Goal: Task Accomplishment & Management: Complete application form

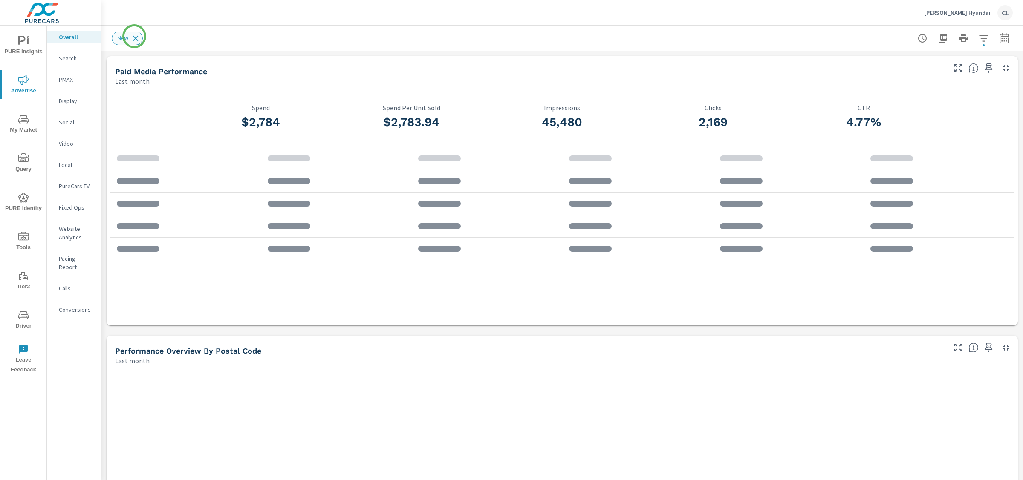
click at [134, 37] on icon at bounding box center [136, 38] width 6 height 6
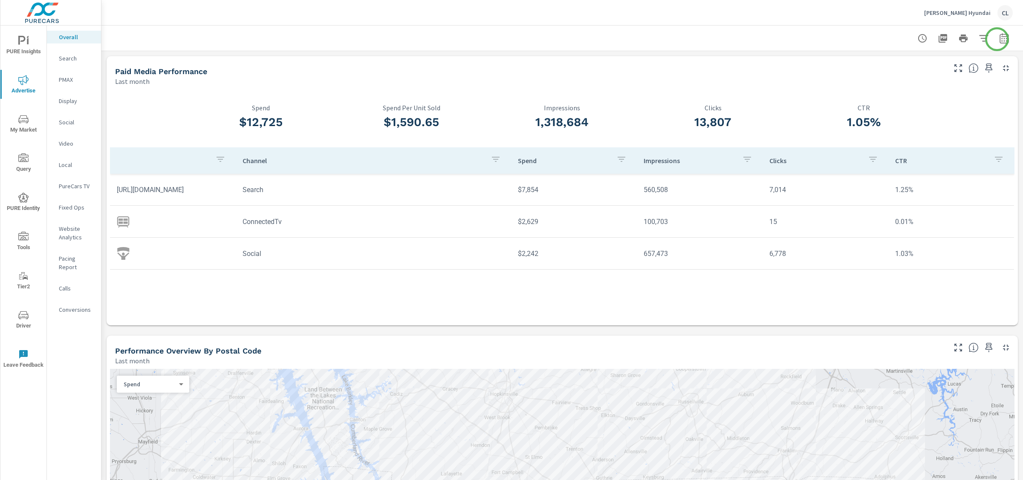
click at [999, 39] on icon "button" at bounding box center [1004, 38] width 10 height 10
click at [944, 77] on select "Custom [DATE] Last week Last 7 days Last 14 days Last 30 days Last 45 days Last…" at bounding box center [927, 73] width 85 height 17
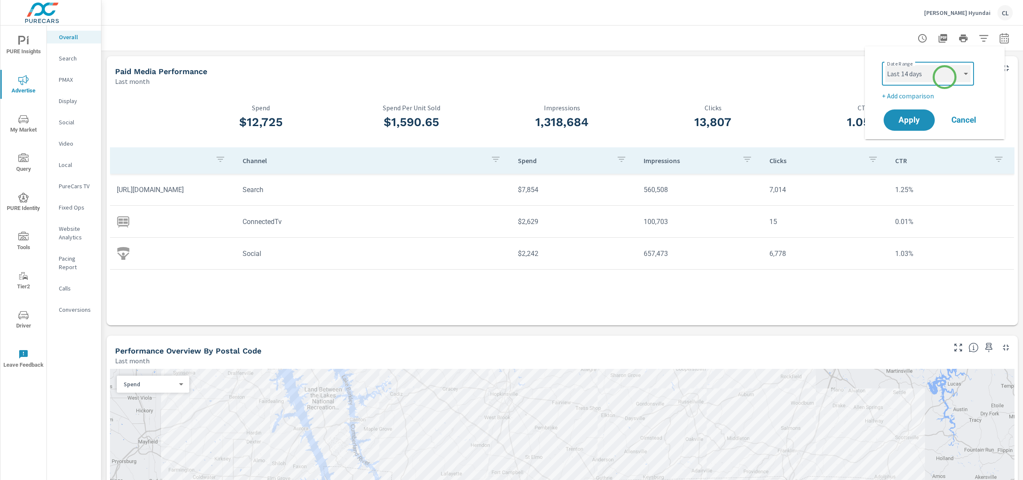
click at [885, 65] on select "Custom [DATE] Last week Last 7 days Last 14 days Last 30 days Last 45 days Last…" at bounding box center [927, 73] width 85 height 17
select select "Last 14 days"
click at [907, 96] on p "+ Add comparison" at bounding box center [936, 96] width 109 height 10
select select "Previous period"
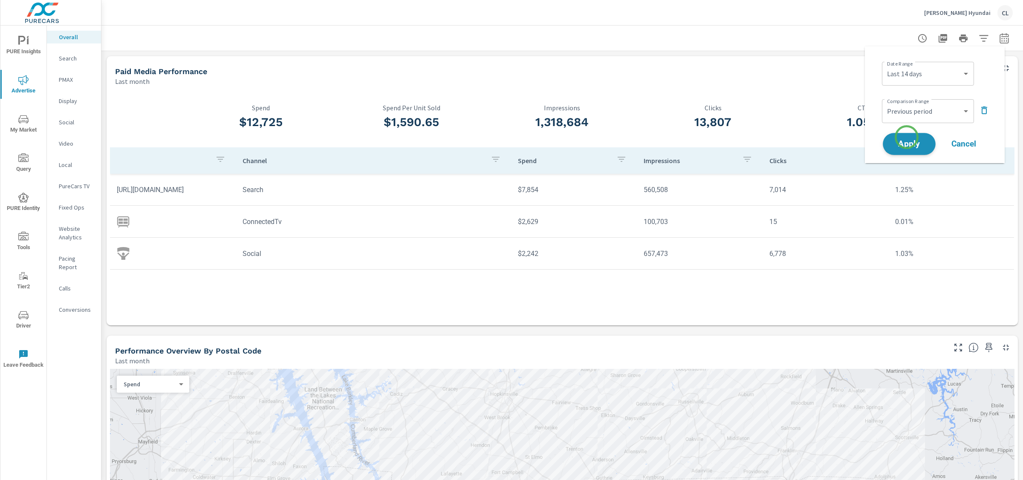
click at [906, 140] on span "Apply" at bounding box center [908, 144] width 35 height 8
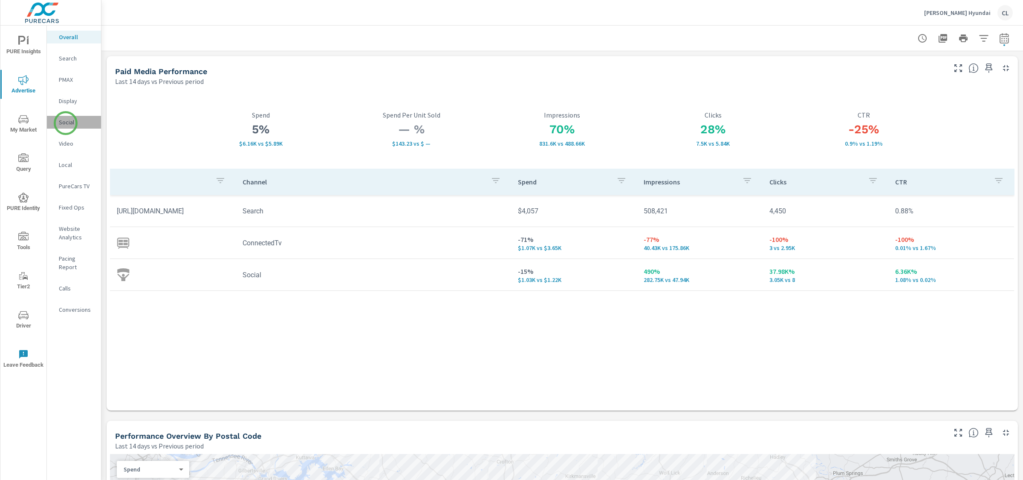
click at [66, 123] on p "Social" at bounding box center [76, 122] width 35 height 9
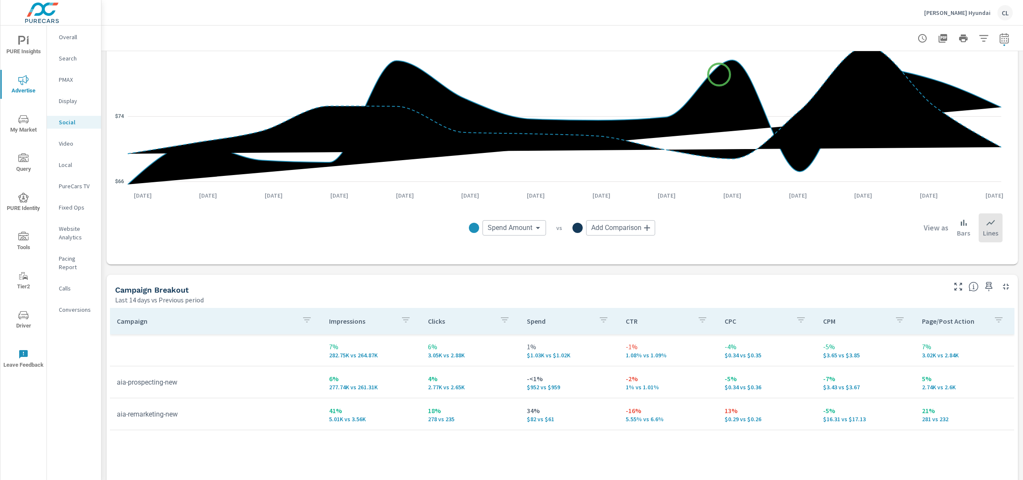
scroll to position [300, 0]
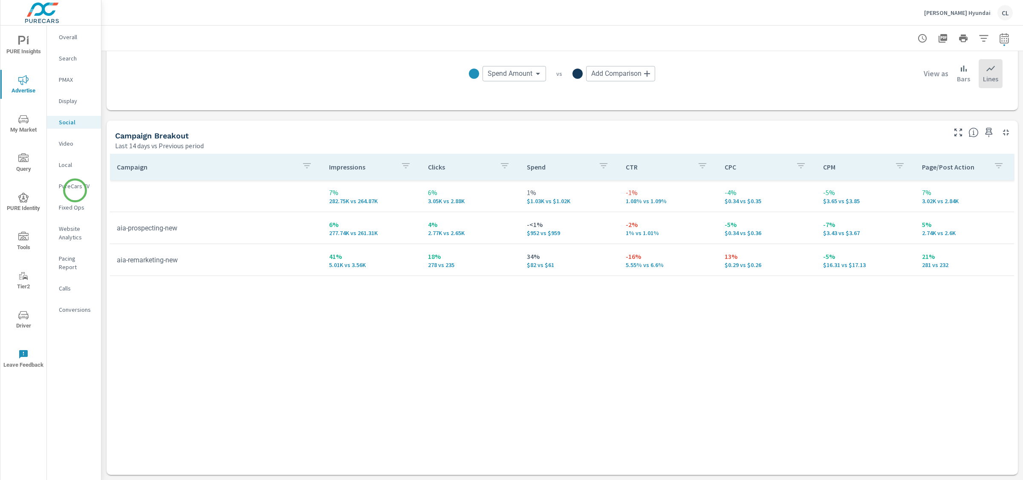
click at [73, 186] on p "PureCars TV" at bounding box center [76, 186] width 35 height 9
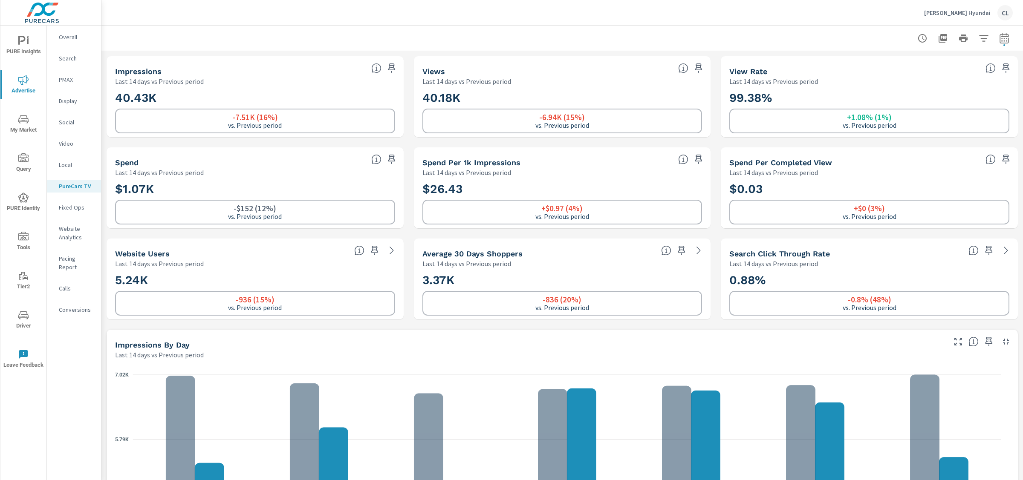
scroll to position [0, 0]
click at [66, 231] on p "Website Analytics" at bounding box center [76, 233] width 35 height 17
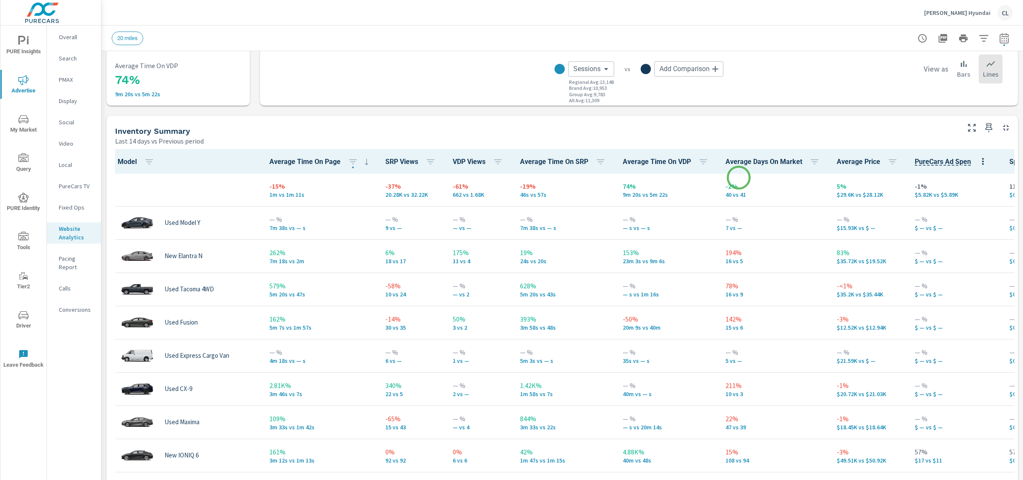
scroll to position [326, 0]
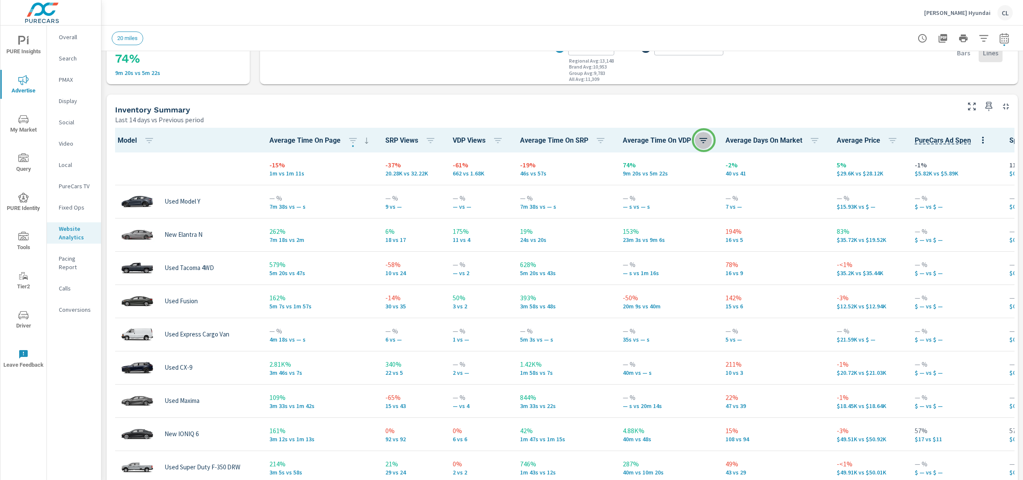
click at [704, 140] on icon "button" at bounding box center [703, 141] width 10 height 10
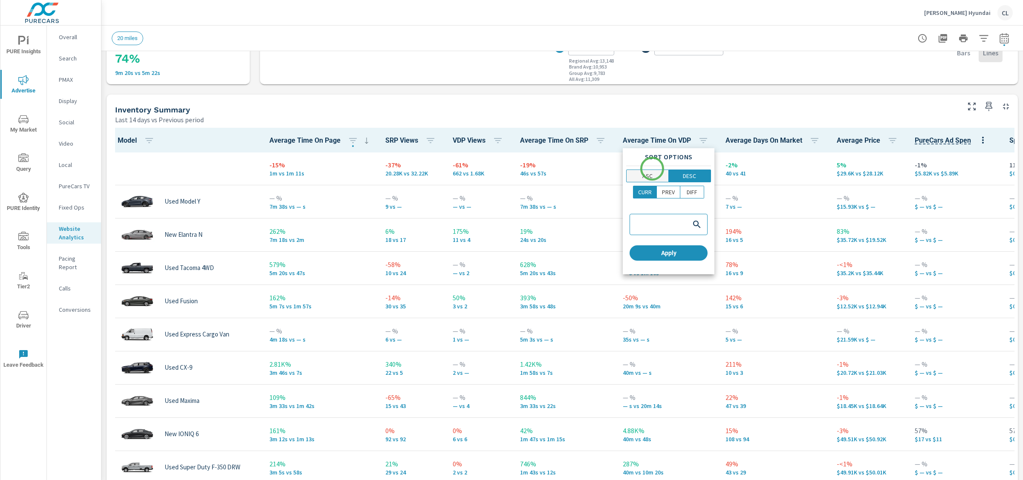
click at [650, 171] on button "ASC" at bounding box center [647, 176] width 43 height 13
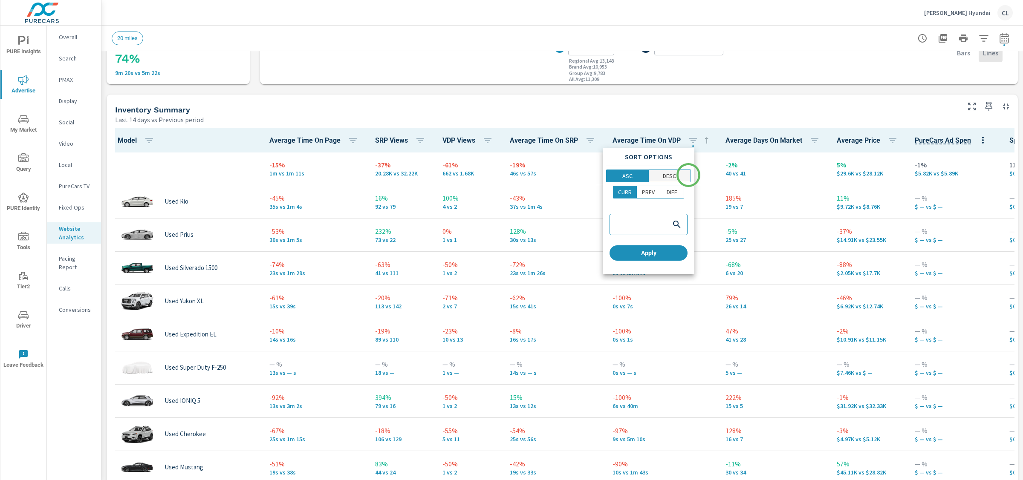
click at [688, 175] on button "DESC" at bounding box center [670, 176] width 43 height 13
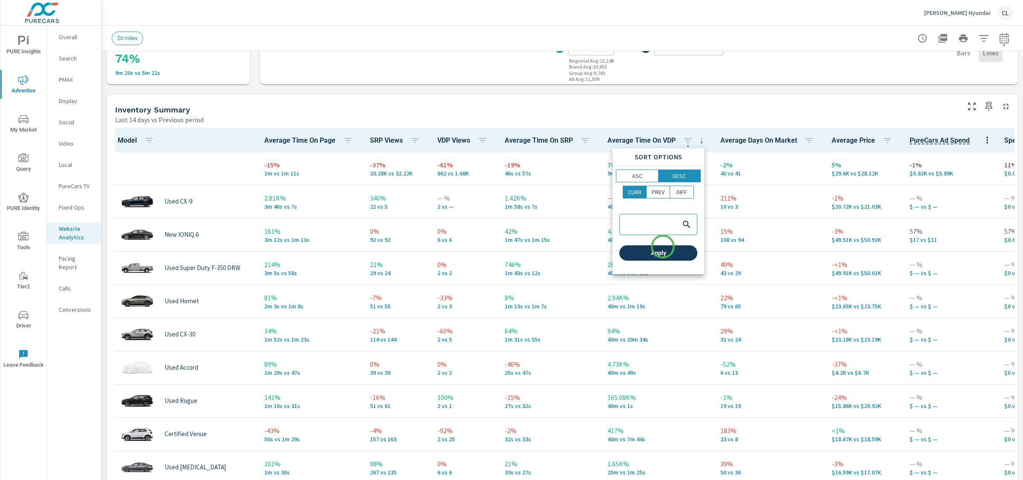
click at [662, 250] on span "Apply" at bounding box center [658, 253] width 71 height 8
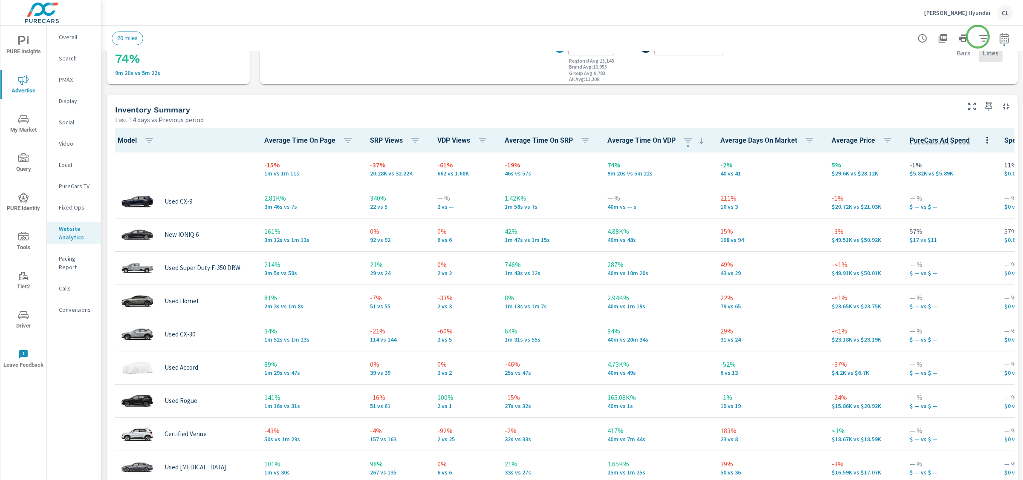
click at [979, 35] on icon "button" at bounding box center [983, 38] width 9 height 6
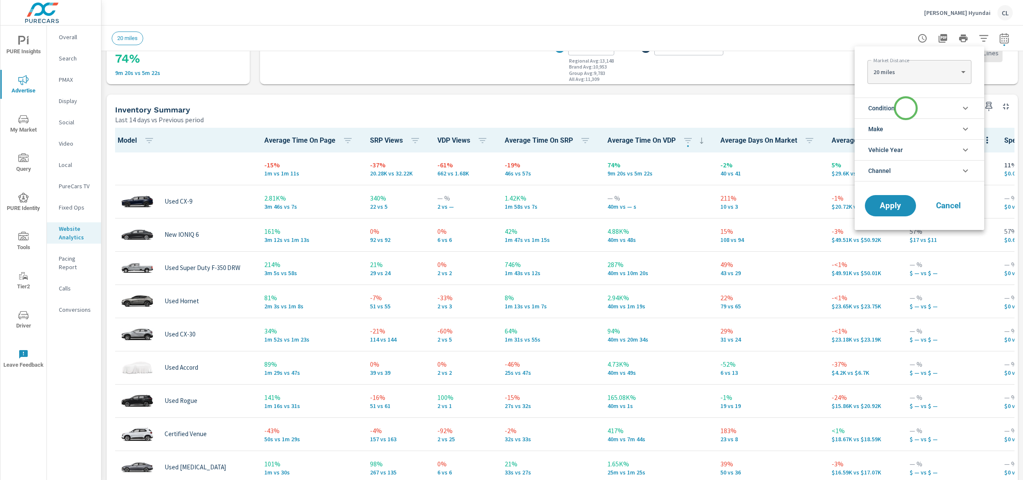
click at [900, 115] on li "Condition" at bounding box center [919, 108] width 130 height 21
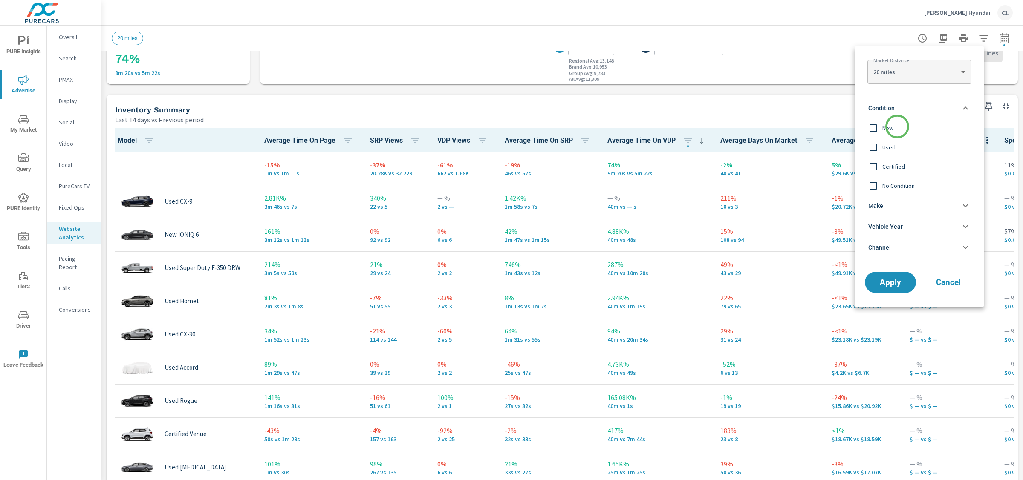
drag, startPoint x: 897, startPoint y: 127, endPoint x: 894, endPoint y: 136, distance: 9.3
click at [897, 127] on span "New" at bounding box center [928, 128] width 93 height 10
click at [886, 211] on li "Make" at bounding box center [919, 205] width 130 height 21
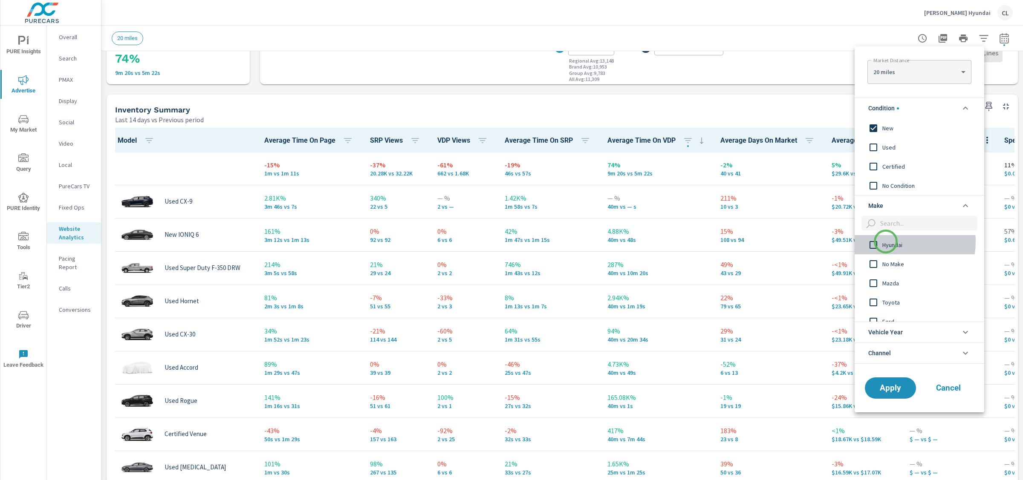
click at [885, 242] on span "Hyundai" at bounding box center [928, 245] width 93 height 10
click at [888, 387] on span "Apply" at bounding box center [890, 388] width 35 height 8
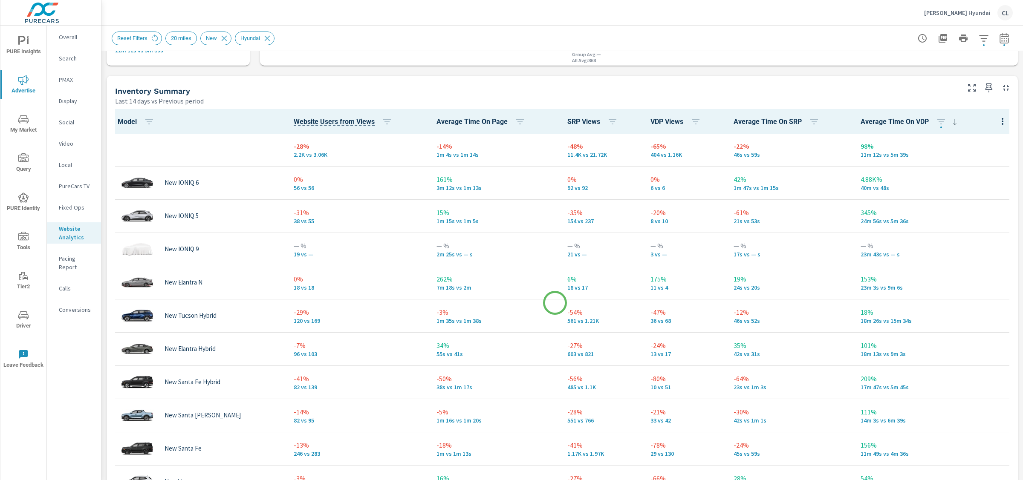
scroll to position [367, 0]
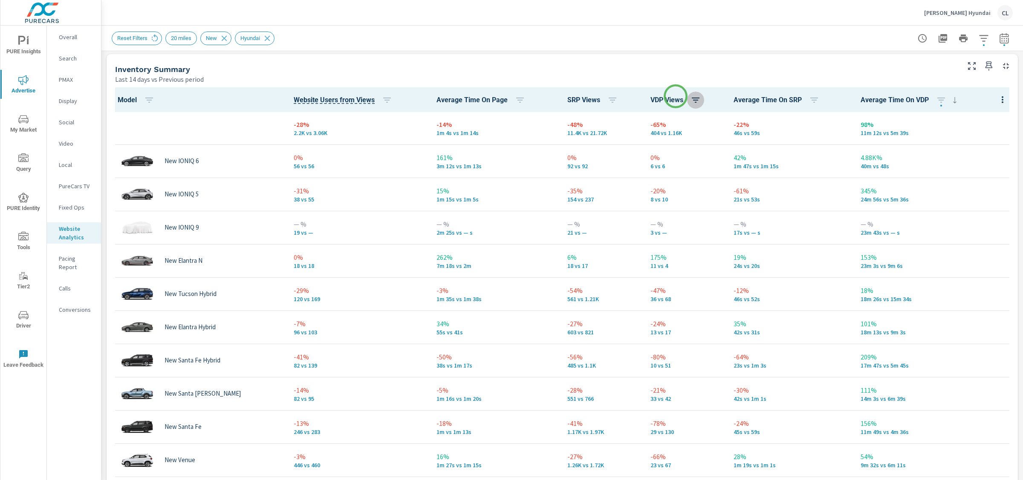
click at [690, 96] on icon "button" at bounding box center [695, 100] width 10 height 10
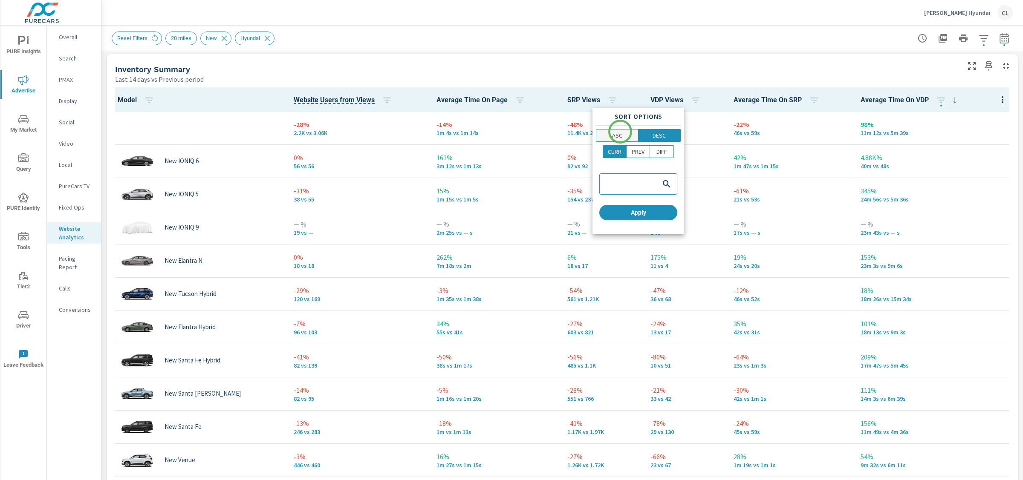
click at [620, 132] on p "ASC" at bounding box center [617, 135] width 10 height 9
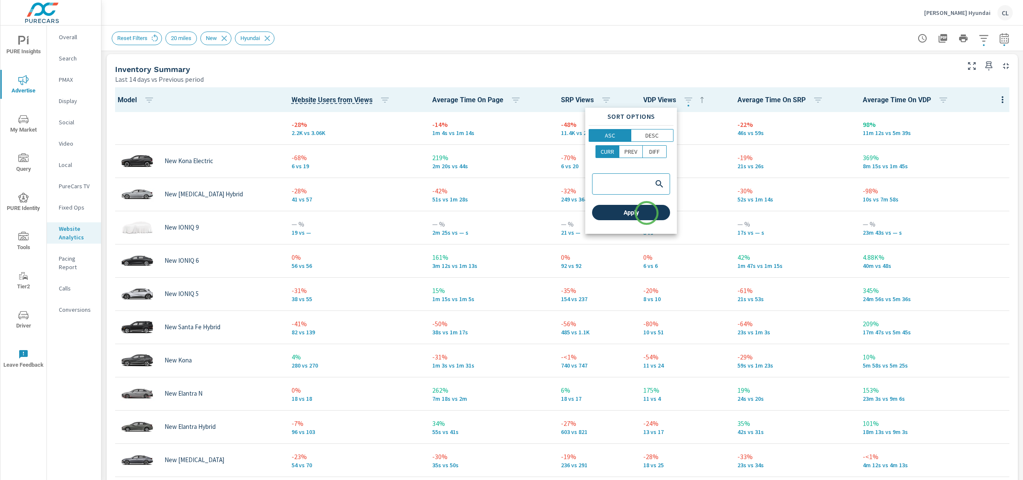
click at [646, 213] on span "Apply" at bounding box center [630, 213] width 71 height 8
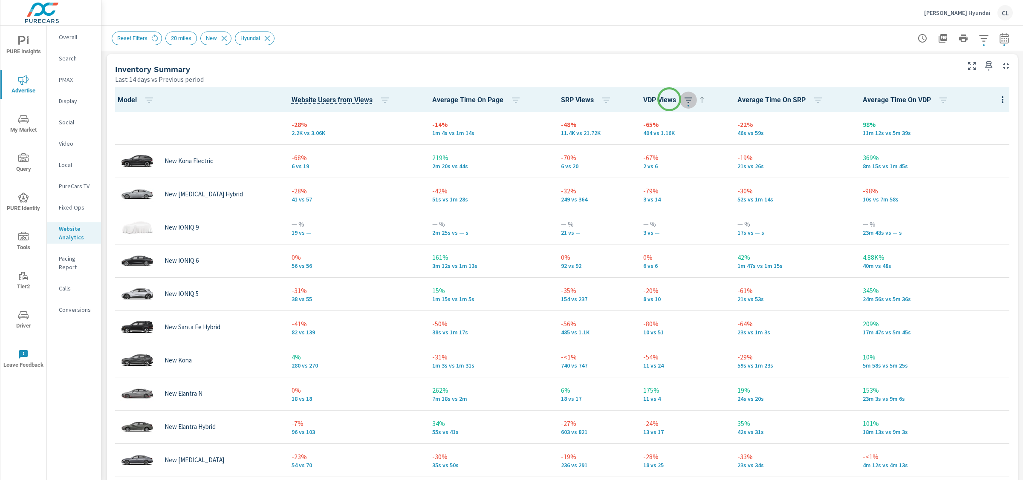
click at [684, 99] on icon "button" at bounding box center [688, 100] width 8 height 5
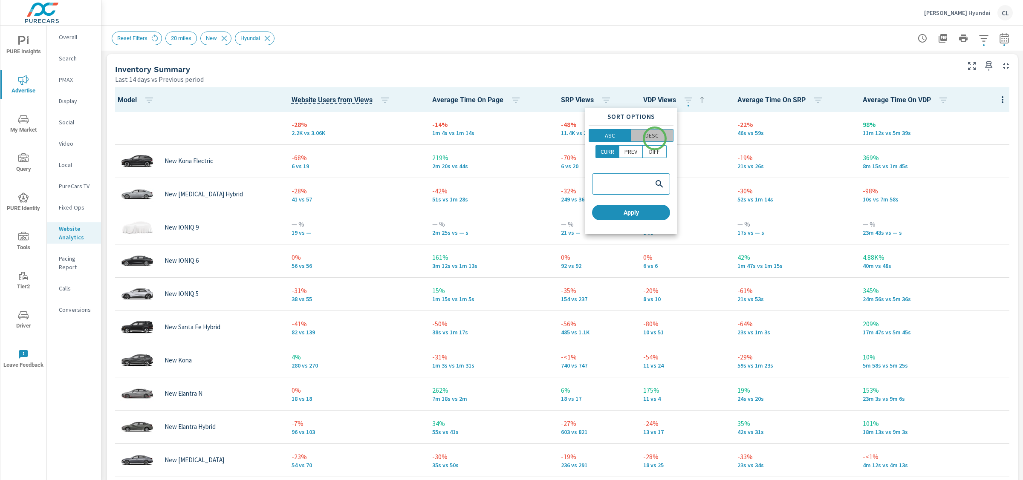
click at [655, 138] on p "DESC" at bounding box center [651, 135] width 13 height 9
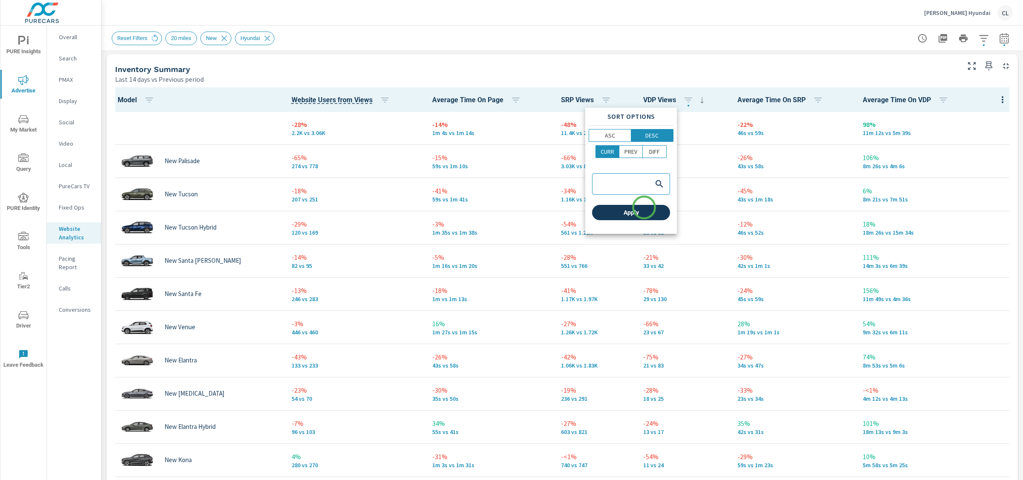
click at [643, 210] on span "Apply" at bounding box center [630, 213] width 71 height 8
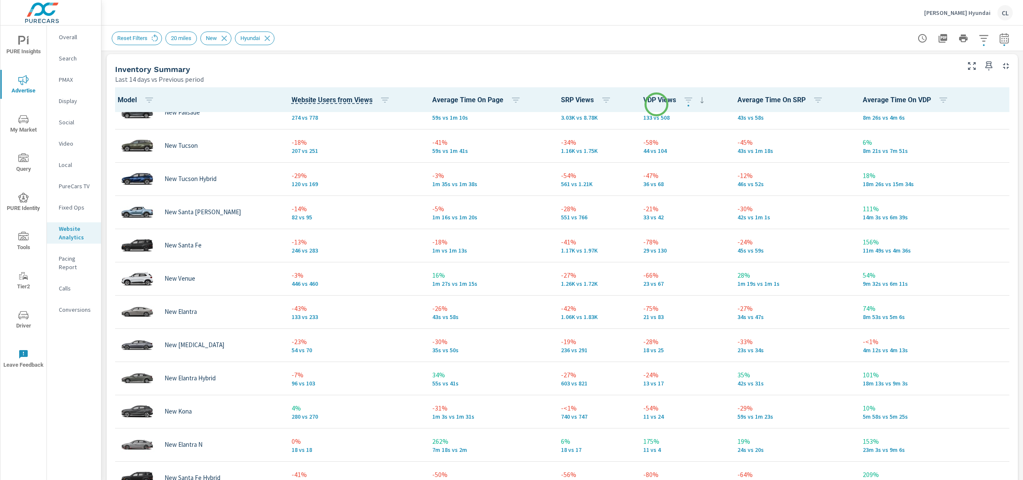
scroll to position [123, 0]
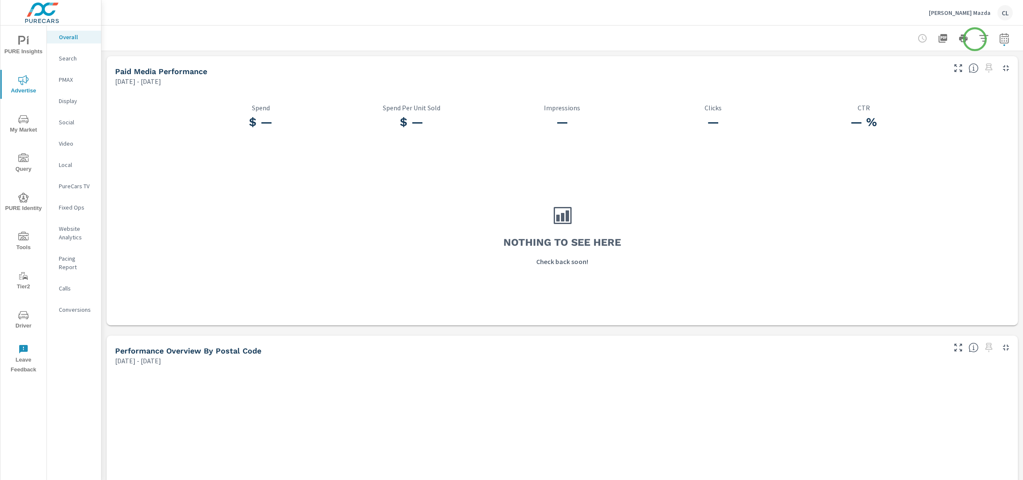
click at [978, 39] on icon "button" at bounding box center [983, 38] width 10 height 10
click at [996, 37] on div at bounding box center [511, 240] width 1023 height 480
click at [999, 40] on icon "button" at bounding box center [1004, 38] width 10 height 10
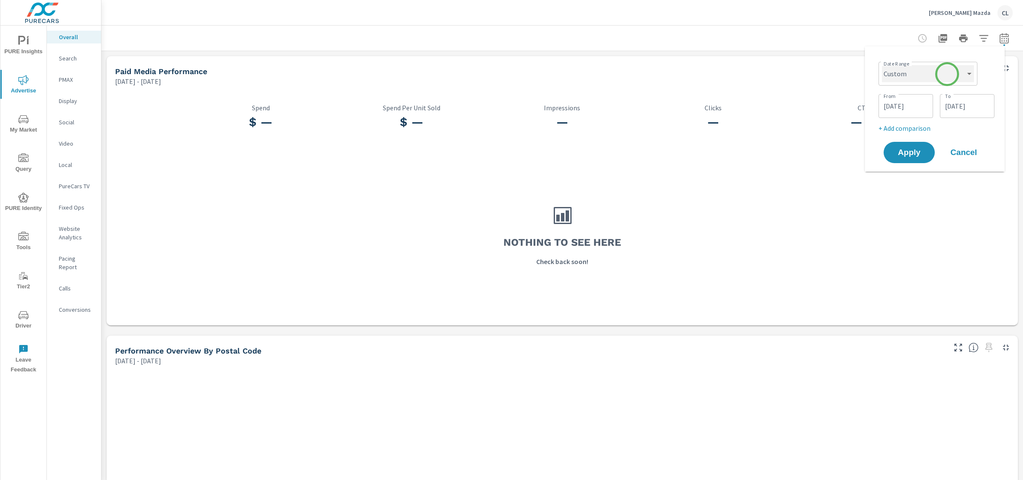
click at [940, 78] on select "Custom [DATE] Last week Last 7 days Last 14 days Last 30 days Last 45 days Last…" at bounding box center [928, 73] width 92 height 17
click at [882, 65] on select "Custom [DATE] Last week Last 7 days Last 14 days Last 30 days Last 45 days Last…" at bounding box center [928, 73] width 92 height 17
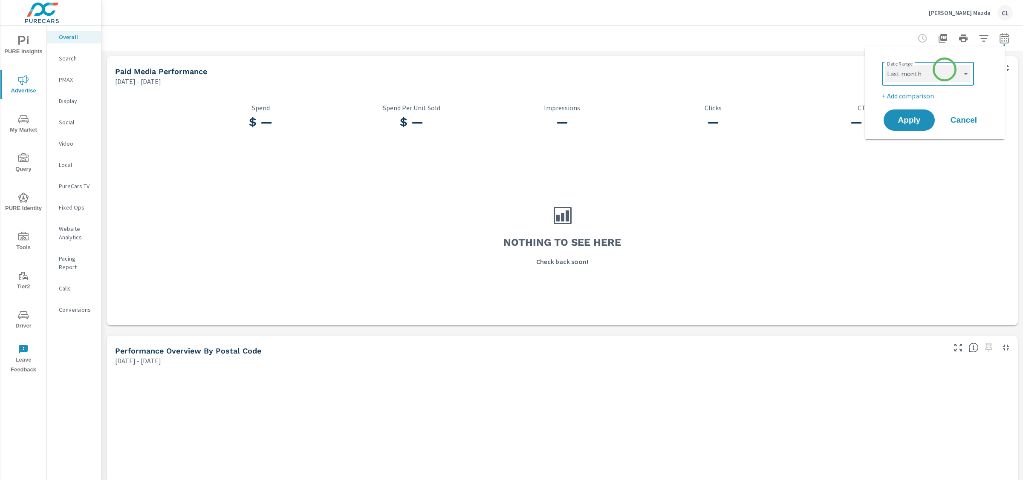
click at [944, 69] on select "Custom [DATE] Last week Last 7 days Last 14 days Last 30 days Last 45 days Last…" at bounding box center [927, 73] width 85 height 17
click at [885, 65] on select "Custom [DATE] Last week Last 7 days Last 14 days Last 30 days Last 45 days Last…" at bounding box center [927, 73] width 85 height 17
select select "Last 14 days"
click at [900, 98] on p "+ Add comparison" at bounding box center [936, 96] width 109 height 10
select select "Previous period"
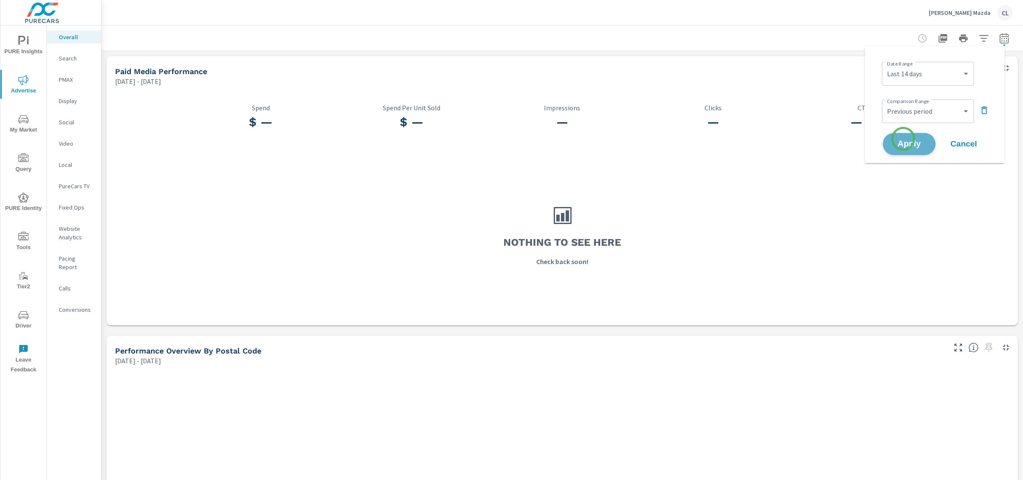
click at [903, 140] on span "Apply" at bounding box center [908, 144] width 35 height 8
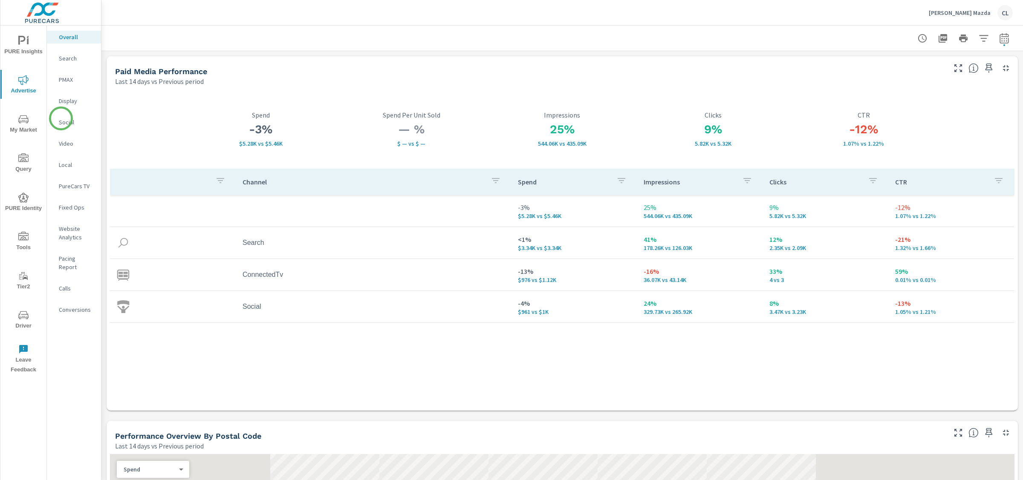
click at [59, 124] on p "Social" at bounding box center [76, 122] width 35 height 9
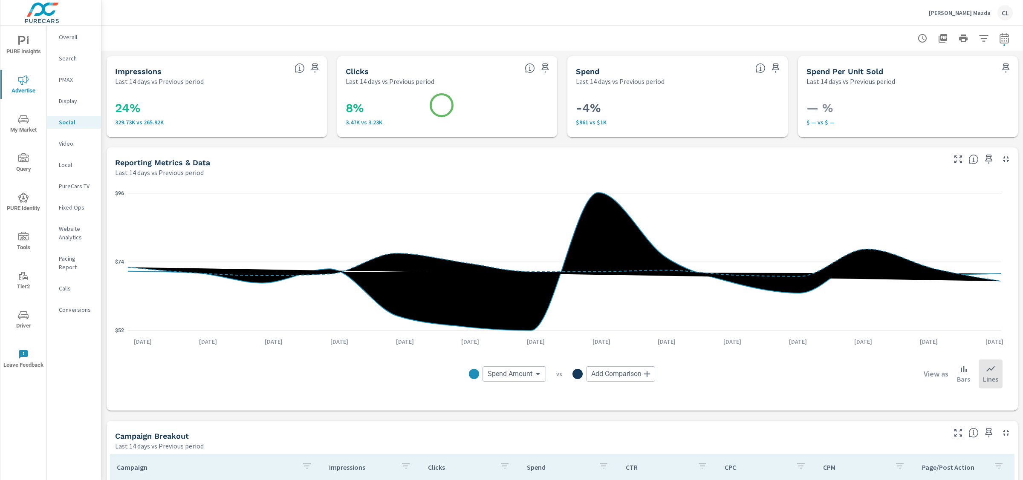
scroll to position [300, 0]
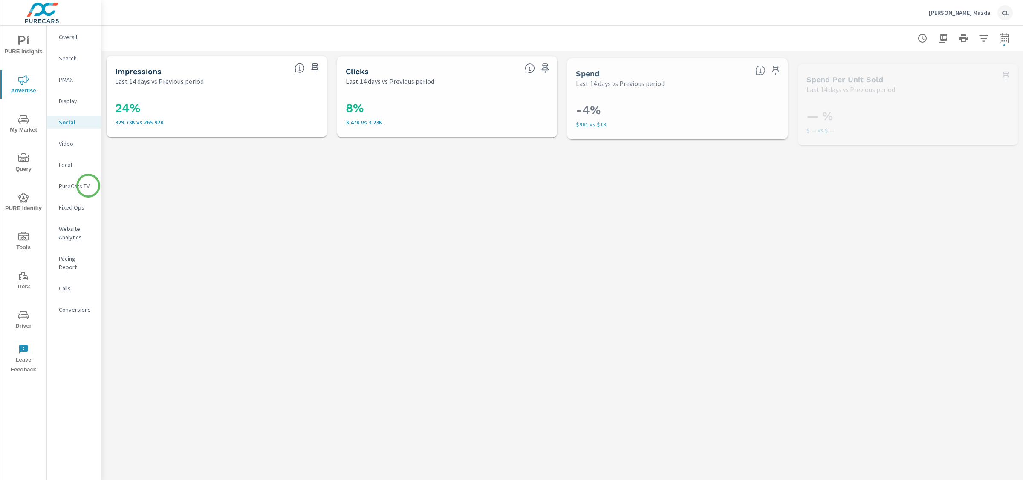
click at [87, 185] on p "PureCars TV" at bounding box center [76, 186] width 35 height 9
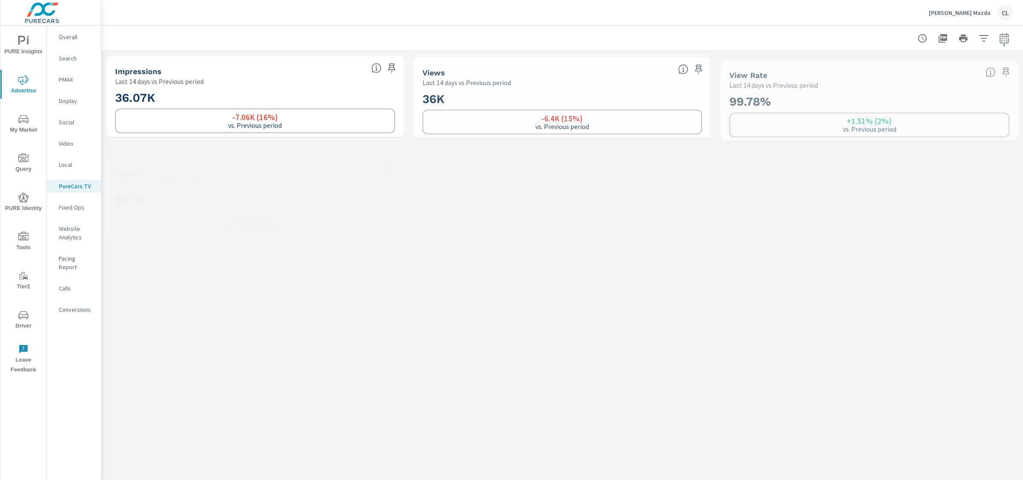
scroll to position [0, 0]
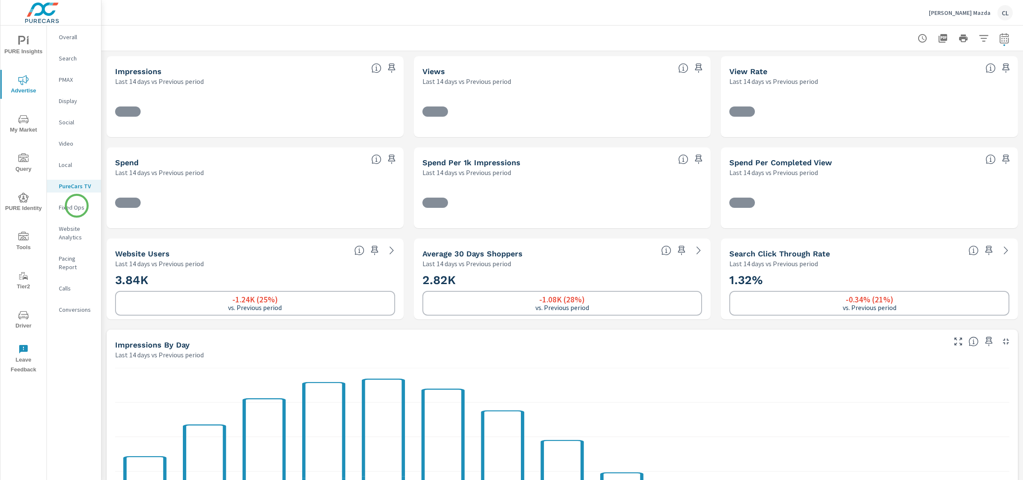
scroll to position [0, 0]
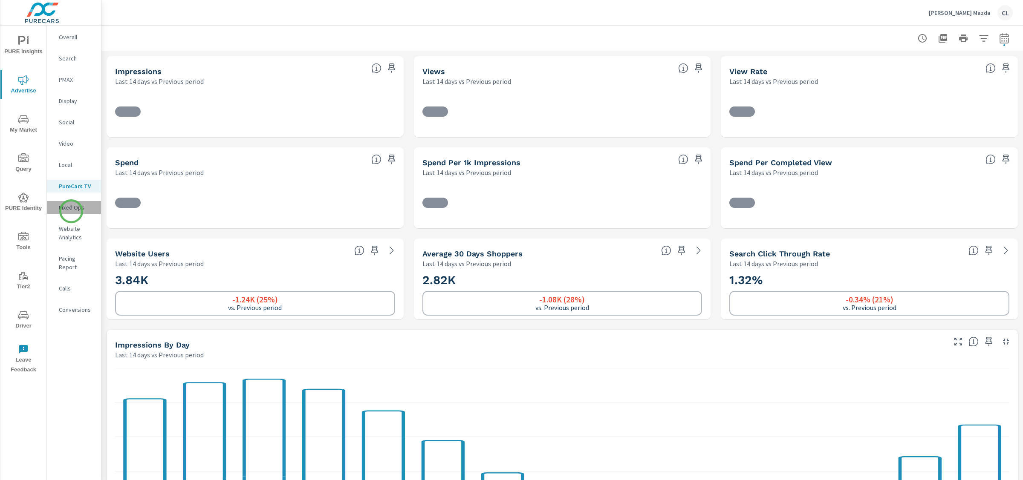
click at [71, 211] on div "Fixed Ops" at bounding box center [74, 207] width 54 height 13
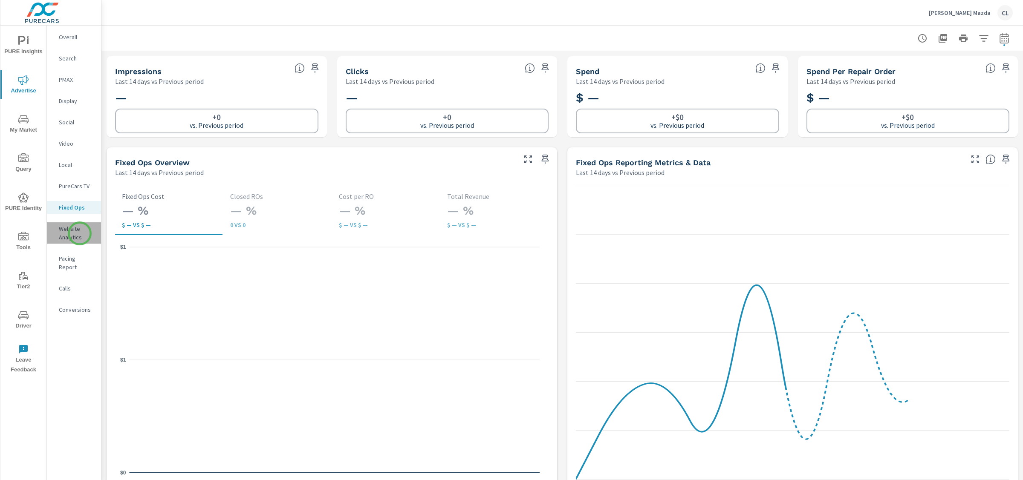
click at [80, 234] on p "Website Analytics" at bounding box center [76, 233] width 35 height 17
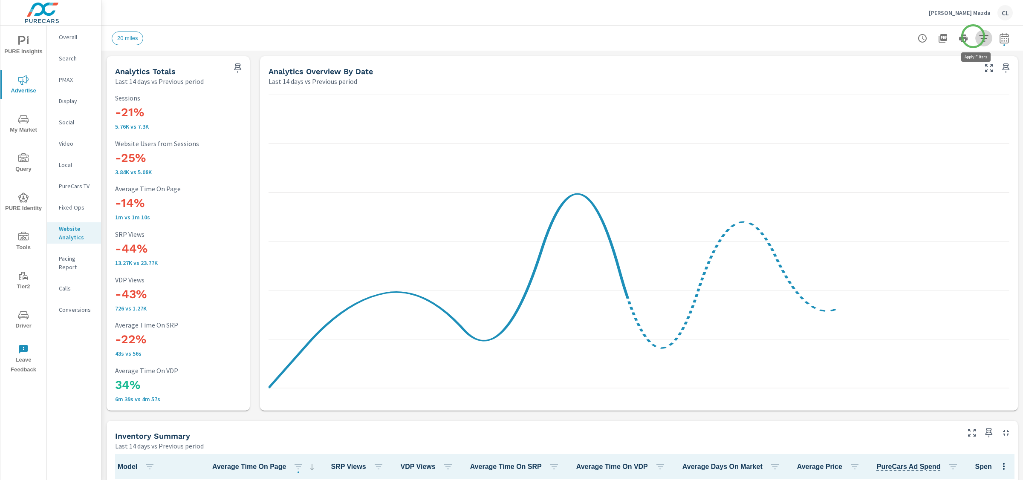
click at [978, 36] on icon "button" at bounding box center [983, 38] width 10 height 10
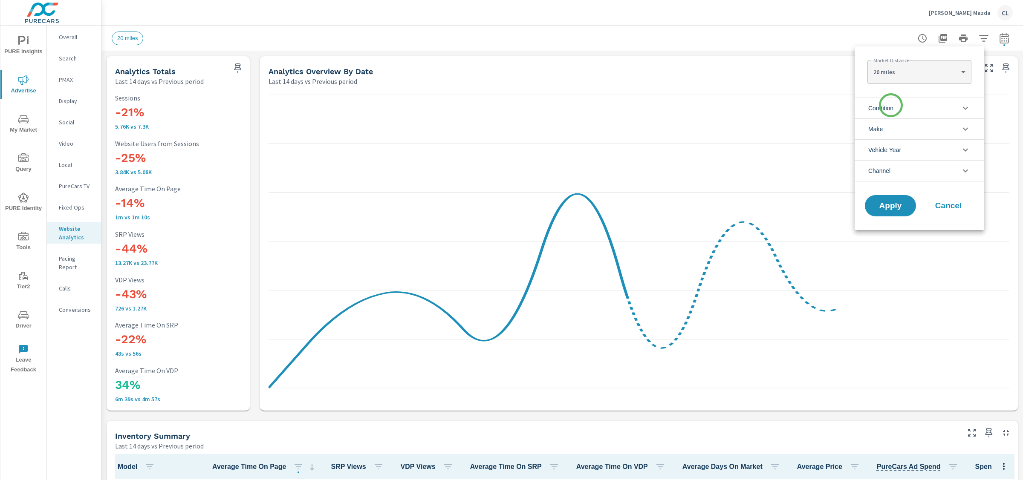
click at [891, 105] on span "Condition" at bounding box center [880, 108] width 25 height 20
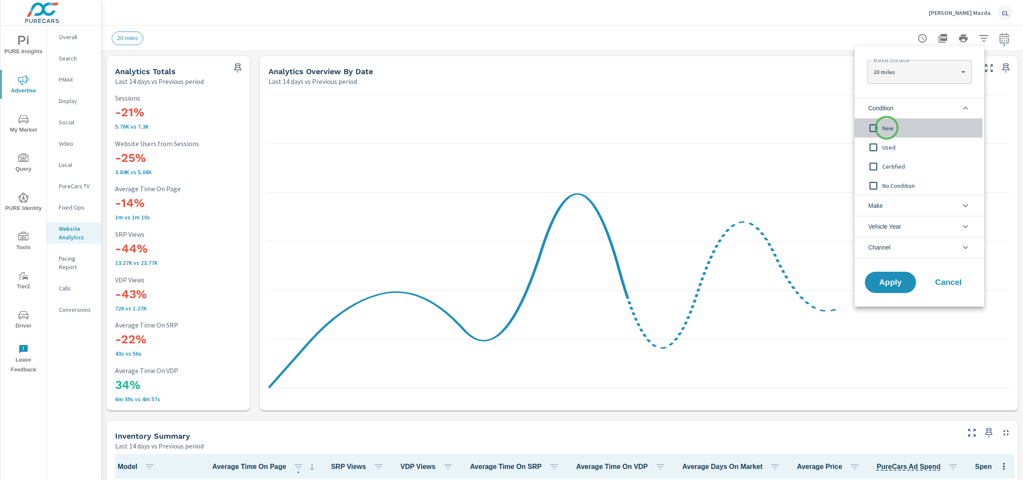
click at [886, 128] on span "New" at bounding box center [928, 128] width 93 height 10
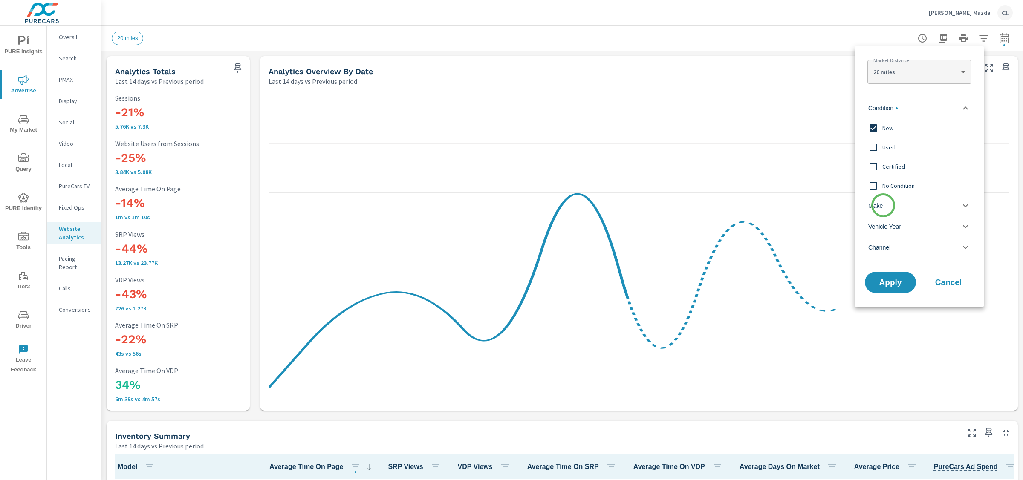
click at [883, 205] on li "Make" at bounding box center [919, 205] width 130 height 21
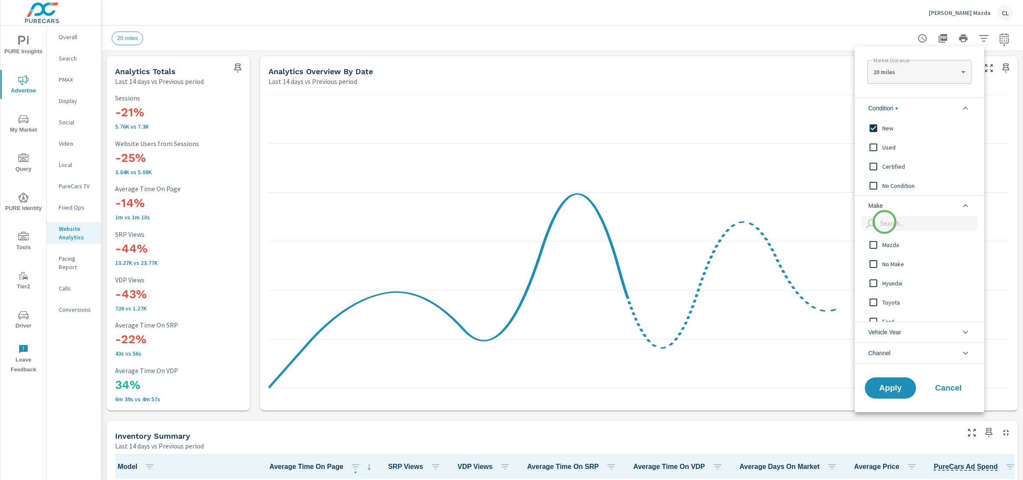
scroll to position [0, 0]
click at [884, 246] on span "Mazda" at bounding box center [928, 245] width 93 height 10
click at [882, 399] on div "Apply Cancel" at bounding box center [919, 389] width 130 height 45
click at [887, 387] on span "Apply" at bounding box center [890, 388] width 35 height 8
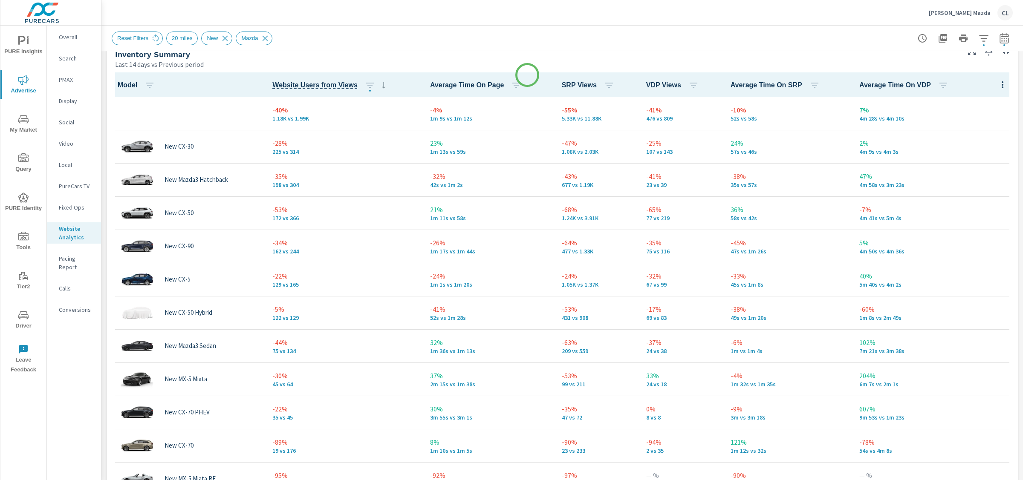
scroll to position [381, 0]
click at [646, 84] on span "VDP Views" at bounding box center [674, 86] width 56 height 10
click at [639, 84] on th "VDP Views" at bounding box center [681, 85] width 84 height 25
click at [641, 84] on th "VDP Views" at bounding box center [681, 85] width 84 height 25
click at [650, 84] on span "VDP Views" at bounding box center [674, 86] width 56 height 10
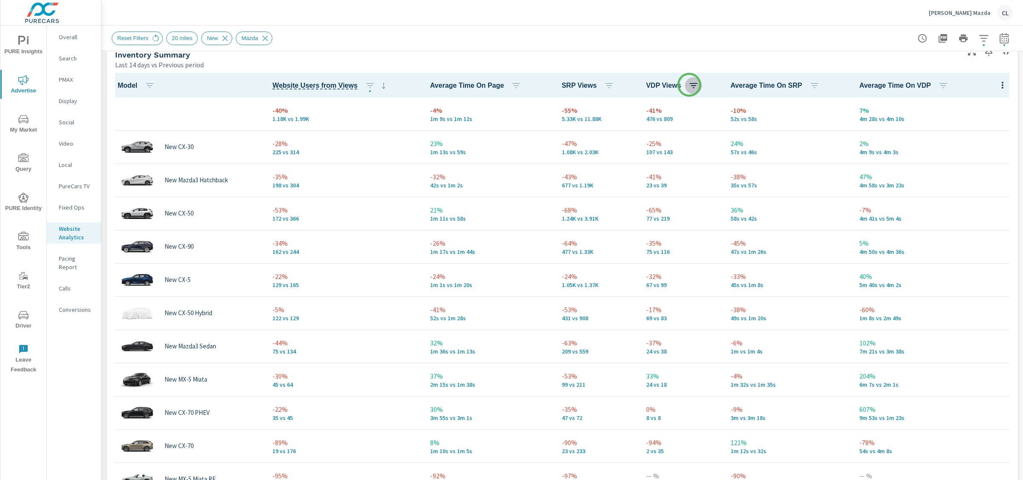
click at [689, 85] on icon "button" at bounding box center [693, 85] width 8 height 5
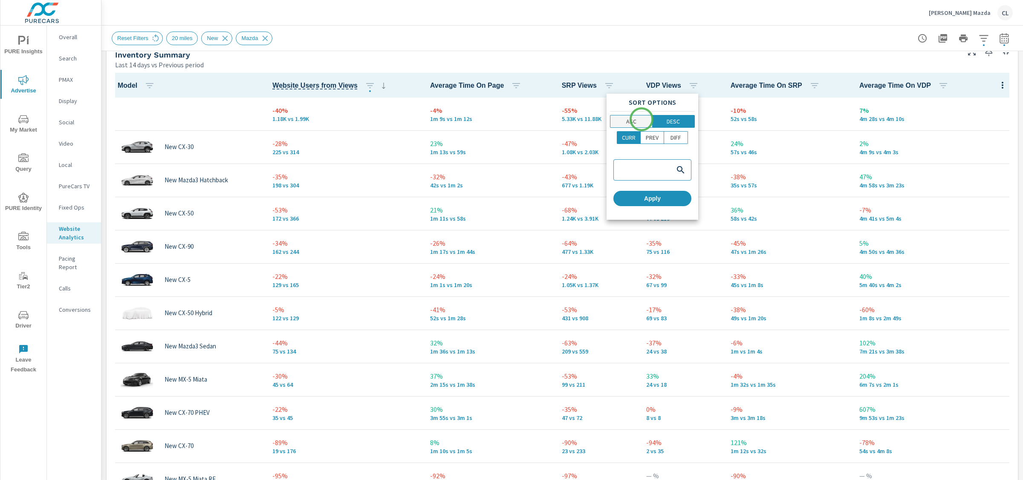
click at [639, 121] on span "ASC" at bounding box center [631, 121] width 37 height 9
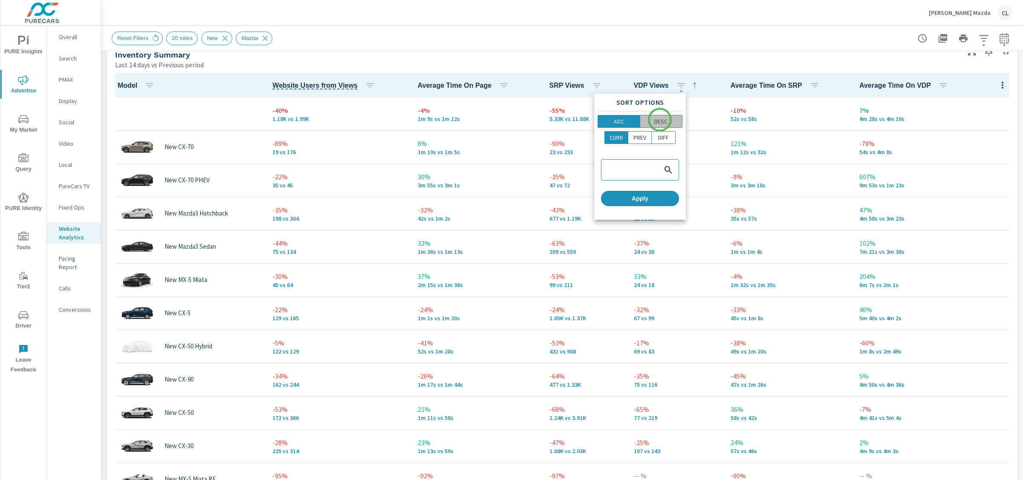
click at [660, 120] on p "DESC" at bounding box center [660, 121] width 13 height 9
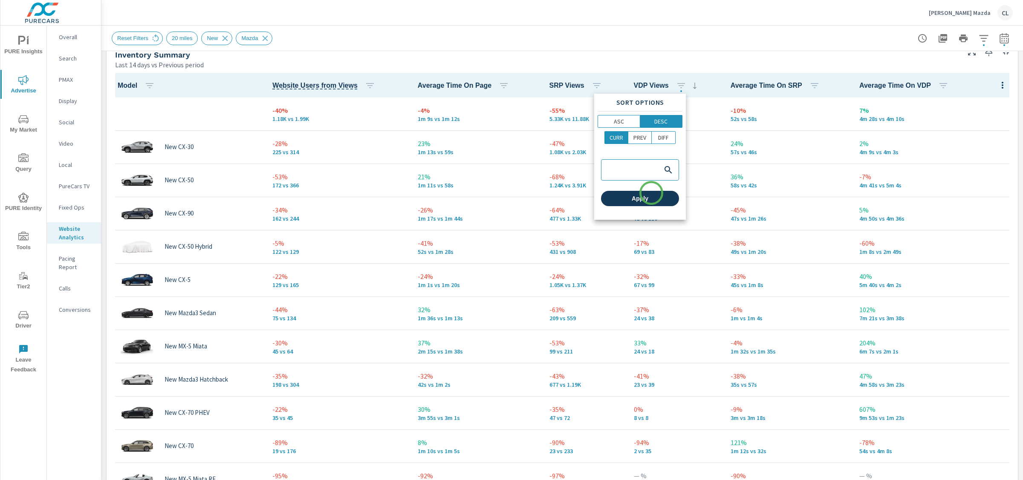
click at [650, 200] on span "Apply" at bounding box center [639, 199] width 71 height 8
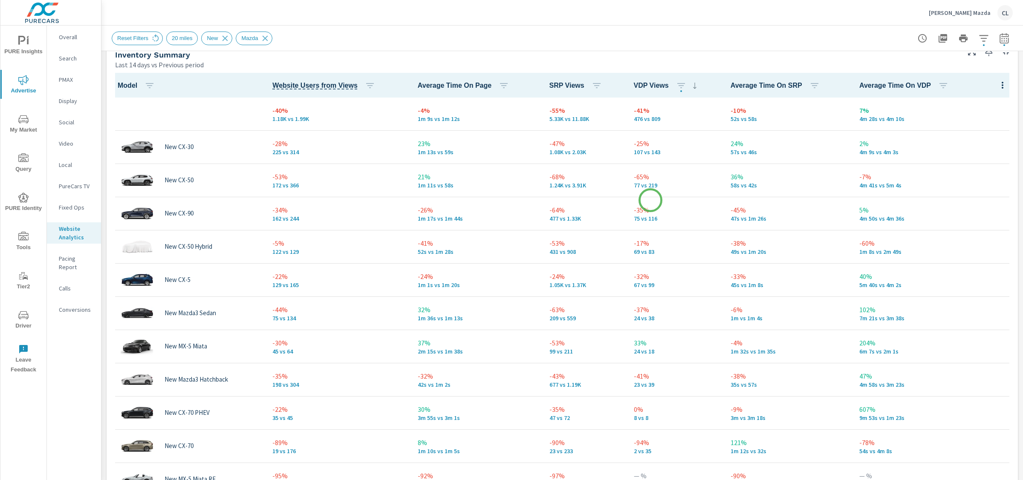
click at [651, 155] on span "Apply" at bounding box center [651, 152] width 53 height 4
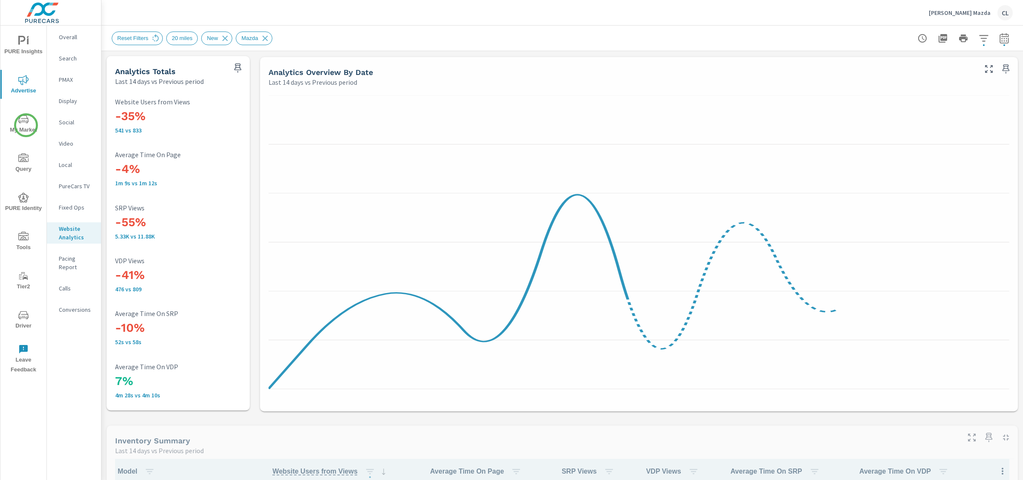
click at [25, 125] on span "My Market" at bounding box center [23, 124] width 41 height 21
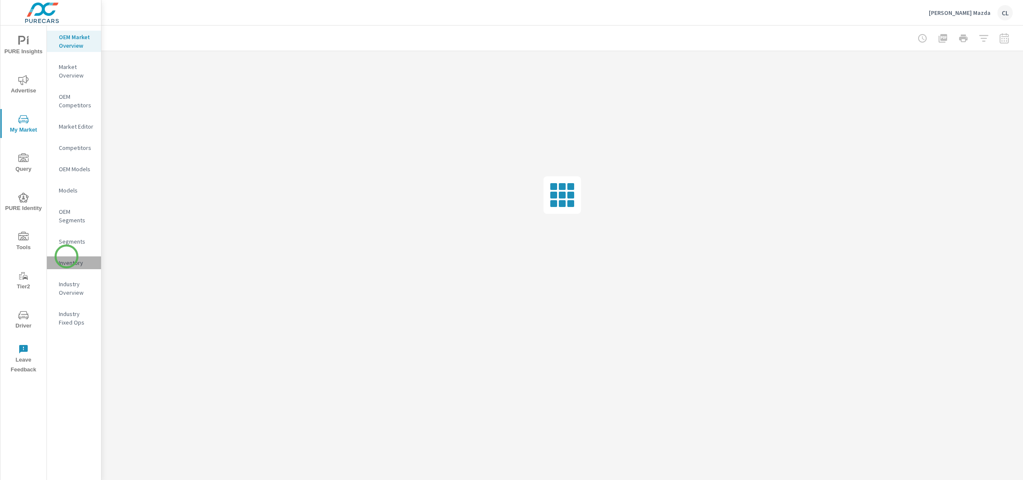
click at [66, 257] on div "Inventory" at bounding box center [74, 263] width 54 height 13
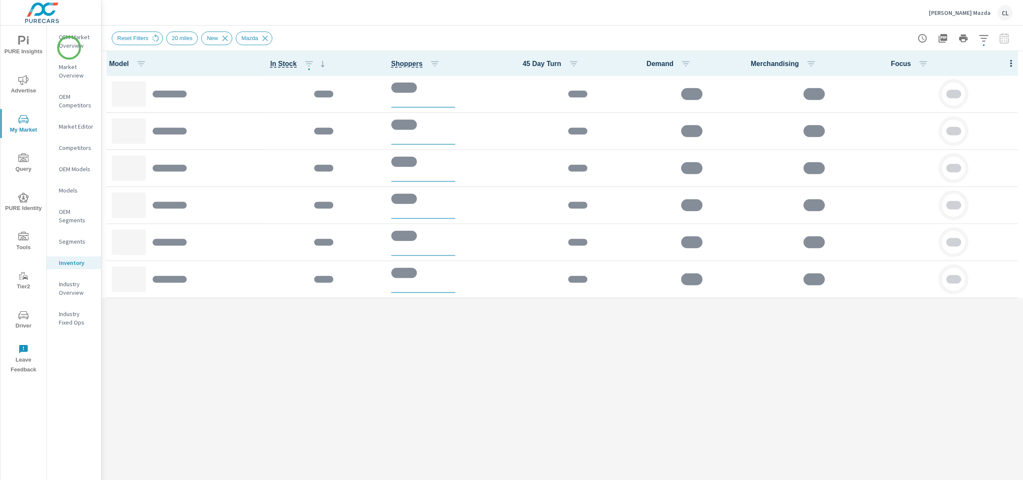
click at [65, 41] on p "OEM Market Overview" at bounding box center [76, 41] width 35 height 17
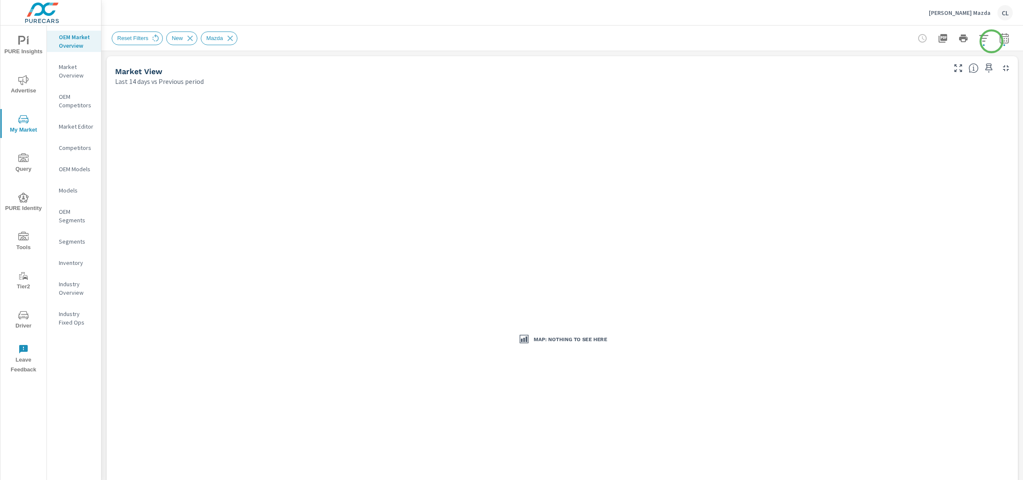
click at [999, 41] on icon "button" at bounding box center [1003, 38] width 9 height 10
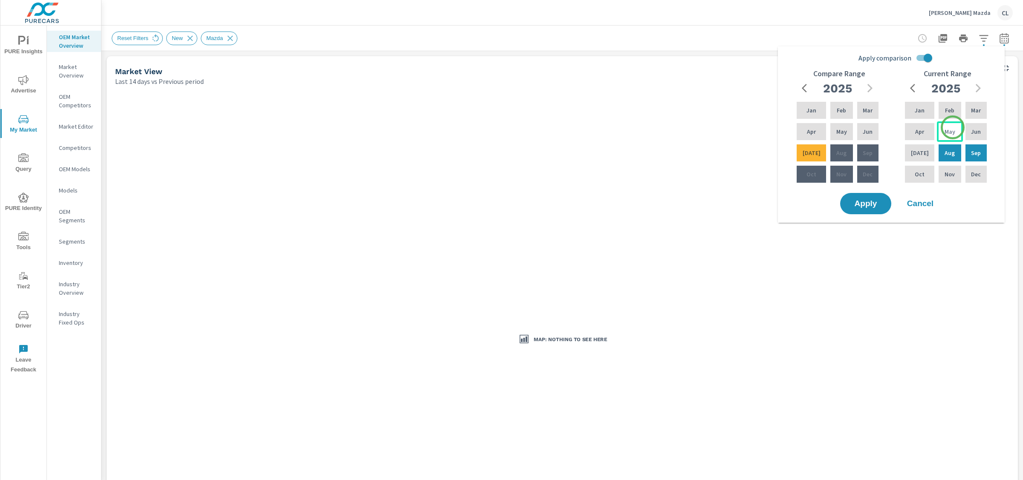
click at [952, 128] on div "May" at bounding box center [950, 131] width 26 height 20
click at [914, 159] on div "Jul" at bounding box center [919, 153] width 33 height 20
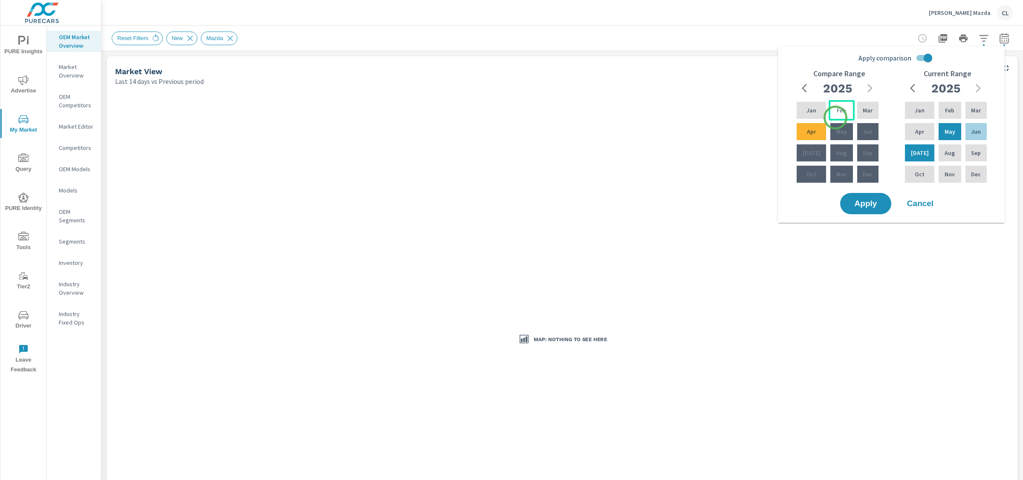
click at [835, 118] on div "Feb" at bounding box center [841, 110] width 26 height 20
click at [814, 136] on div "Apr" at bounding box center [811, 131] width 33 height 20
click at [859, 205] on span "Apply" at bounding box center [865, 204] width 35 height 8
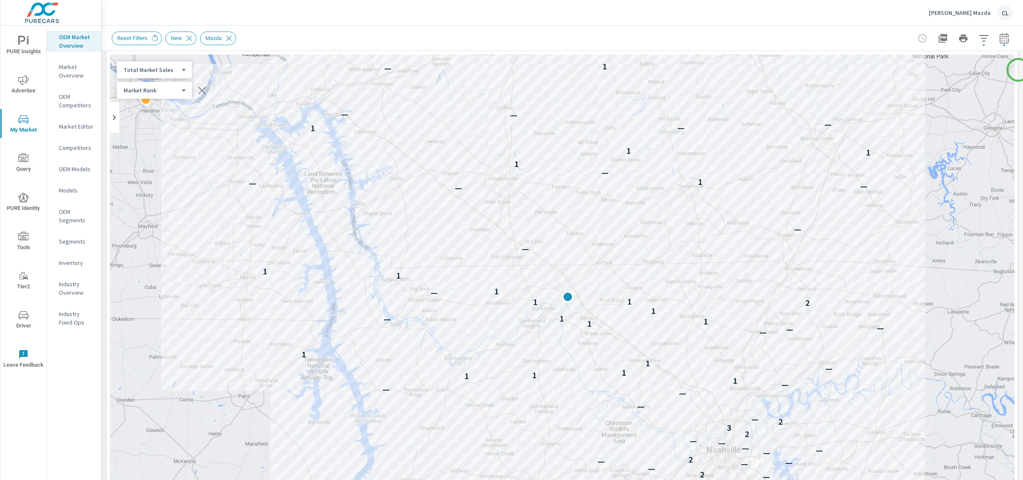
scroll to position [31, 0]
click at [978, 39] on icon "button" at bounding box center [983, 38] width 10 height 10
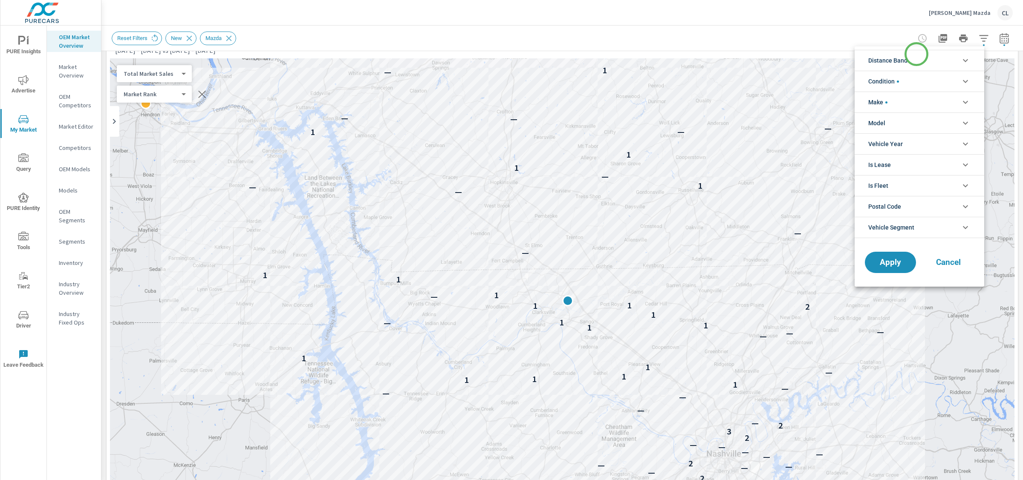
click at [916, 55] on li "Distance Band" at bounding box center [919, 60] width 130 height 21
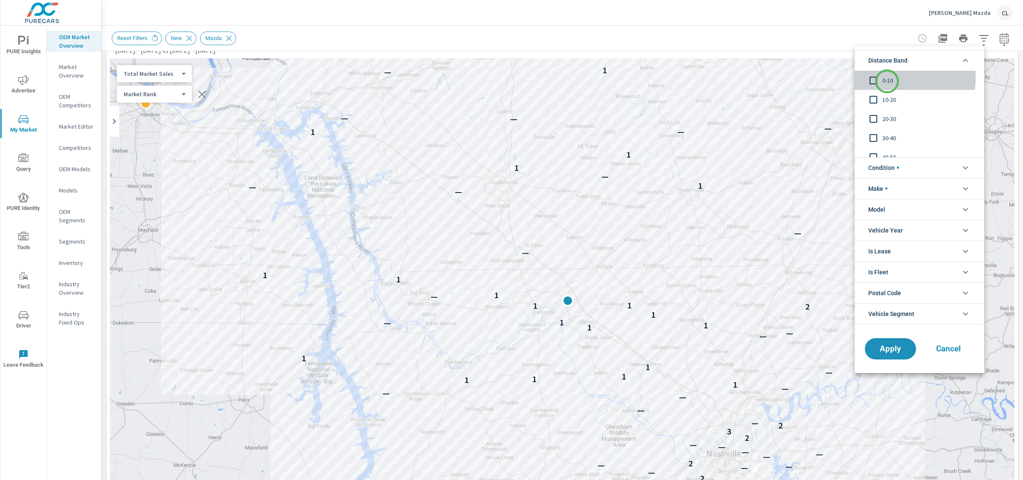
click at [887, 81] on span "0-10" at bounding box center [928, 80] width 93 height 10
click at [888, 99] on span "10-20" at bounding box center [928, 100] width 93 height 10
click at [882, 112] on div "20-30" at bounding box center [918, 118] width 128 height 19
click at [891, 345] on span "Apply" at bounding box center [890, 349] width 35 height 8
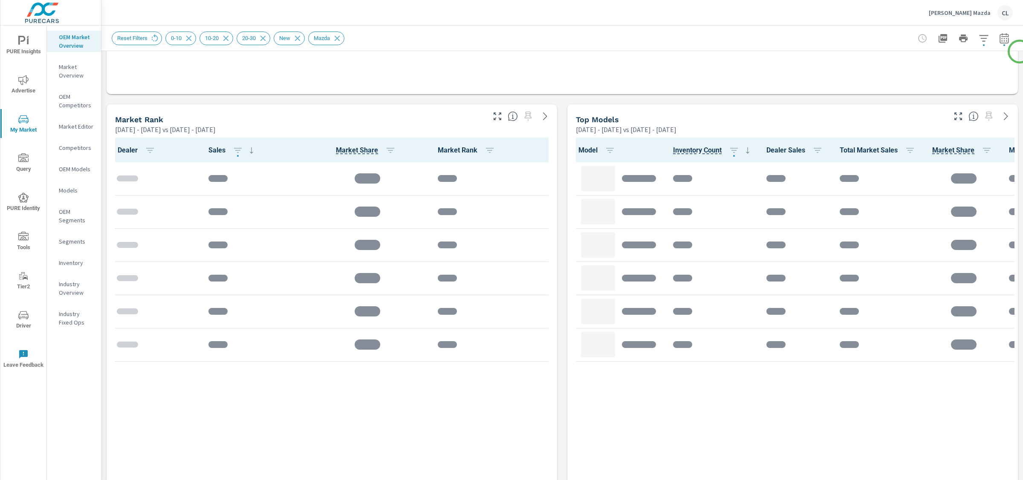
scroll to position [501, 0]
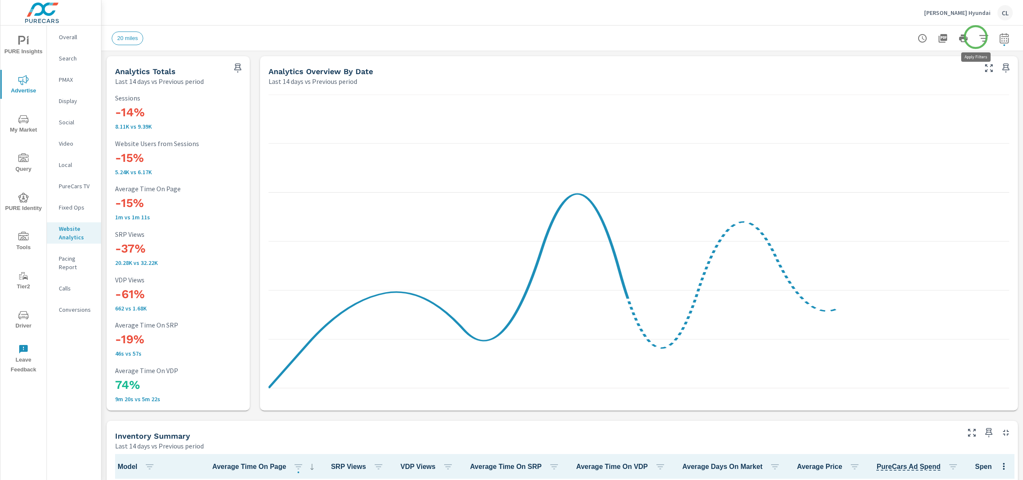
click at [978, 37] on icon "button" at bounding box center [983, 38] width 10 height 10
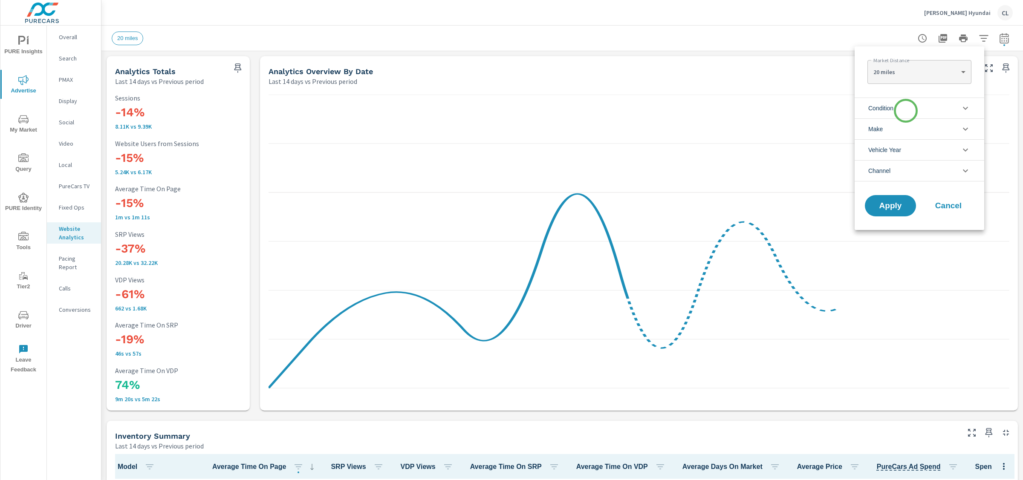
click at [905, 111] on li "Condition" at bounding box center [919, 108] width 130 height 21
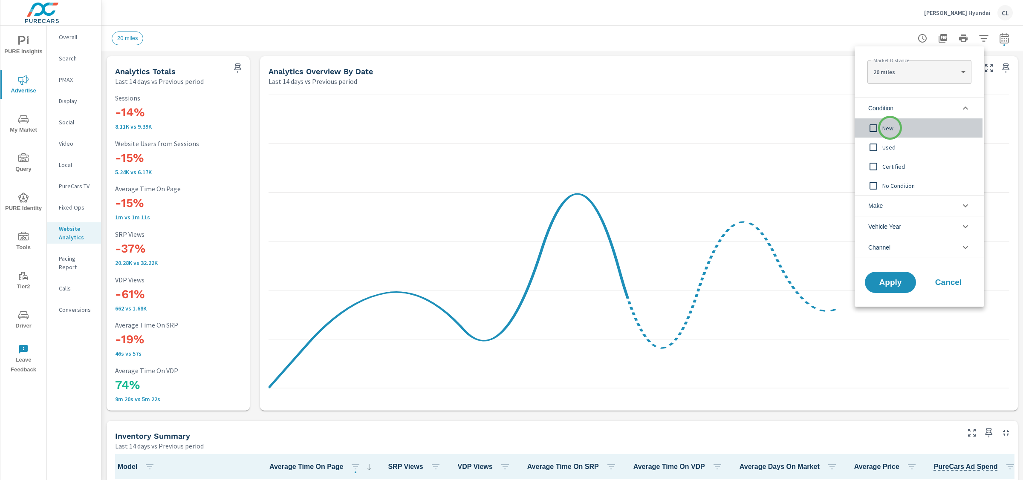
click at [890, 128] on span "New" at bounding box center [928, 128] width 93 height 10
click at [894, 209] on li "Make" at bounding box center [919, 205] width 130 height 21
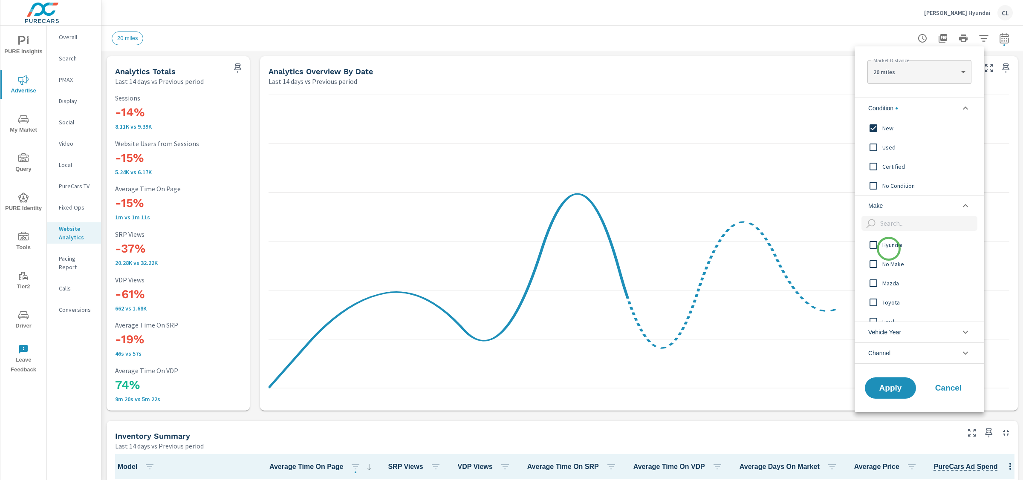
click at [888, 252] on div "Hyundai" at bounding box center [918, 244] width 128 height 19
click at [891, 396] on button "Apply" at bounding box center [890, 388] width 53 height 22
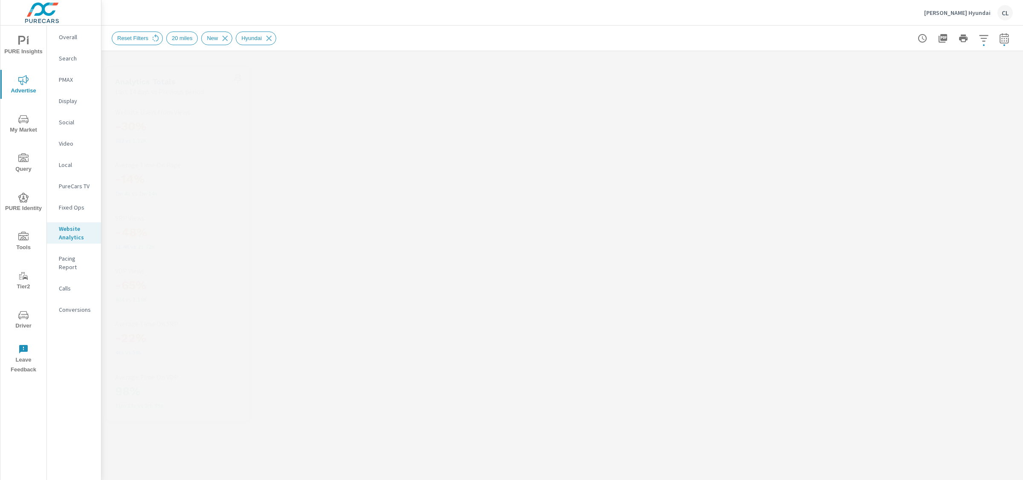
scroll to position [0, 0]
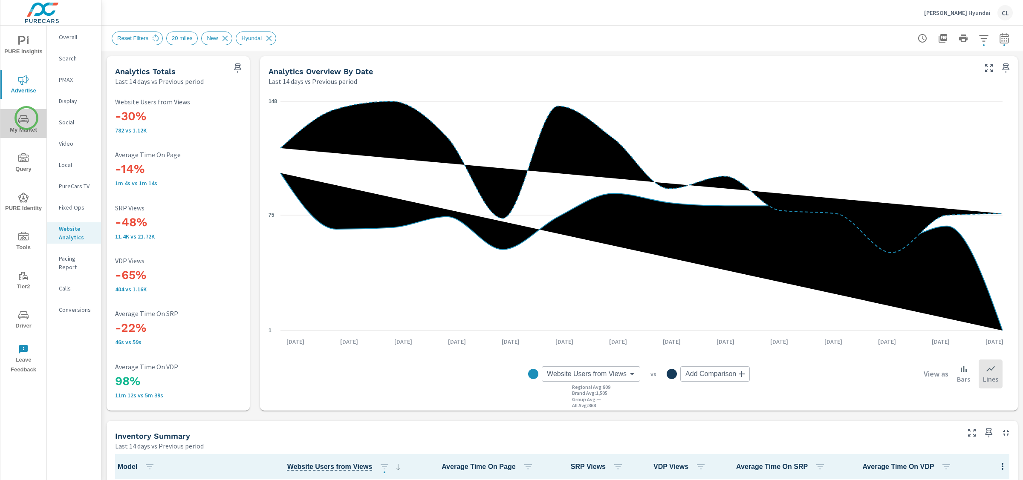
click at [26, 118] on icon "nav menu" at bounding box center [23, 119] width 10 height 8
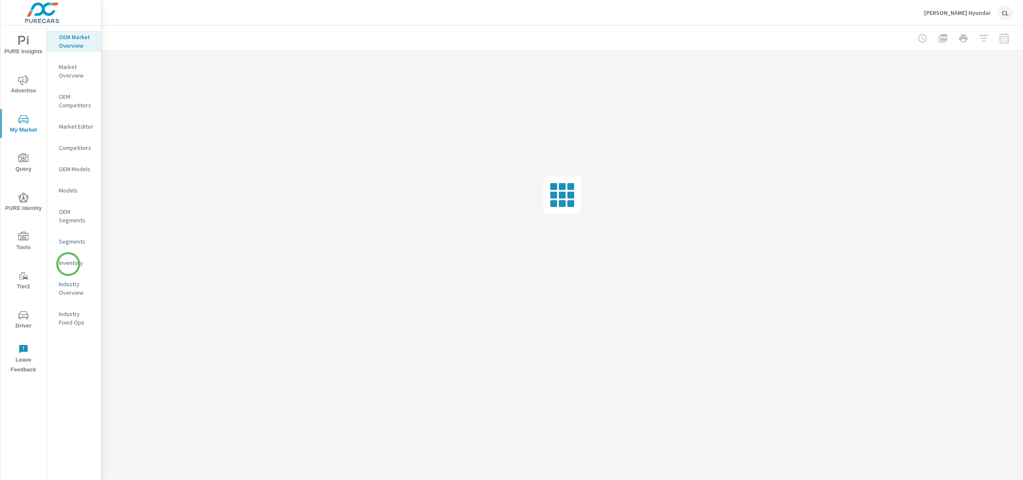
click at [68, 260] on p "Inventory" at bounding box center [76, 263] width 35 height 9
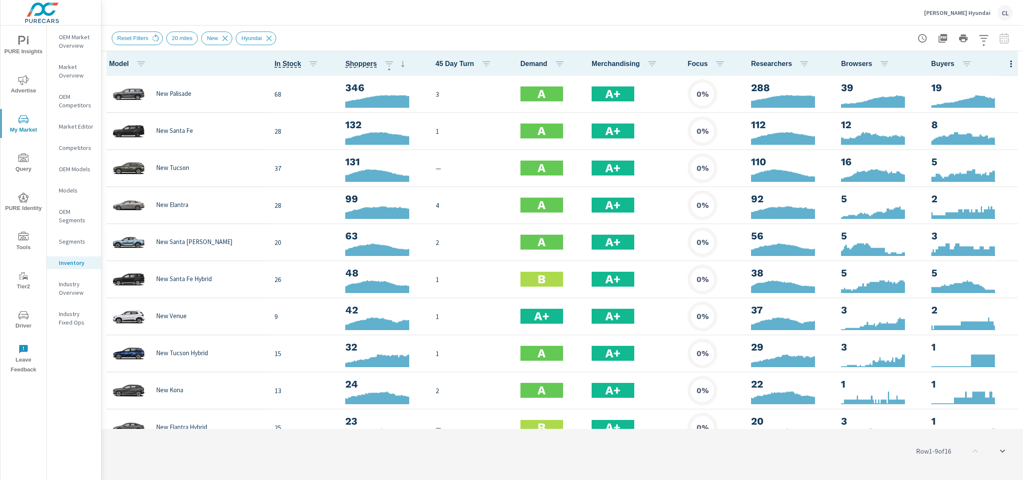
scroll to position [0, 0]
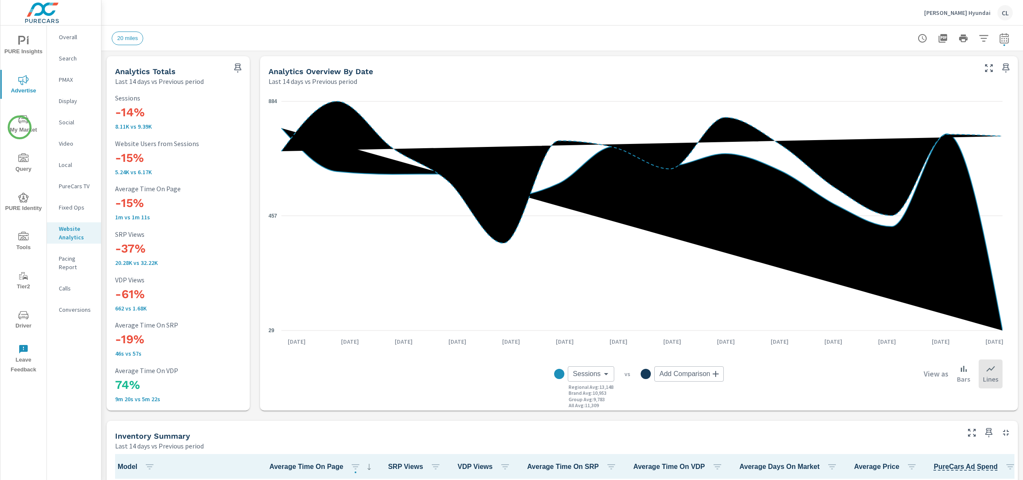
scroll to position [0, 0]
click at [27, 128] on span "My Market" at bounding box center [23, 124] width 41 height 21
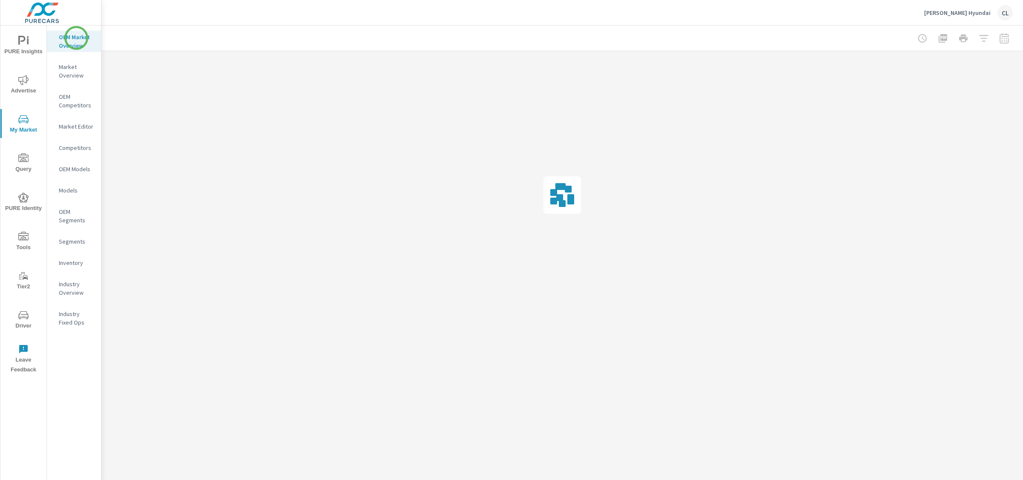
click at [76, 38] on p "OEM Market Overview" at bounding box center [76, 41] width 35 height 17
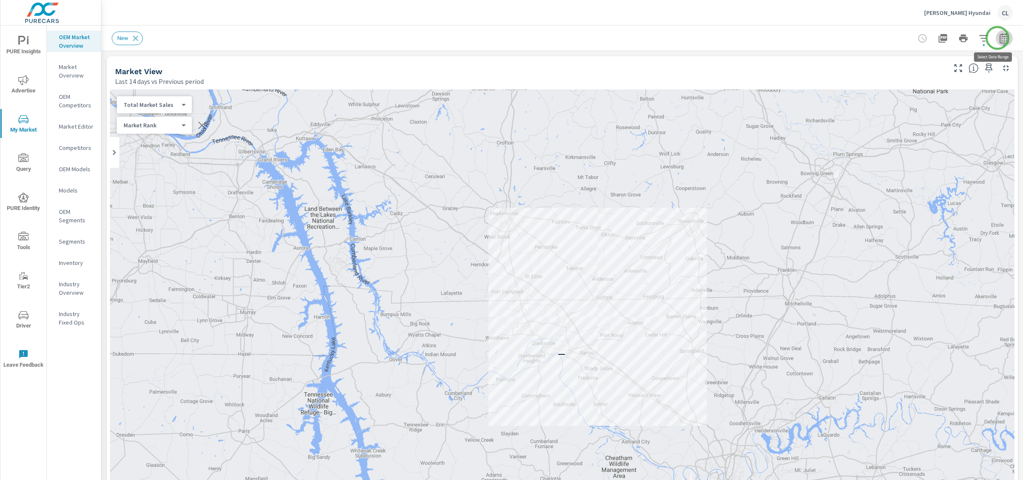
click at [999, 38] on icon "button" at bounding box center [1004, 38] width 10 height 10
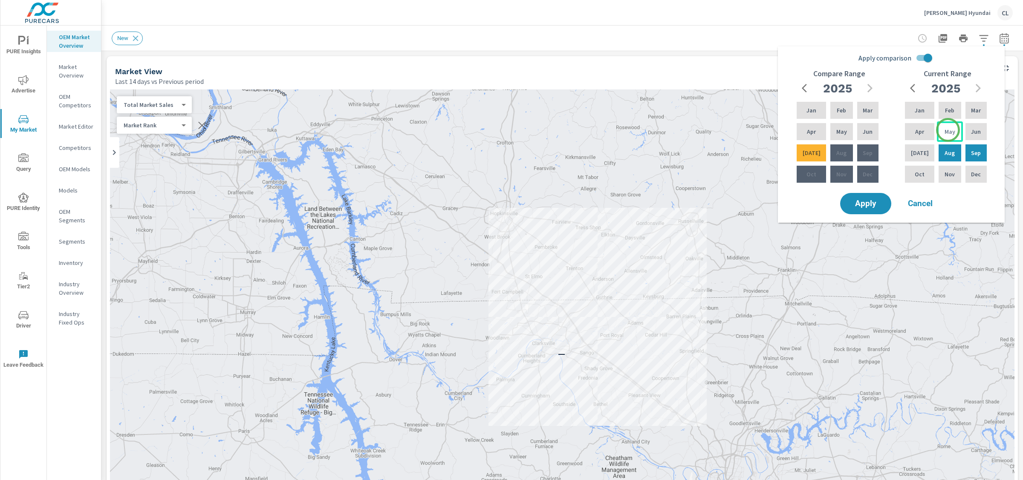
click at [947, 130] on p "May" at bounding box center [949, 131] width 11 height 9
click at [910, 153] on div "Jul" at bounding box center [919, 153] width 33 height 20
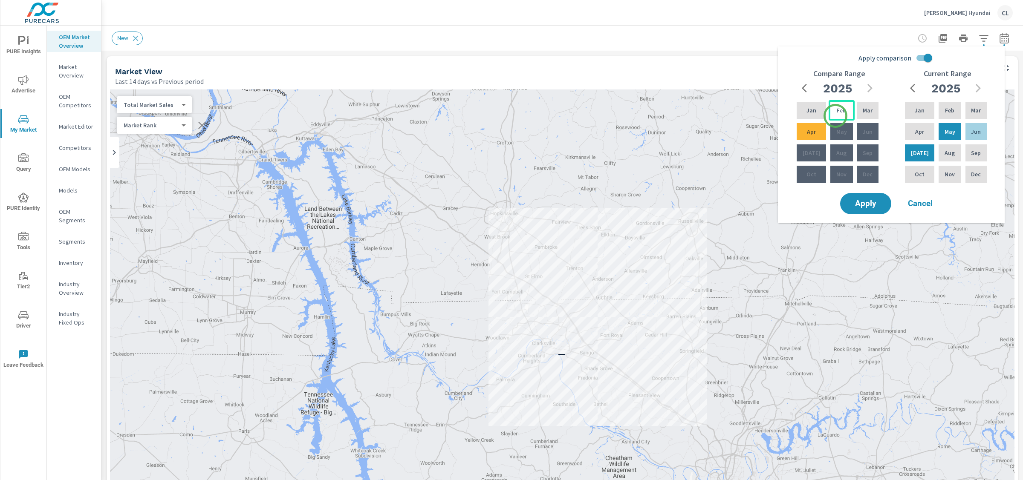
click at [836, 113] on p "Feb" at bounding box center [840, 110] width 9 height 9
click at [813, 130] on p "Apr" at bounding box center [811, 131] width 9 height 9
click at [856, 202] on span "Apply" at bounding box center [865, 204] width 35 height 8
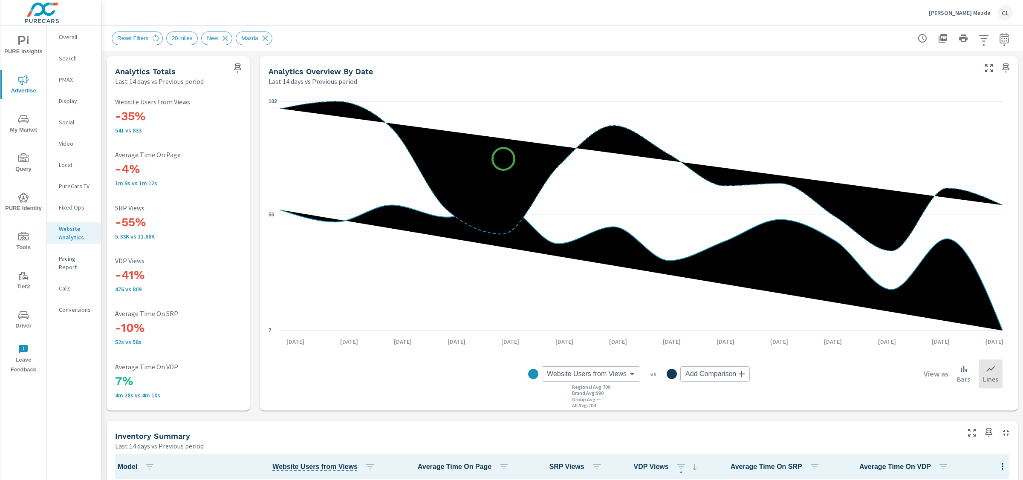
scroll to position [381, 0]
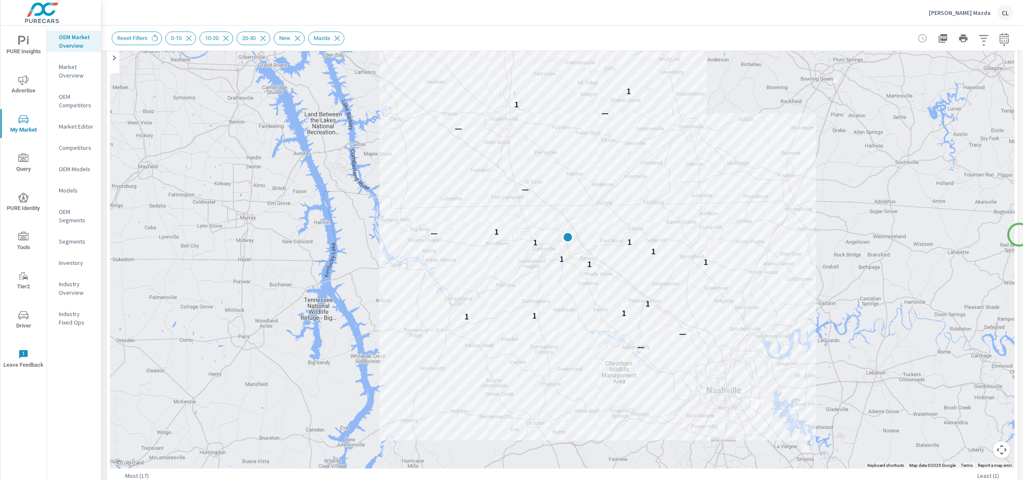
scroll to position [82, 0]
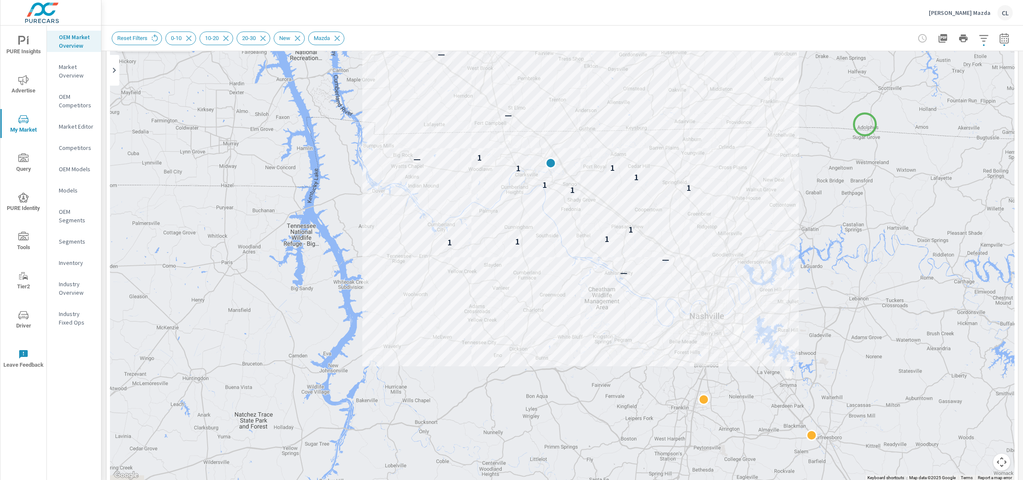
drag, startPoint x: 882, startPoint y: 212, endPoint x: 865, endPoint y: 124, distance: 89.5
click at [865, 124] on div "— — 1 1 1 1 1 1 1 1 1 1 — 1 — — — 1 1" at bounding box center [562, 244] width 904 height 474
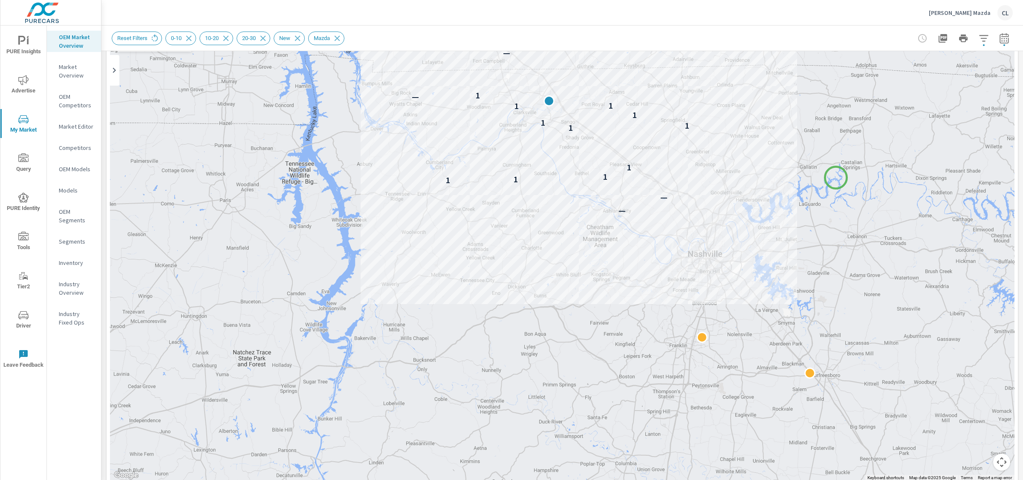
drag, startPoint x: 838, startPoint y: 247, endPoint x: 836, endPoint y: 178, distance: 69.1
click at [836, 178] on div "— — 1 1 1 1 1 1 1 1 1 1 — 1 — — — 1 1" at bounding box center [562, 244] width 904 height 474
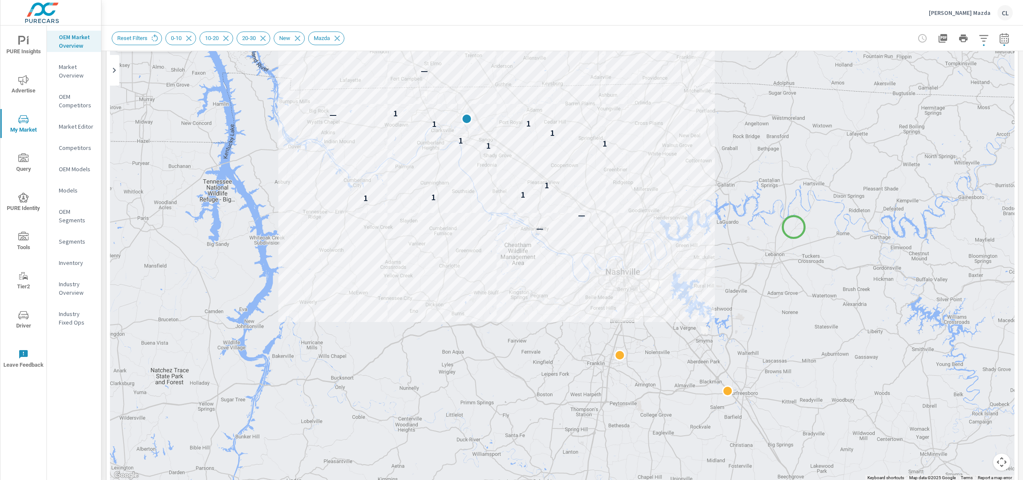
drag, startPoint x: 879, startPoint y: 208, endPoint x: 793, endPoint y: 227, distance: 87.4
click at [793, 227] on div "— — 1 1 1 1 1 1 1 1 1 1 — 1 — — — 1 1" at bounding box center [562, 244] width 904 height 474
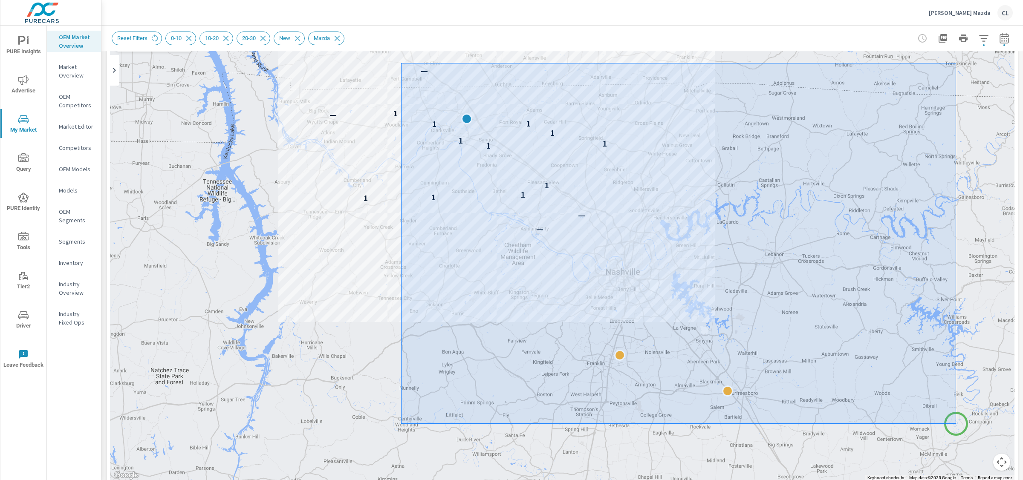
drag, startPoint x: 401, startPoint y: 63, endPoint x: 956, endPoint y: 424, distance: 661.9
click at [956, 424] on div at bounding box center [511, 240] width 1023 height 480
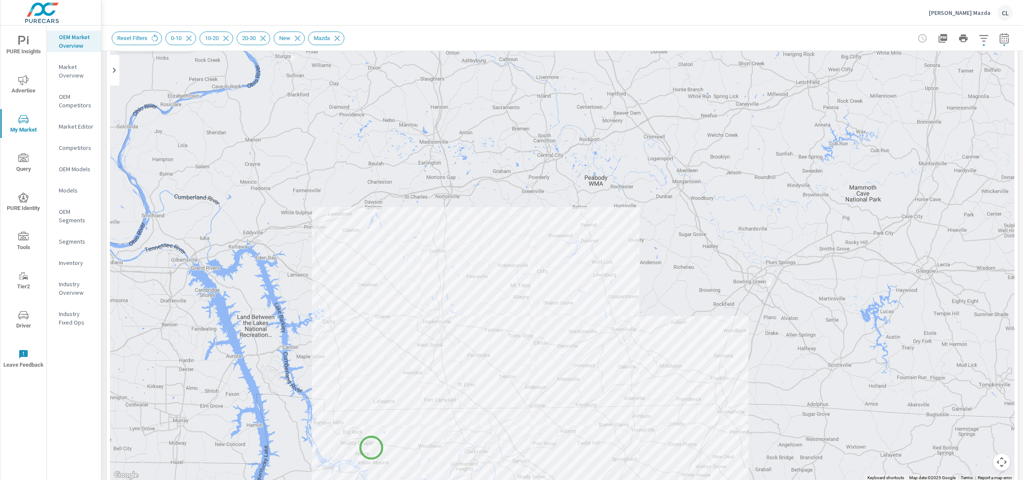
drag, startPoint x: 337, startPoint y: 126, endPoint x: 371, endPoint y: 448, distance: 323.9
click at [371, 448] on div "— — 1 1 1 1 1 1 1 1 1 1 — 1 — — — 1 1" at bounding box center [562, 244] width 904 height 474
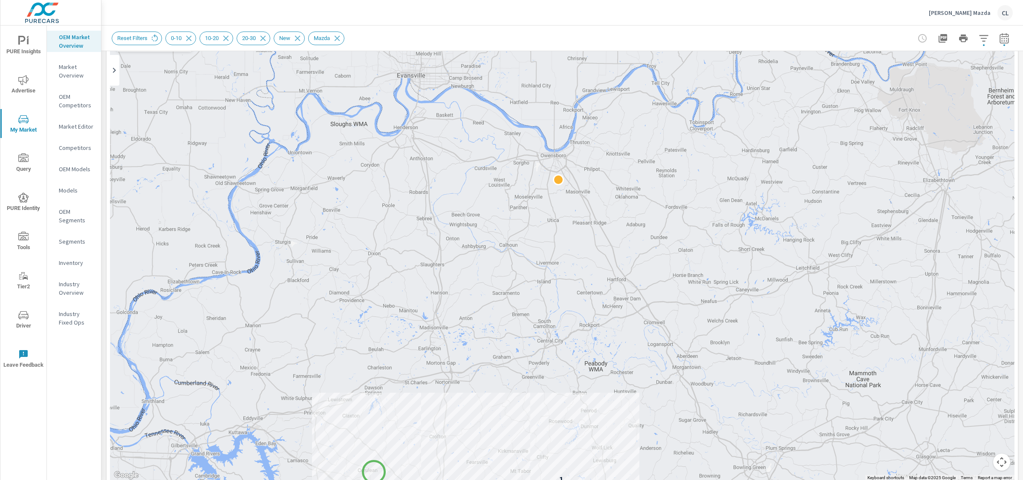
drag, startPoint x: 373, startPoint y: 284, endPoint x: 374, endPoint y: 472, distance: 188.3
click at [374, 472] on div "— — 1 1 1 1 1 1 1 1 1 1 — 1 — — — 1 1" at bounding box center [562, 244] width 904 height 474
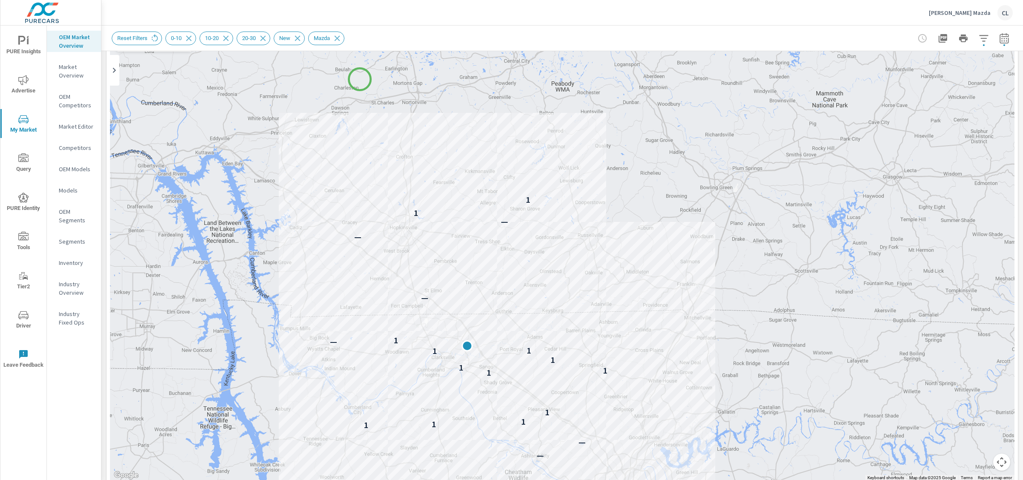
drag, startPoint x: 393, startPoint y: 360, endPoint x: 361, endPoint y: 84, distance: 278.4
click at [360, 79] on div "— — 1 1 1 1 1 1 1 1 1 1 — 1 — — — 1 1" at bounding box center [562, 244] width 904 height 474
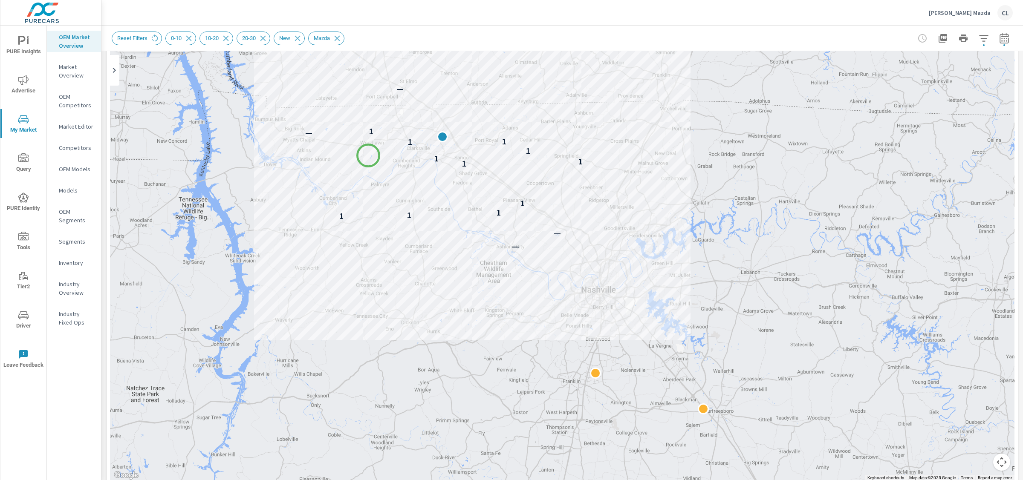
drag, startPoint x: 393, startPoint y: 367, endPoint x: 366, endPoint y: 157, distance: 212.2
click at [368, 155] on div "— — 1 1 1 1 1 1 1 1 1 1 — 1 — — — 1 1" at bounding box center [562, 244] width 904 height 474
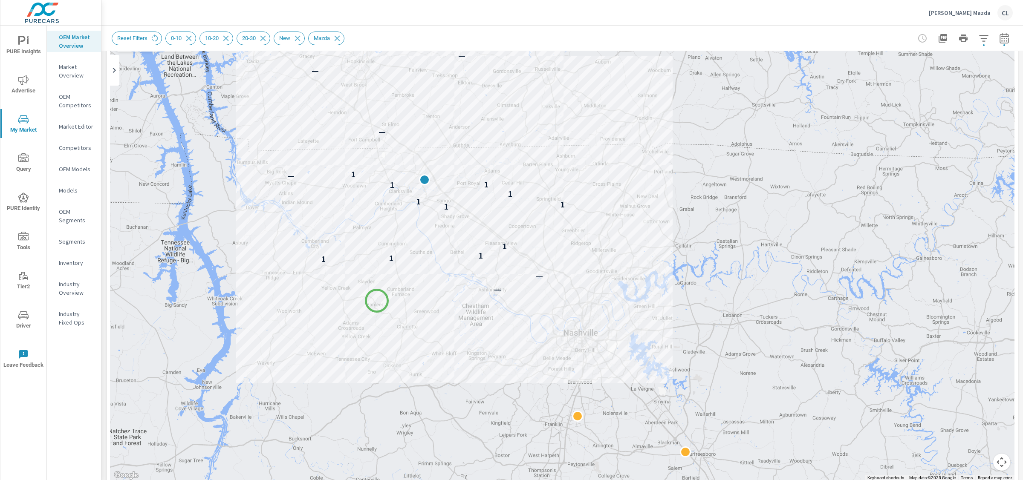
drag, startPoint x: 395, startPoint y: 254, endPoint x: 376, endPoint y: 301, distance: 51.3
click at [376, 301] on div "— — 1 1 1 1 1 1 1 1 1 1 — 1 — — — 1 1" at bounding box center [562, 244] width 904 height 474
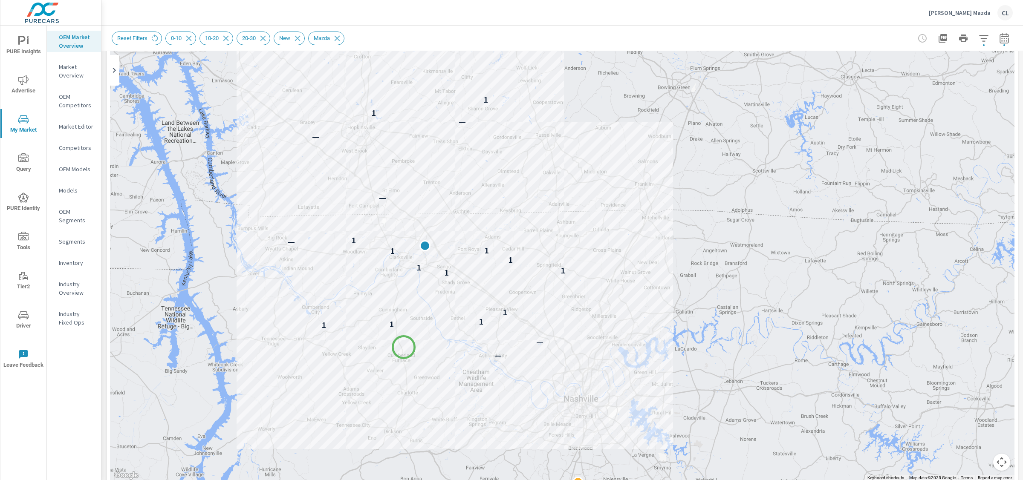
drag, startPoint x: 402, startPoint y: 281, endPoint x: 404, endPoint y: 347, distance: 66.5
click at [404, 347] on div "— — 1 1 1 1 1 1 1 1 1 1 — 1 — — — 1 1" at bounding box center [562, 244] width 904 height 474
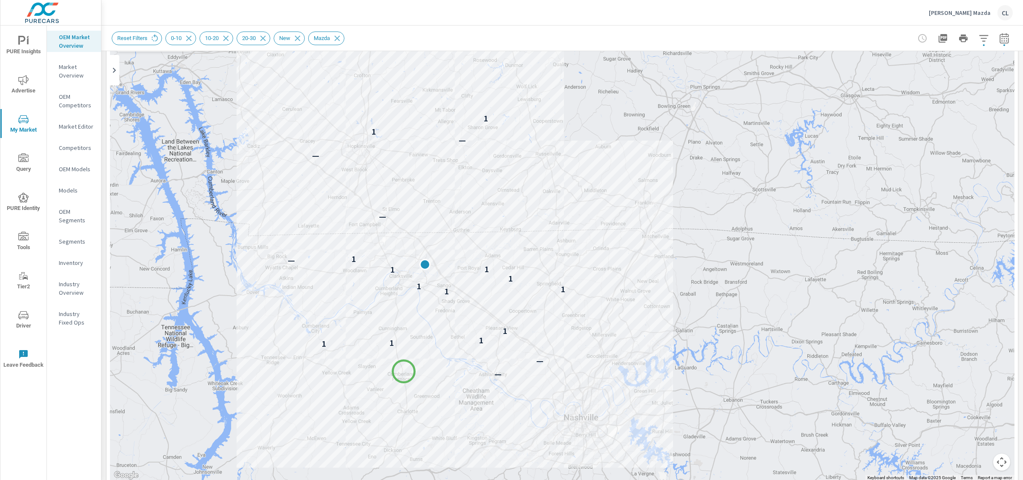
drag, startPoint x: 404, startPoint y: 347, endPoint x: 404, endPoint y: 372, distance: 24.3
click at [404, 372] on div "— — 1 1 1 1 1 1 1 1 1 1 — 1 — — — 1 1" at bounding box center [562, 244] width 904 height 474
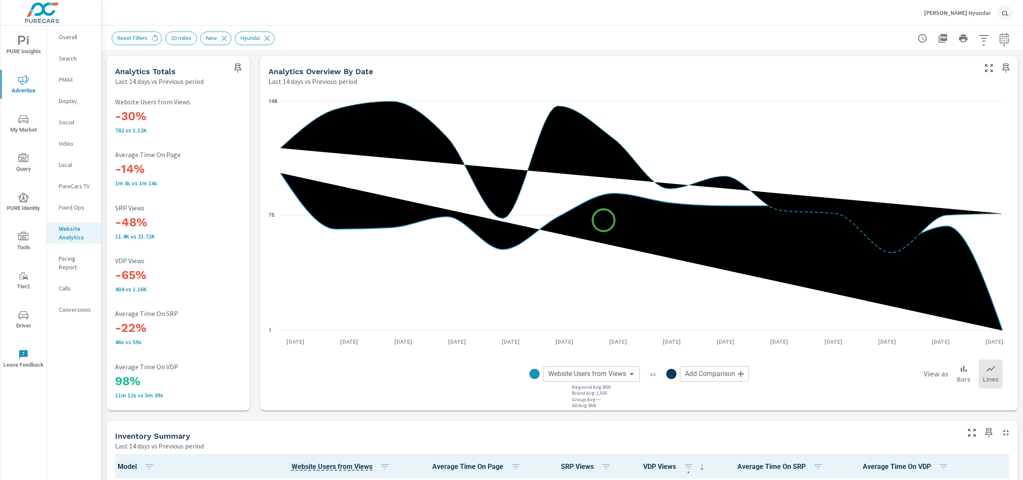
scroll to position [367, 0]
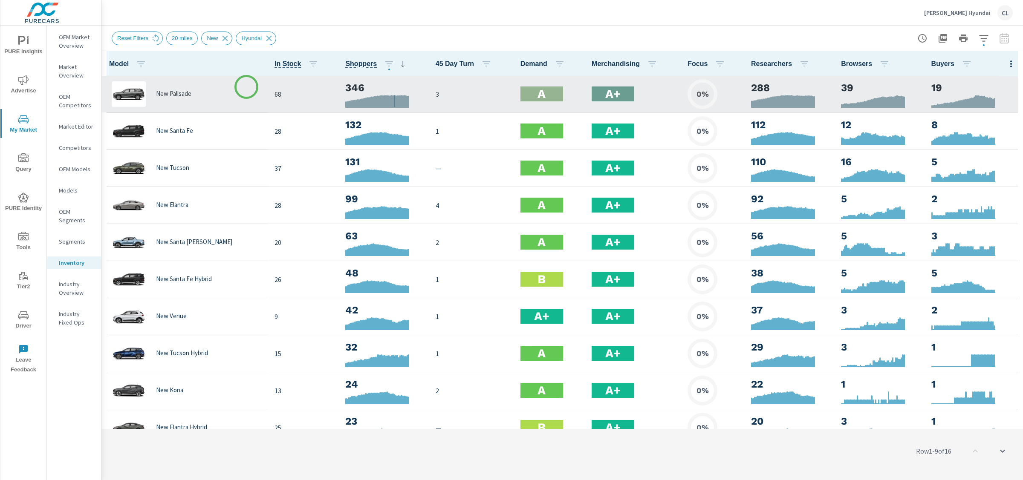
scroll to position [0, 0]
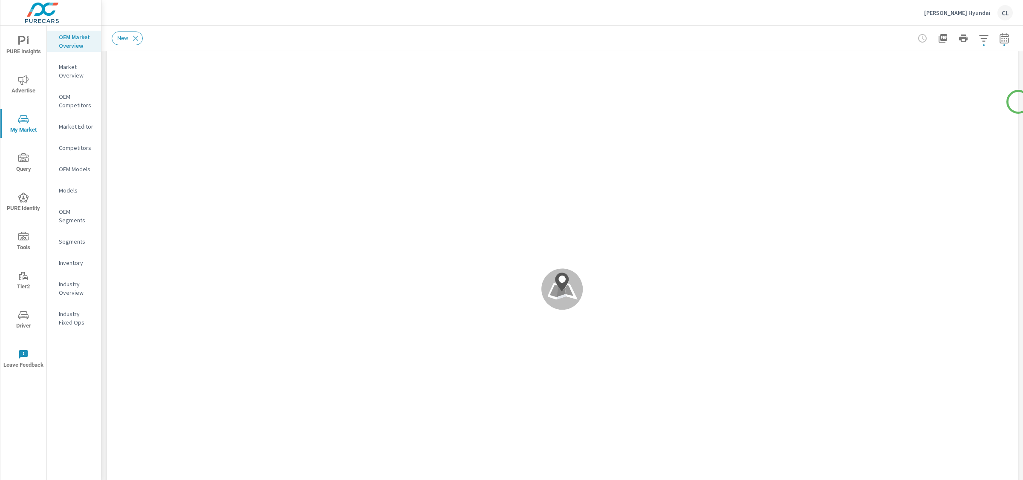
scroll to position [14, 0]
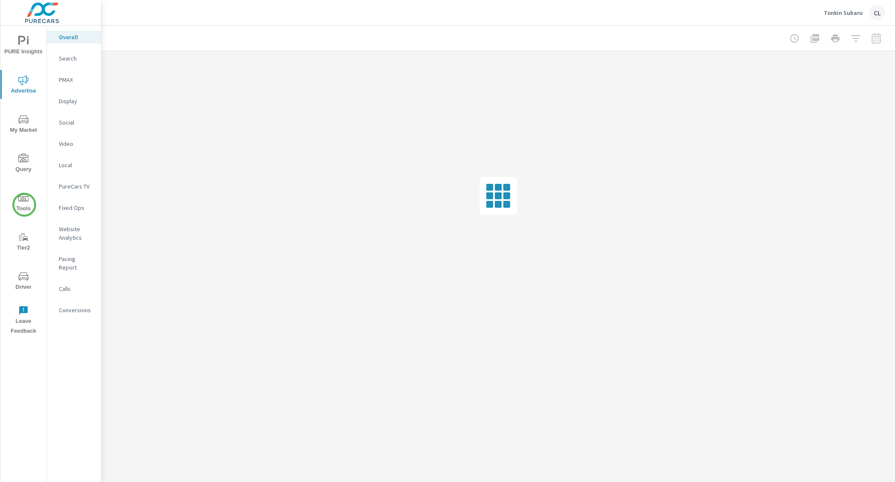
click at [24, 207] on span "Tools" at bounding box center [23, 203] width 41 height 21
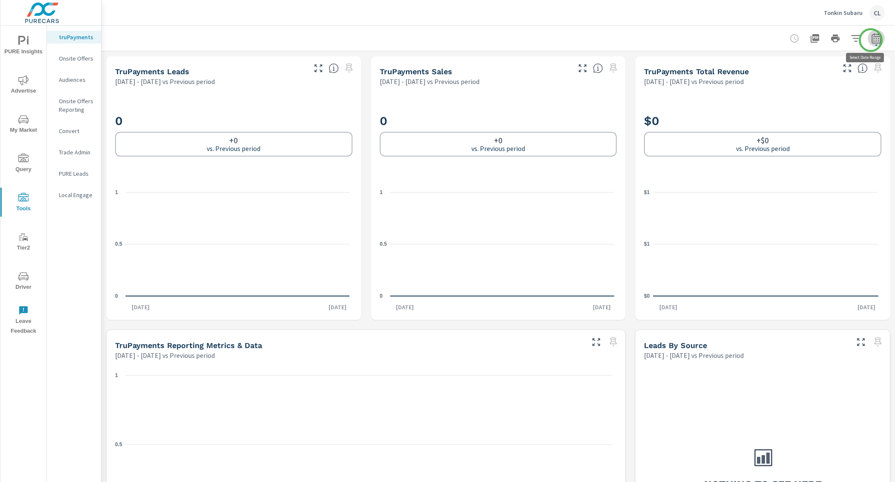
click at [871, 40] on icon "button" at bounding box center [876, 38] width 10 height 10
select select "Previous period"
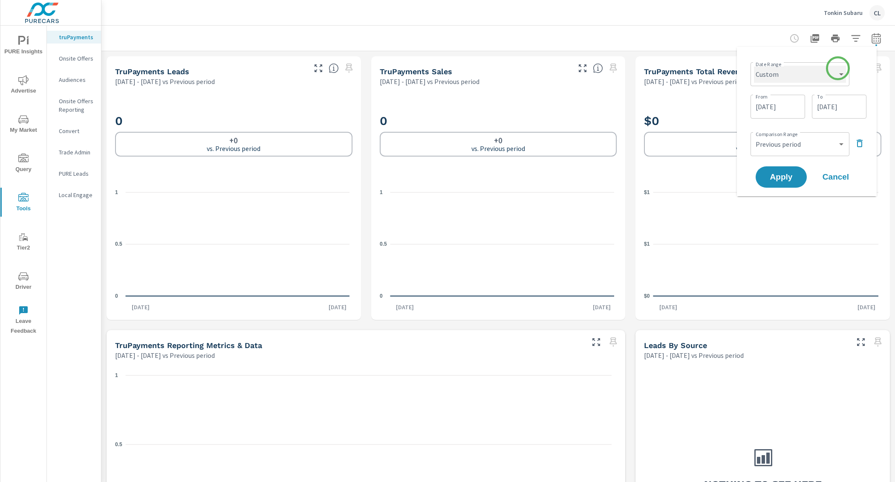
click at [838, 68] on select "Custom [DATE] Last week Last 7 days Last 14 days Last 30 days Last 45 days Last…" at bounding box center [800, 74] width 92 height 17
click at [754, 66] on select "Custom [DATE] Last week Last 7 days Last 14 days Last 30 days Last 45 days Last…" at bounding box center [800, 74] width 92 height 17
select select "Month to date"
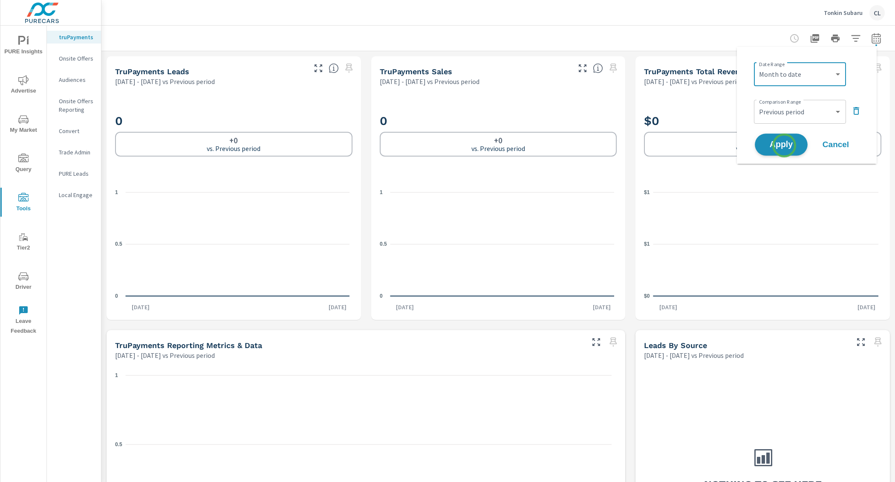
click at [784, 145] on span "Apply" at bounding box center [781, 145] width 35 height 8
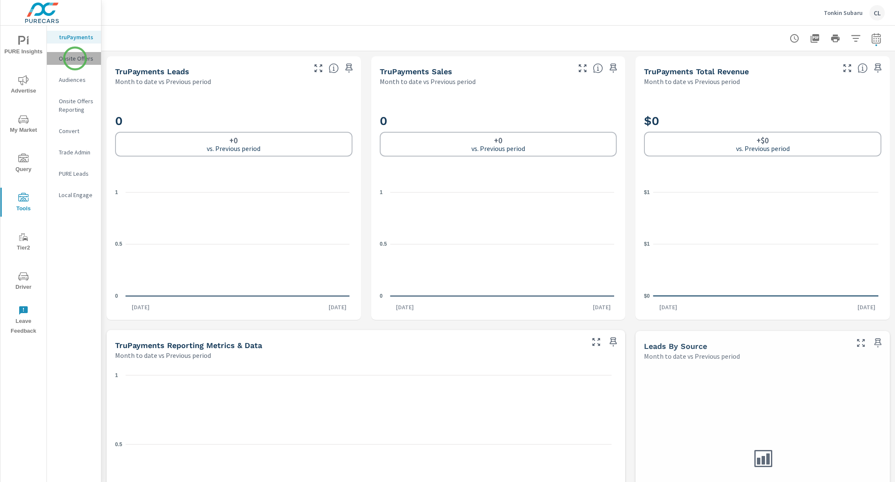
click at [75, 58] on p "Onsite Offers" at bounding box center [76, 58] width 35 height 9
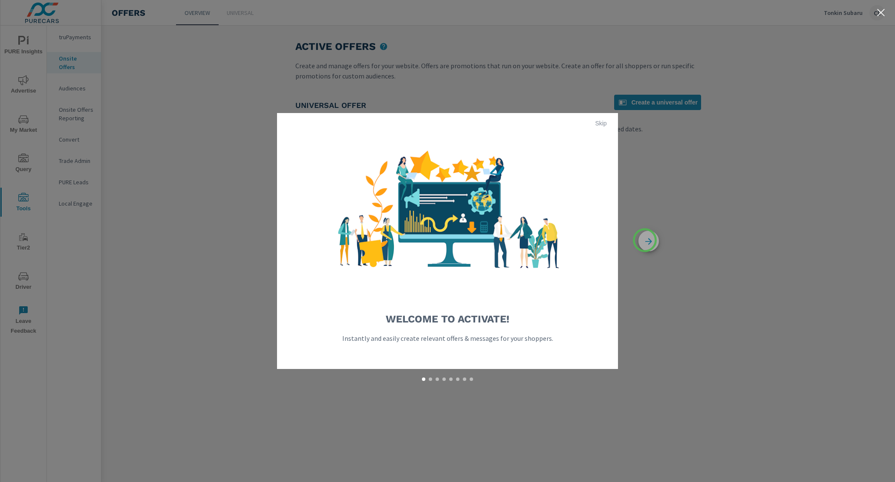
click at [645, 240] on icon "button" at bounding box center [648, 241] width 20 height 20
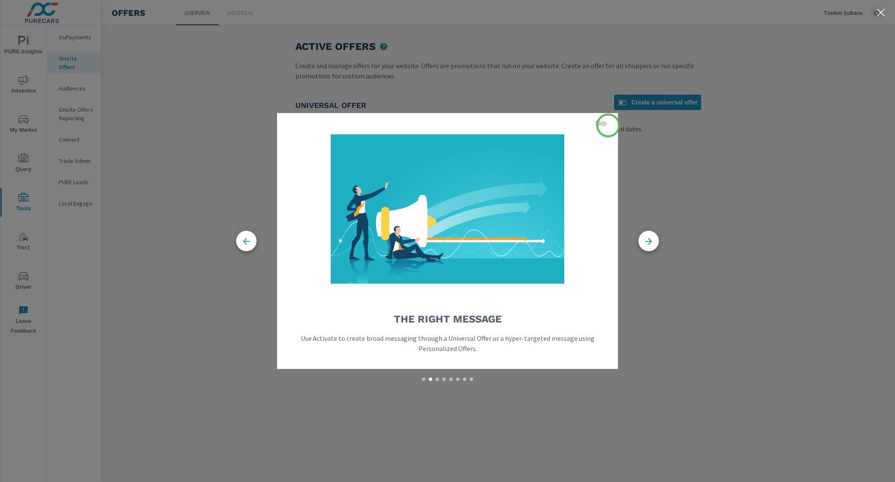
click at [606, 124] on span "Skip" at bounding box center [601, 123] width 20 height 8
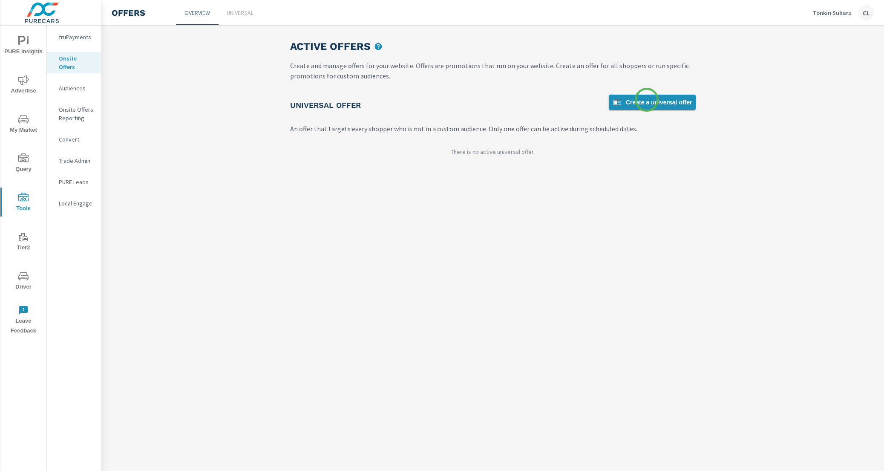
click at [647, 100] on span "Create a universal offer" at bounding box center [652, 102] width 80 height 10
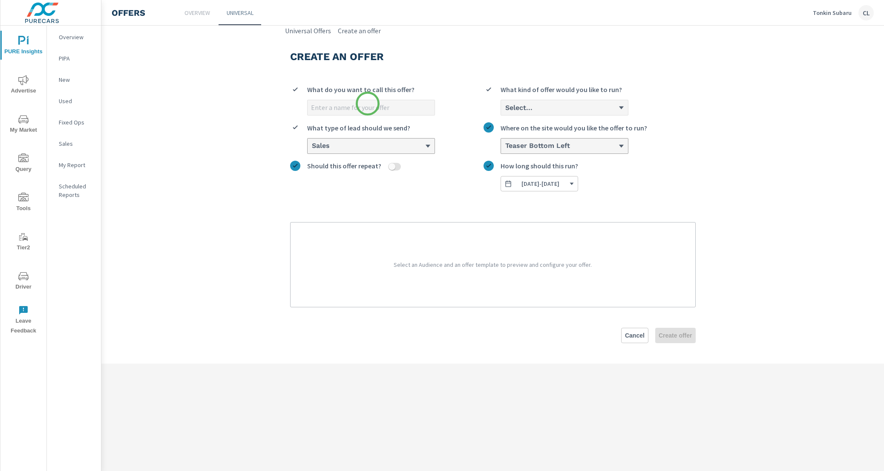
click at [368, 104] on input "What do you want to call this offer?" at bounding box center [371, 107] width 127 height 15
click at [310, 110] on input "Crosstrek Lease" at bounding box center [371, 107] width 127 height 15
type input "MY25 Crosstrek Lease"
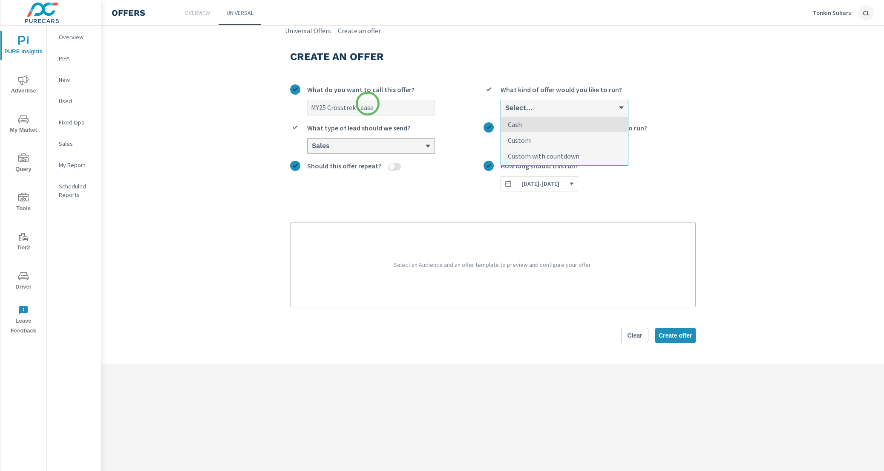
click at [538, 107] on div "Select..." at bounding box center [562, 108] width 114 height 8
click at [505, 107] on input "option Cash focused, 1 of 3. 3 results available. Use Up and Down to choose opt…" at bounding box center [505, 108] width 1 height 8
click at [540, 143] on li "Custom" at bounding box center [564, 141] width 127 height 16
click at [505, 112] on input "option Custom focused, 2 of 3. 3 results available. Use Up and Down to choose o…" at bounding box center [505, 108] width 1 height 8
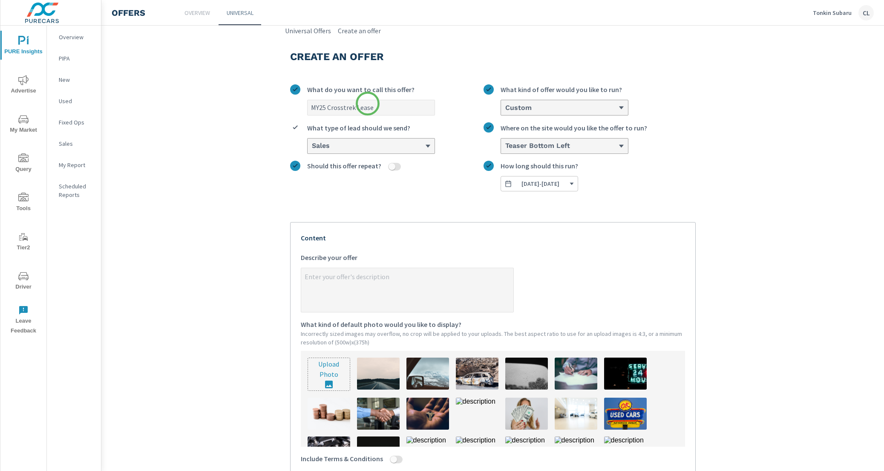
click at [554, 110] on div "Custom" at bounding box center [562, 108] width 114 height 8
click at [505, 110] on input "option Custom, selected. 0 results available. Select is focused ,type to refine…" at bounding box center [505, 108] width 1 height 8
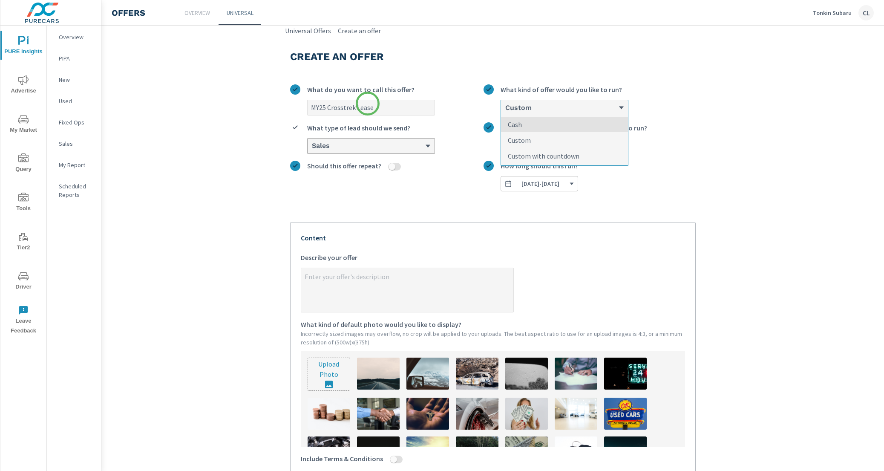
click at [549, 156] on p "Custom with countdown" at bounding box center [544, 156] width 72 height 10
click at [505, 112] on input "option Custom, selected. option Cash focused, 1 of 3. 3 results available. Use …" at bounding box center [505, 108] width 1 height 8
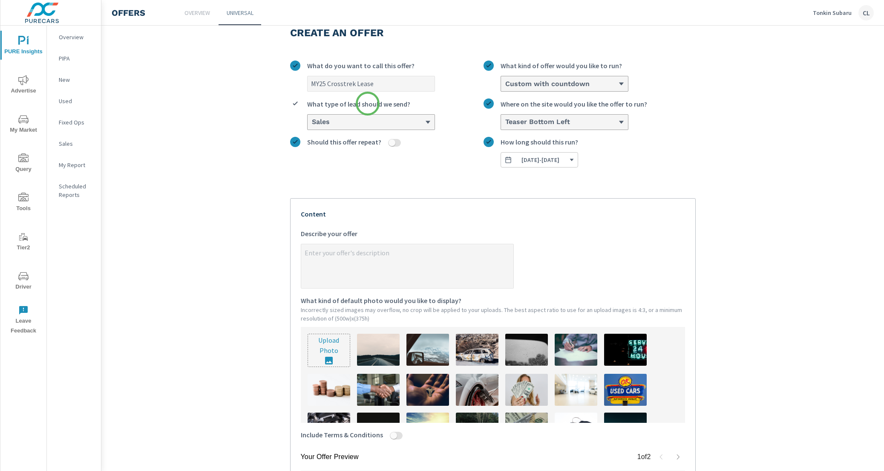
scroll to position [40, 0]
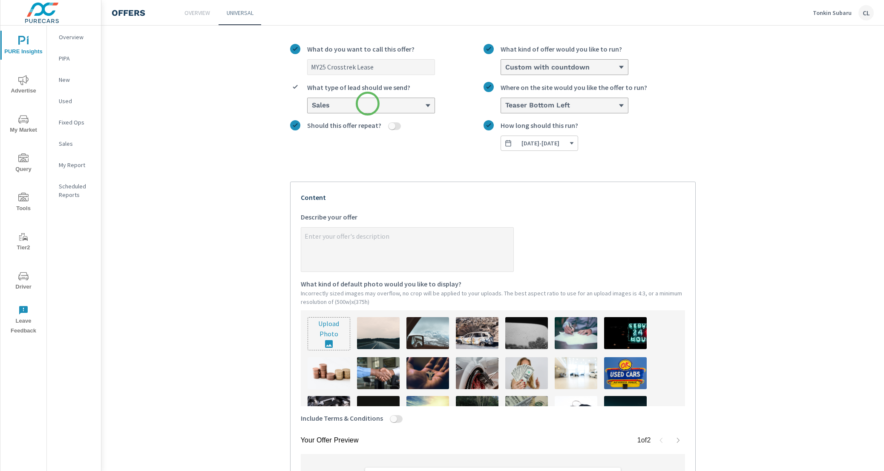
type textarea "x"
click at [324, 236] on textarea "x Describe your offer" at bounding box center [407, 250] width 212 height 43
paste textarea "Lease new 2025 Crosstrek for $265/month, $2,999 down, $3,264 due at lease signi…"
type textarea "Lease new 2025 Crosstrek for $265/month, $2,999 down, $3,264 due at lease signi…"
type textarea "x"
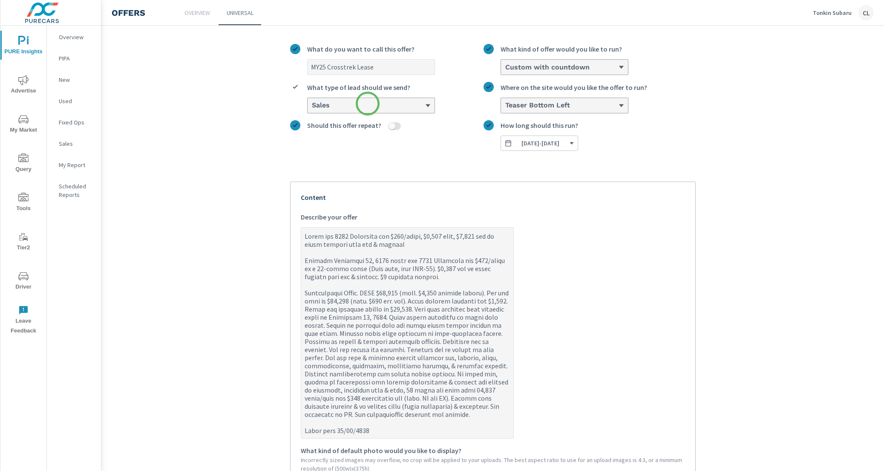
click at [301, 296] on textarea "x Describe your offer" at bounding box center [407, 333] width 212 height 209
drag, startPoint x: 368, startPoint y: 104, endPoint x: 407, endPoint y: 418, distance: 317.3
click at [407, 418] on textarea "x Describe your offer" at bounding box center [407, 333] width 212 height 209
drag, startPoint x: 407, startPoint y: 418, endPoint x: 433, endPoint y: 382, distance: 45.2
click at [433, 382] on textarea "x Describe your offer" at bounding box center [407, 333] width 212 height 209
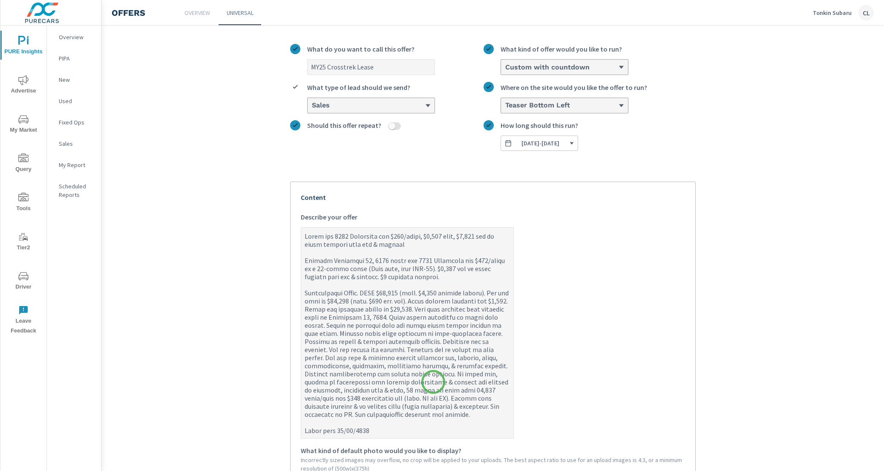
click at [301, 292] on textarea "x Describe your offer" at bounding box center [407, 333] width 212 height 209
drag, startPoint x: 433, startPoint y: 382, endPoint x: 379, endPoint y: 434, distance: 75.0
click at [379, 434] on textarea "x Describe your offer" at bounding box center [407, 333] width 212 height 209
click at [354, 352] on textarea "x Describe your offer" at bounding box center [407, 333] width 212 height 209
drag, startPoint x: 379, startPoint y: 434, endPoint x: 347, endPoint y: 415, distance: 37.2
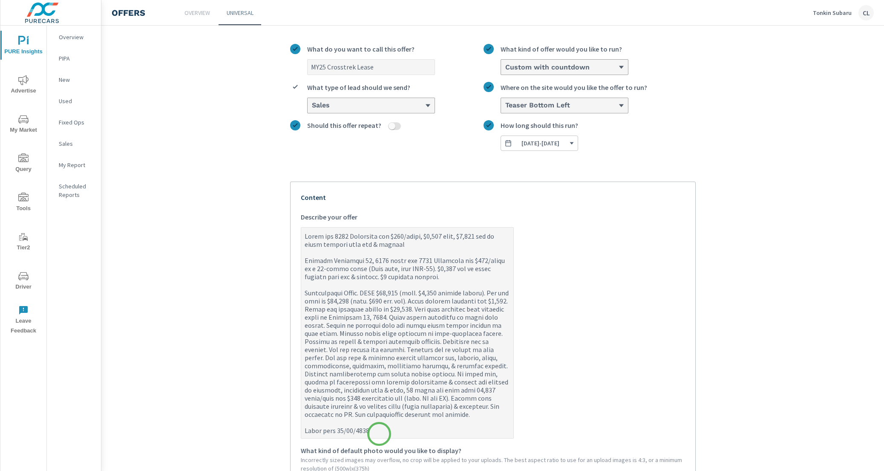
click at [347, 415] on textarea "x Describe your offer" at bounding box center [407, 333] width 212 height 209
type textarea "Lease new 2025 Crosstrek for $265/month, $2,999 down, $3,264 due at lease signi…"
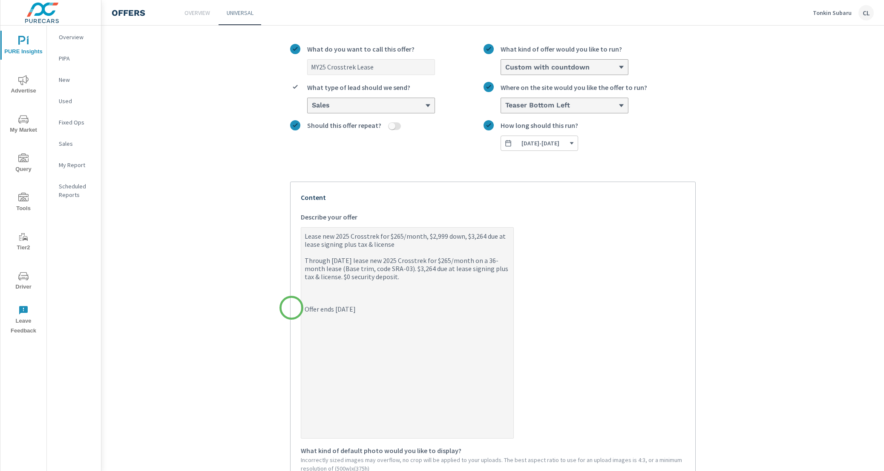
type textarea "x"
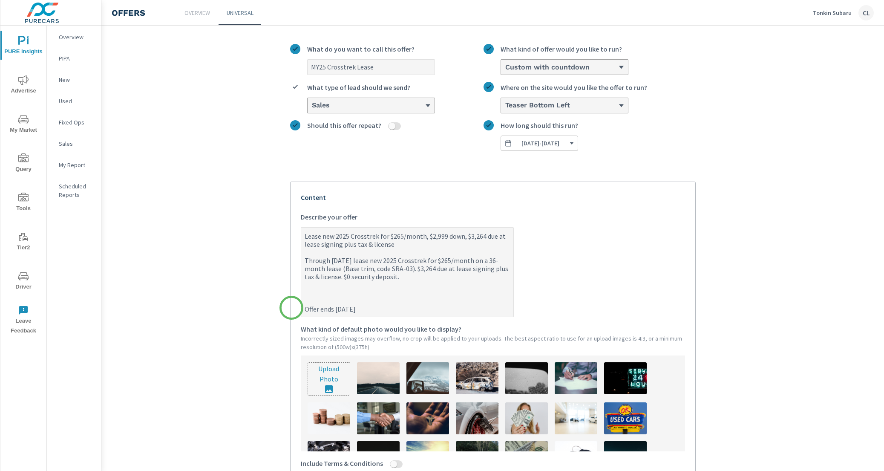
type textarea "Lease new 2025 Crosstrek for $265/month, $2,999 down, $3,264 due at lease signi…"
type textarea "x"
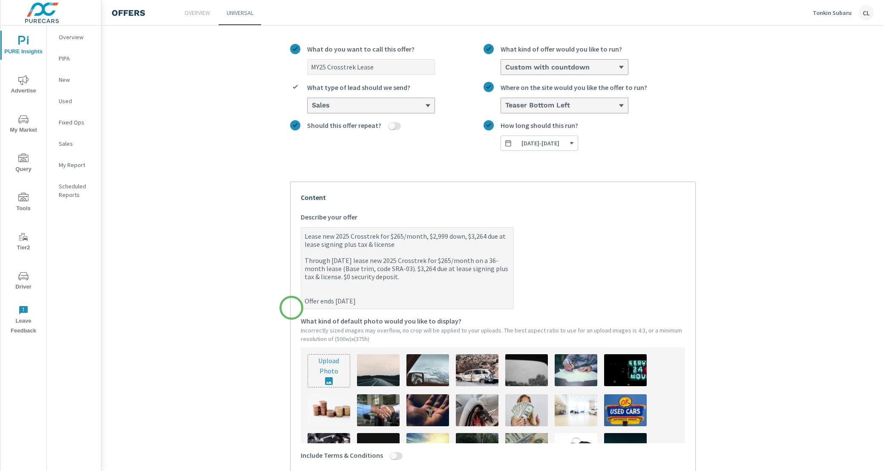
type textarea "Lease new 2025 Crosstrek for $265/month, $2,999 down, $3,264 due at lease signi…"
type textarea "x"
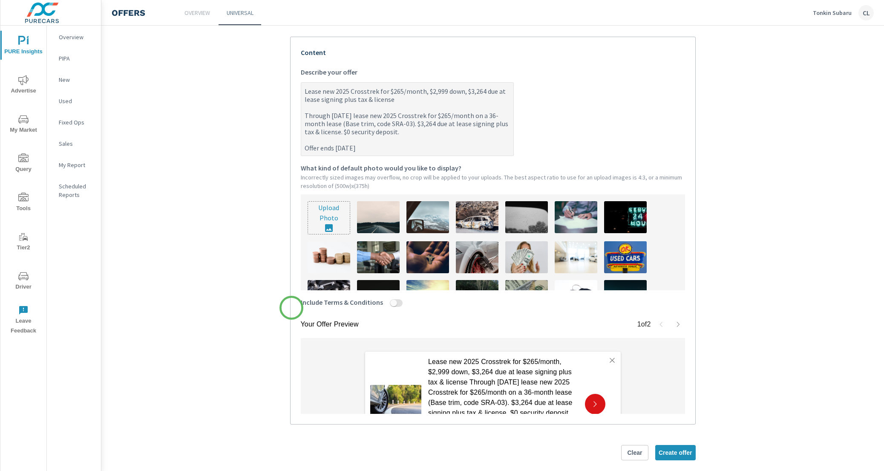
scroll to position [195, 0]
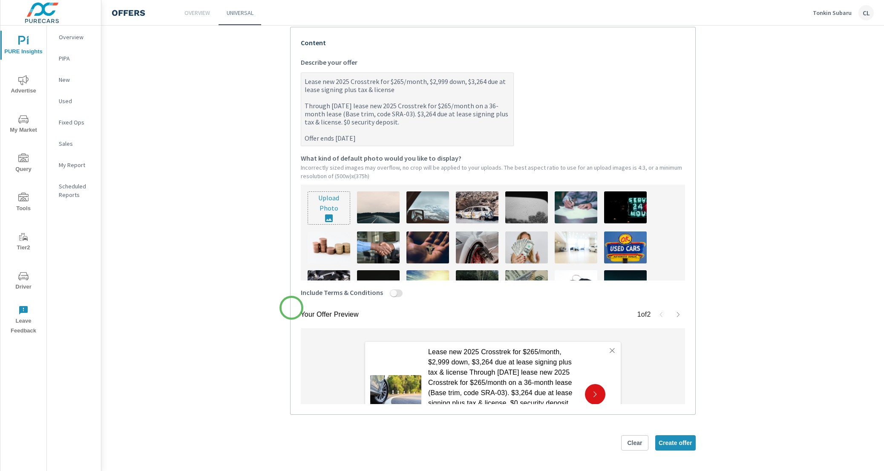
type textarea "Lease new 2025 Crosstrek for $265/month, $2,999 down, $3,264 due at lease signi…"
type textarea "x"
click at [390, 293] on input "Include Terms & Conditions" at bounding box center [394, 293] width 20 height 8
checkbox input "true"
type textarea "x"
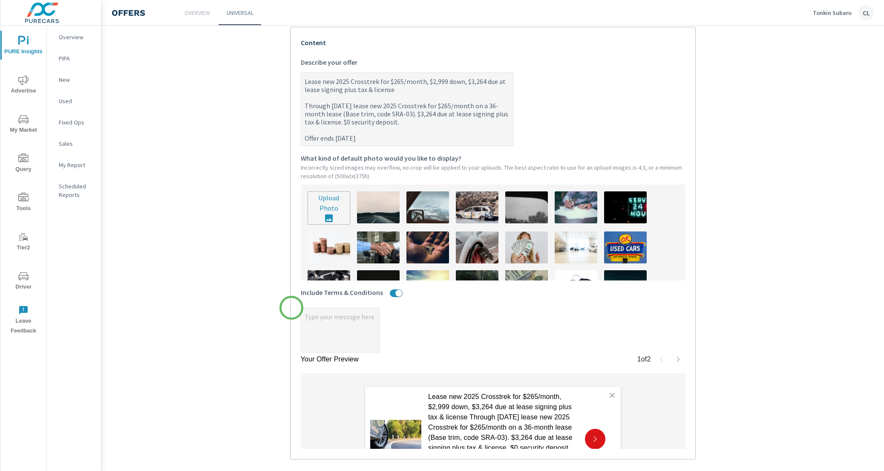
type textarea "x"
click at [329, 317] on textarea "x" at bounding box center [340, 330] width 78 height 43
paste textarea "Manufacturer Offer. MSRP $27,980 (incl. $1,420 freight charge). Net cap cost of…"
type textarea "x"
type textarea "Manufacturer Offer. MSRP $27,980 (incl. $1,420 freight charge). Net cap cost of…"
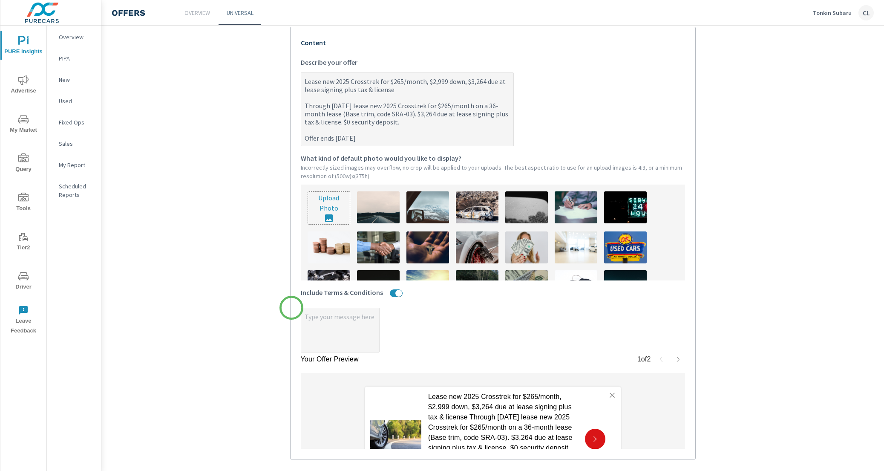
type textarea "x"
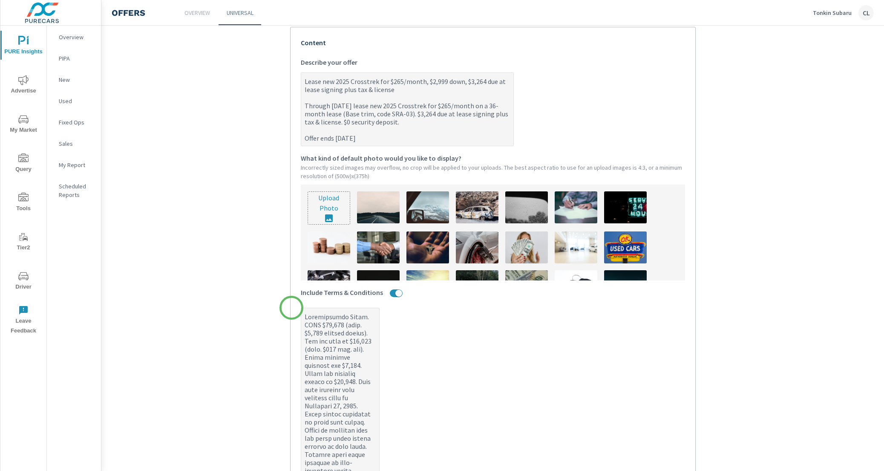
scroll to position [499, 0]
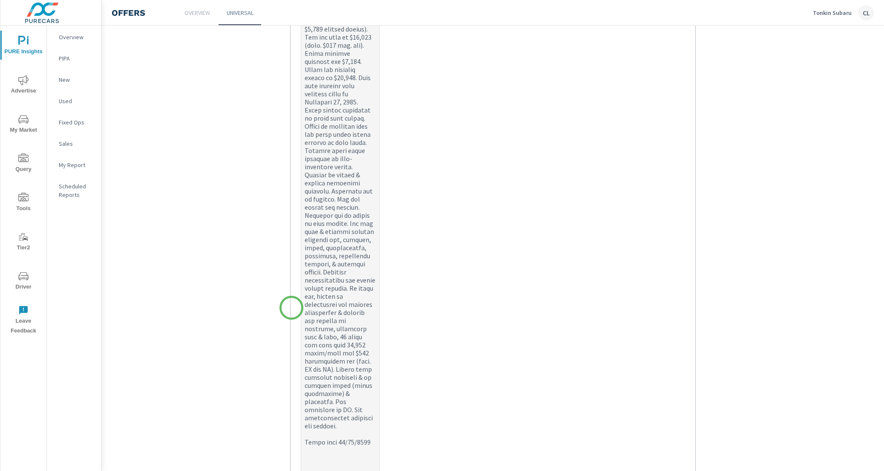
type textarea "x"
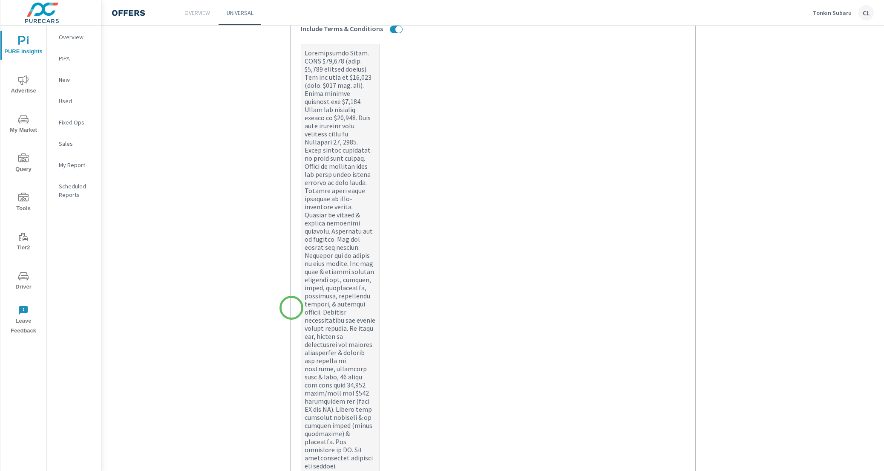
scroll to position [666, 0]
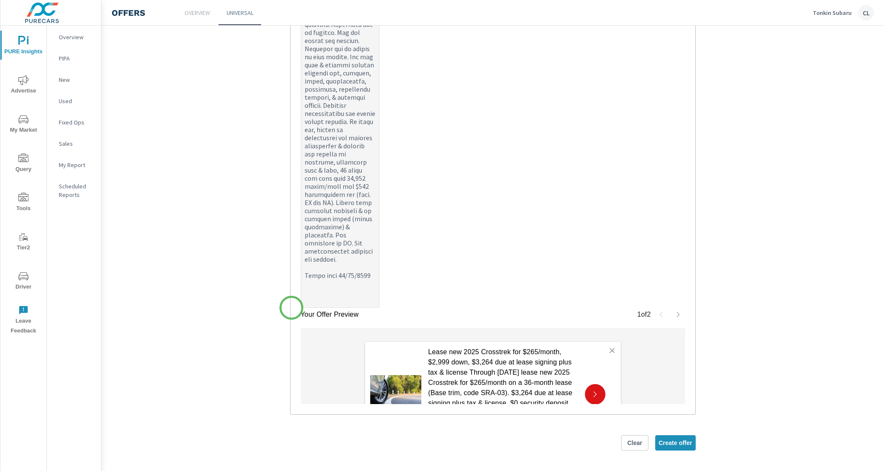
type textarea "Manufacturer Offer. MSRP $27,980 (incl. $1,420 freight charge). Net cap cost of…"
type textarea "x"
click at [595, 399] on div at bounding box center [595, 394] width 20 height 20
click at [592, 396] on icon at bounding box center [595, 394] width 8 height 8
click at [594, 394] on icon at bounding box center [595, 394] width 3 height 6
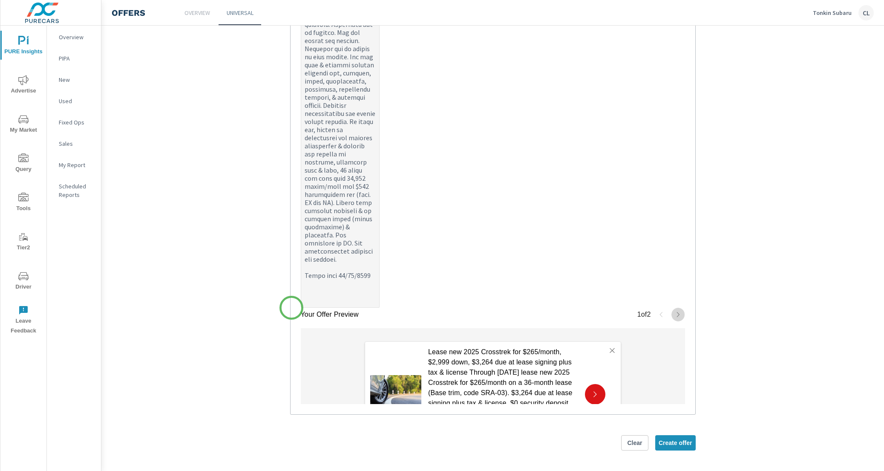
click at [675, 311] on icon "button" at bounding box center [678, 314] width 7 height 7
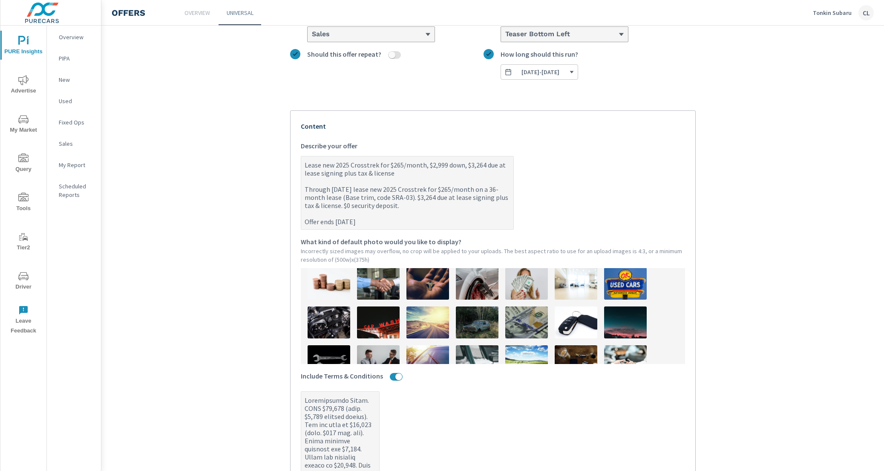
scroll to position [0, 0]
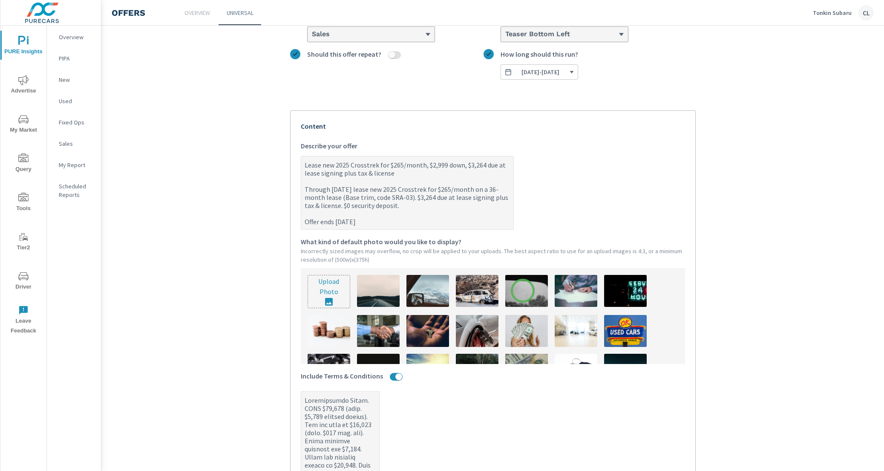
click at [523, 291] on img at bounding box center [526, 291] width 43 height 32
type textarea "x"
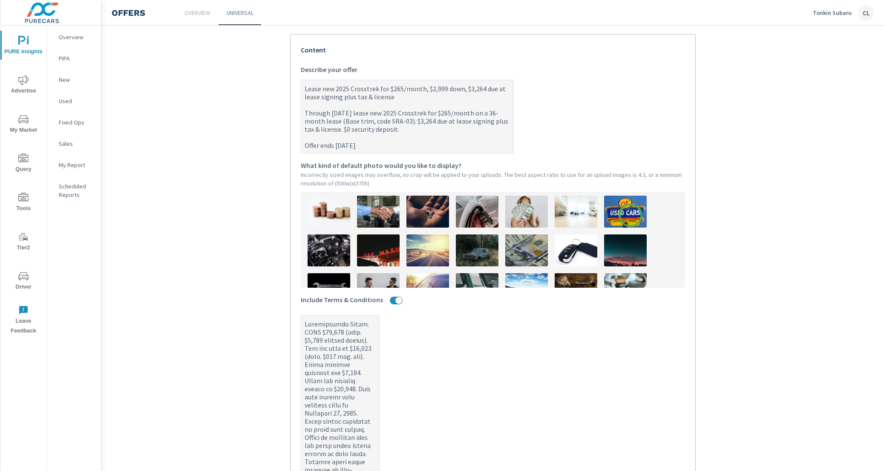
scroll to position [193, 0]
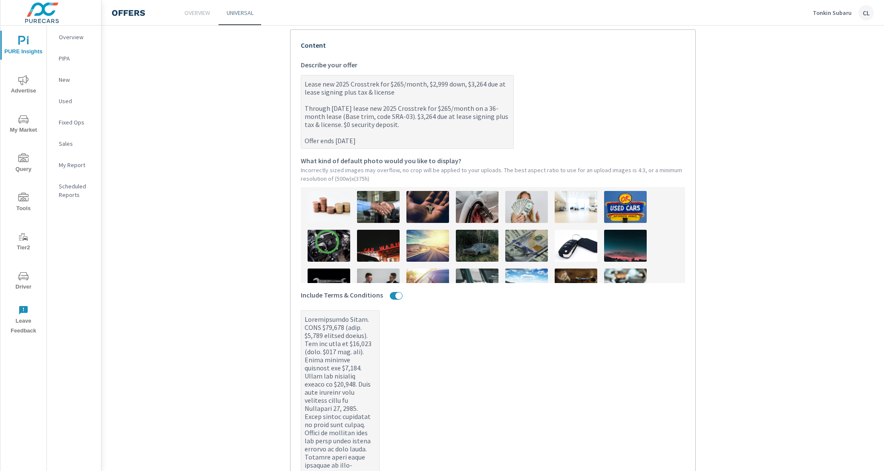
click at [327, 242] on img at bounding box center [329, 246] width 43 height 32
type textarea "x"
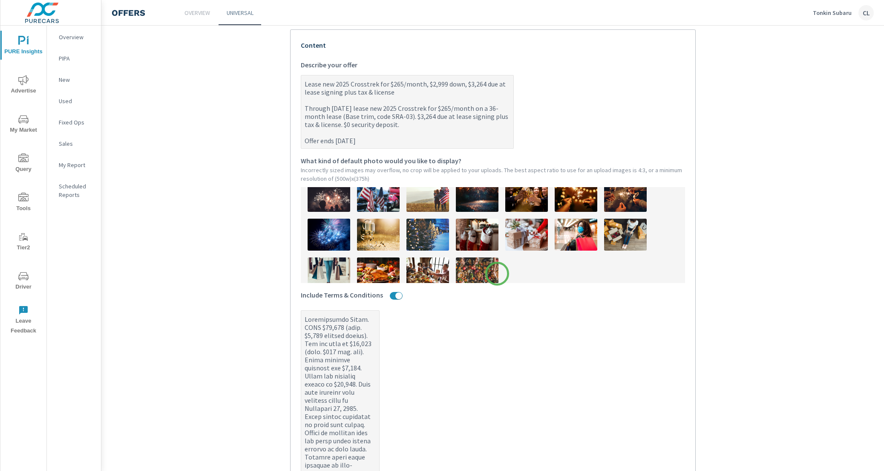
scroll to position [0, 0]
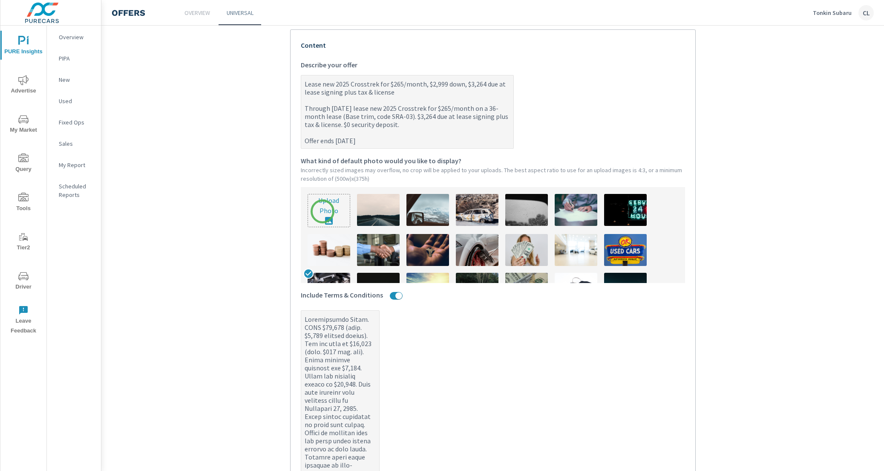
click at [323, 211] on input "file" at bounding box center [329, 210] width 42 height 32
type input "C:\fakepath\scrnli_V4rDYCd828023W.png"
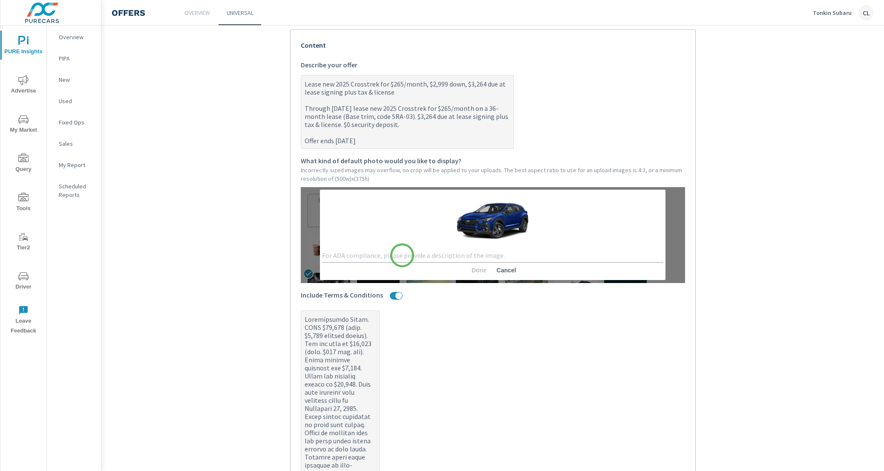
click at [402, 255] on textarea at bounding box center [493, 255] width 342 height 8
type textarea "2025 Subaru Crosstrek"
click at [475, 268] on span "Done" at bounding box center [479, 270] width 20 height 8
type textarea "x"
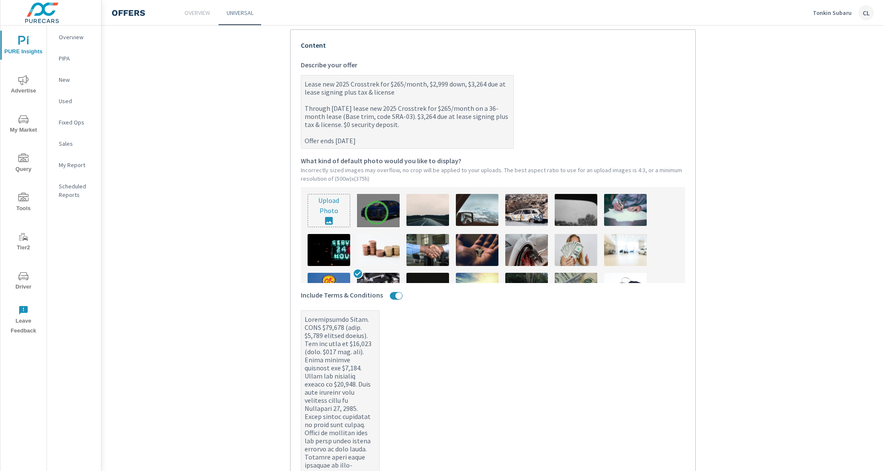
type textarea "x"
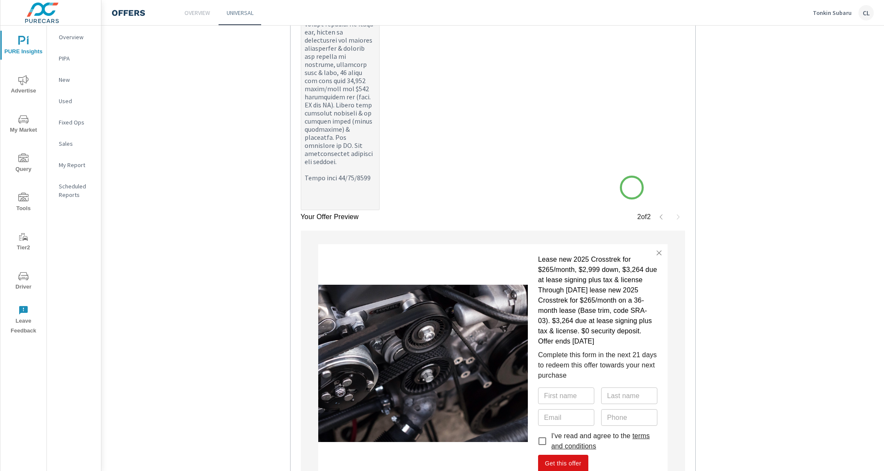
scroll to position [287, 0]
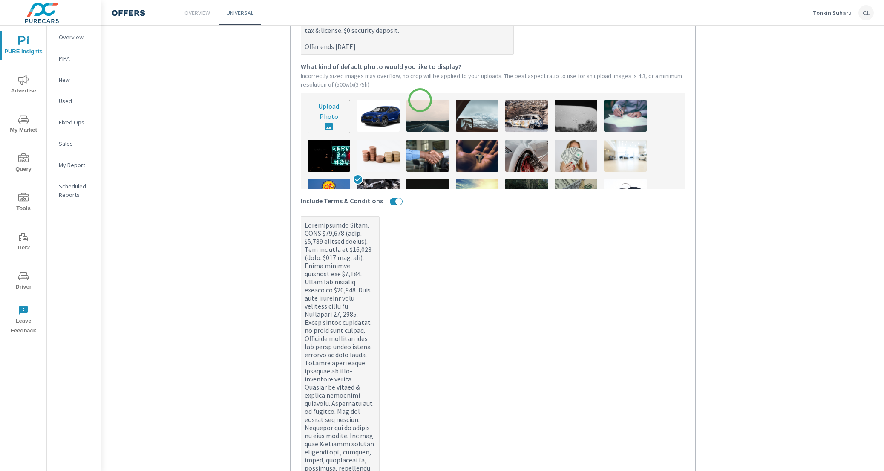
click at [420, 101] on img at bounding box center [428, 116] width 43 height 32
type textarea "x"
click at [424, 118] on img at bounding box center [428, 116] width 43 height 32
click at [379, 110] on img at bounding box center [378, 116] width 43 height 32
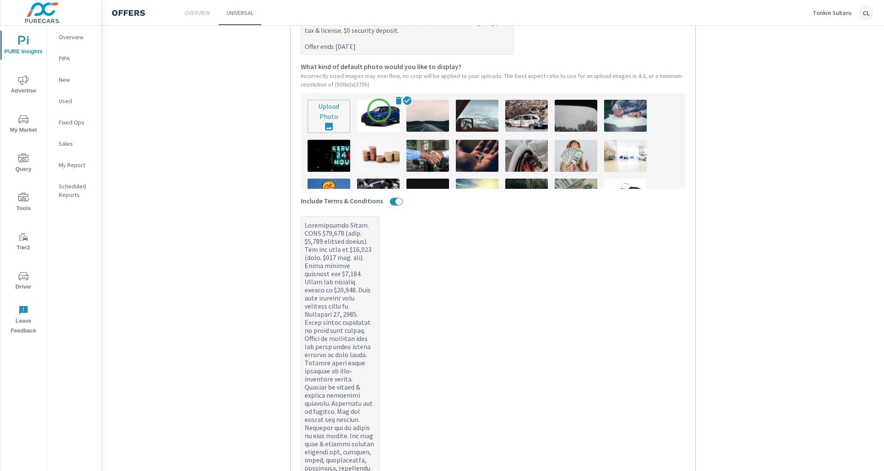
type textarea "x"
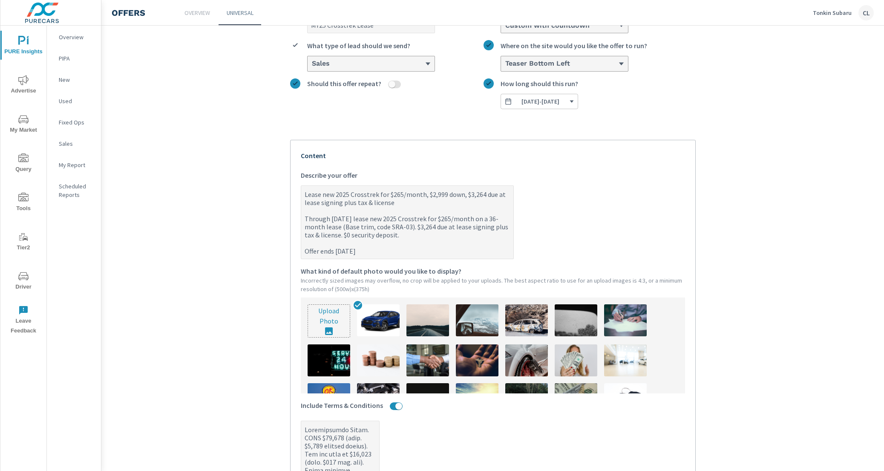
scroll to position [70, 0]
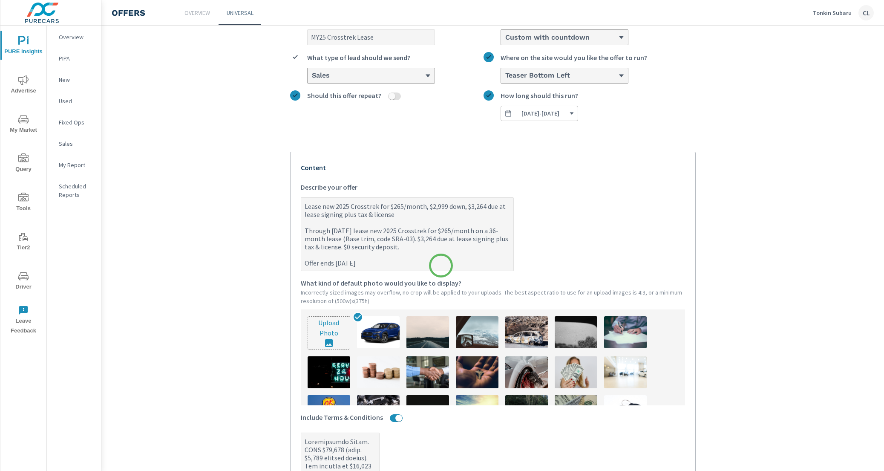
drag, startPoint x: 299, startPoint y: 230, endPoint x: 441, endPoint y: 265, distance: 146.7
click at [441, 265] on textarea "Lease new 2025 Crosstrek for $265/month, $2,999 down, $3,264 due at lease signi…" at bounding box center [407, 235] width 212 height 72
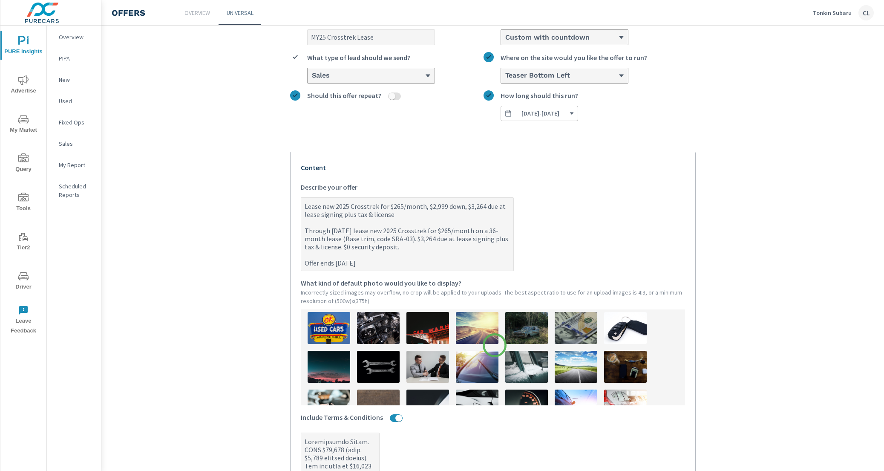
scroll to position [88, 0]
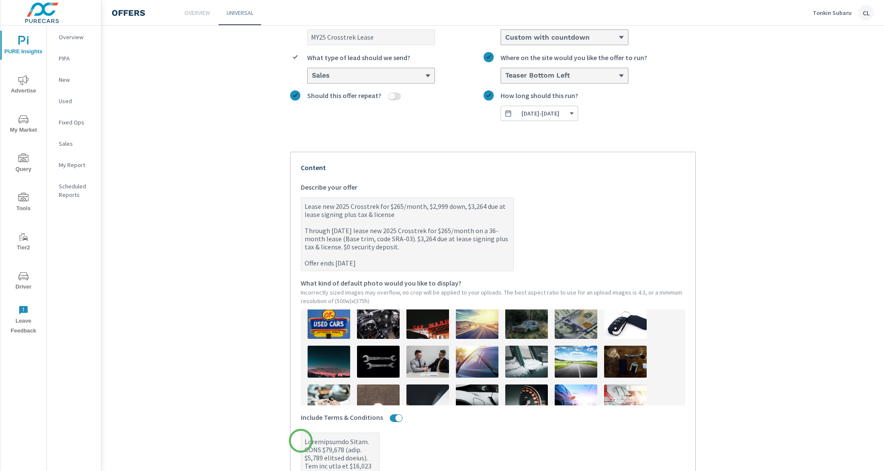
type textarea "x"
paste textarea "Through [DATE] lease new 2025 Crosstrek for $265/month on a 36-month lease (Bas…"
type textarea "x"
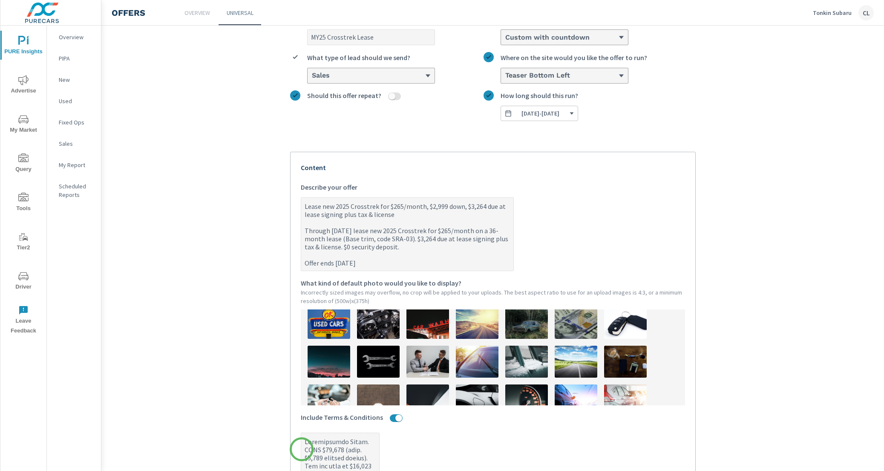
type textarea "Through [DATE] lease new 2025 Crosstrek for $265/month on a 36-month lease (Bas…"
type textarea "x"
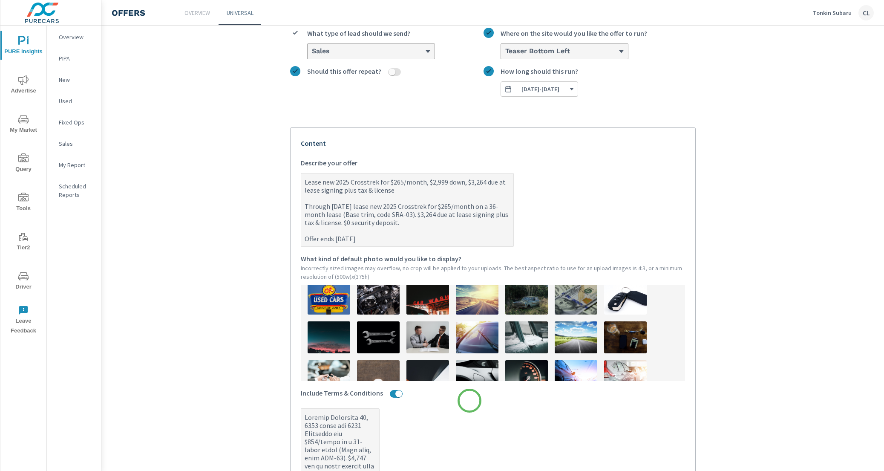
scroll to position [11, 0]
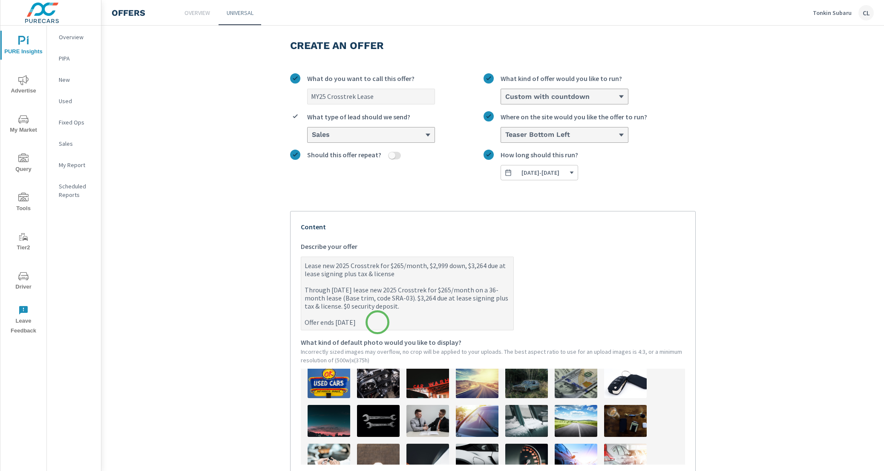
type textarea "Through [DATE] lease new 2025 Crosstrek for $265/month on a 36-month lease (Bas…"
type textarea "x"
drag, startPoint x: 373, startPoint y: 322, endPoint x: 298, endPoint y: 284, distance: 84.4
click at [301, 284] on textarea "Lease new 2025 Crosstrek for $265/month, $2,999 down, $3,264 due at lease signi…" at bounding box center [407, 294] width 212 height 72
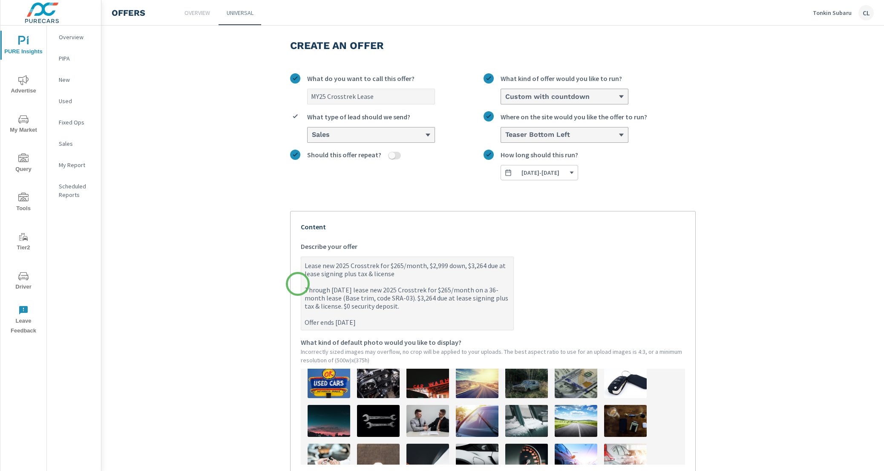
type textarea "Lease new 2025 Crosstrek for $265/month, $2,999 down, $3,264 due at lease signi…"
type textarea "x"
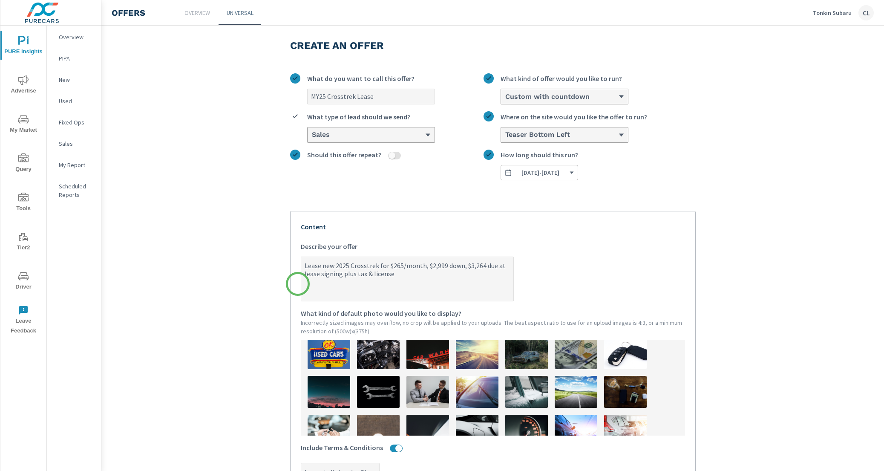
type textarea "Lease new 2025 Crosstrek for $265/month, $2,999 down, $3,264 due at lease signi…"
type textarea "x"
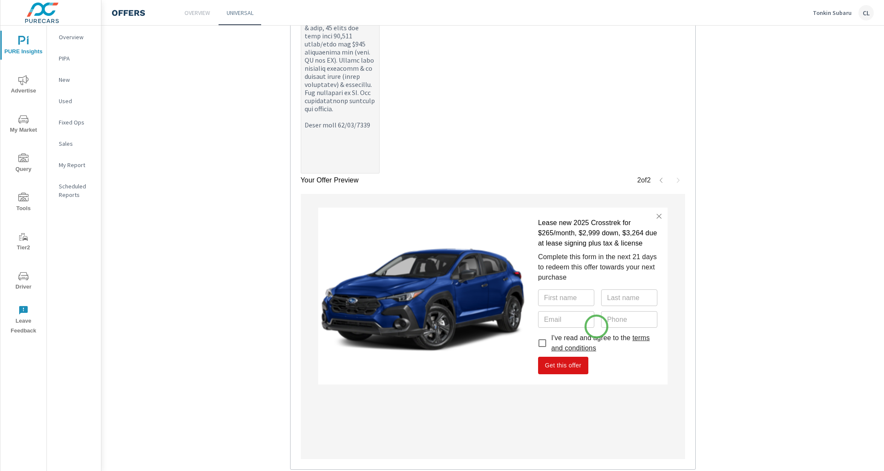
scroll to position [870, 0]
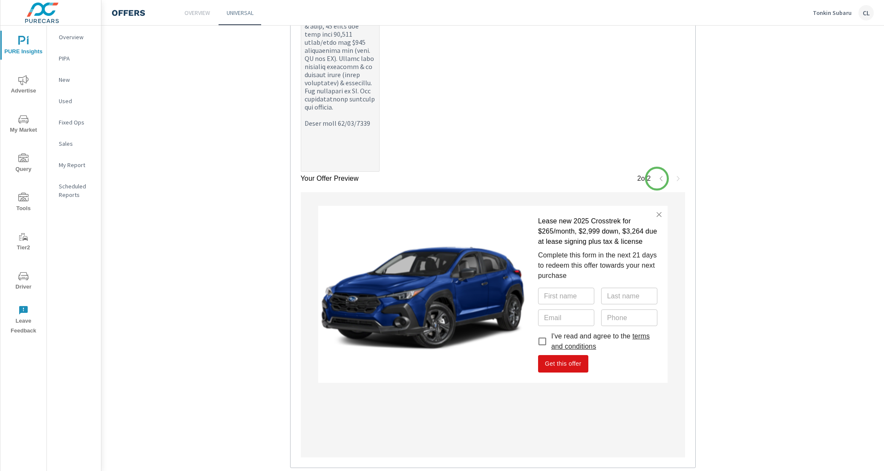
type textarea "Lease new 2025 Crosstrek for $265/month, $2,999 down, $3,264 due at lease signi…"
click at [658, 178] on icon "button" at bounding box center [661, 178] width 7 height 7
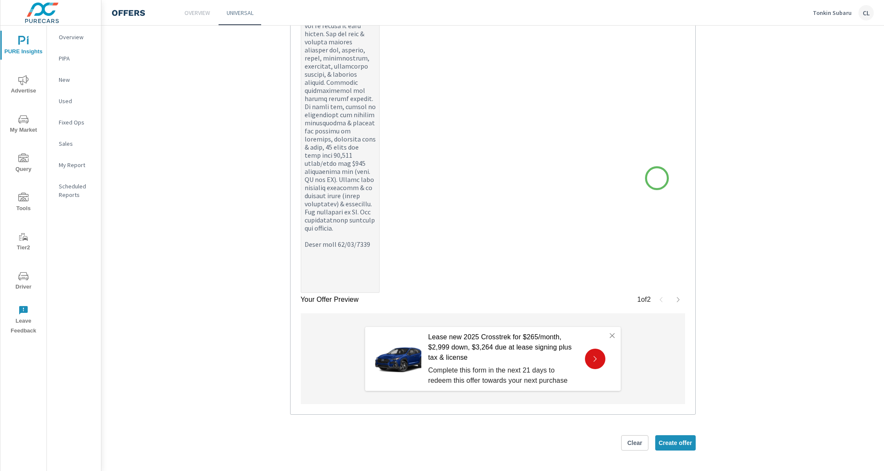
scroll to position [749, 0]
click at [678, 300] on button "button" at bounding box center [679, 300] width 14 height 14
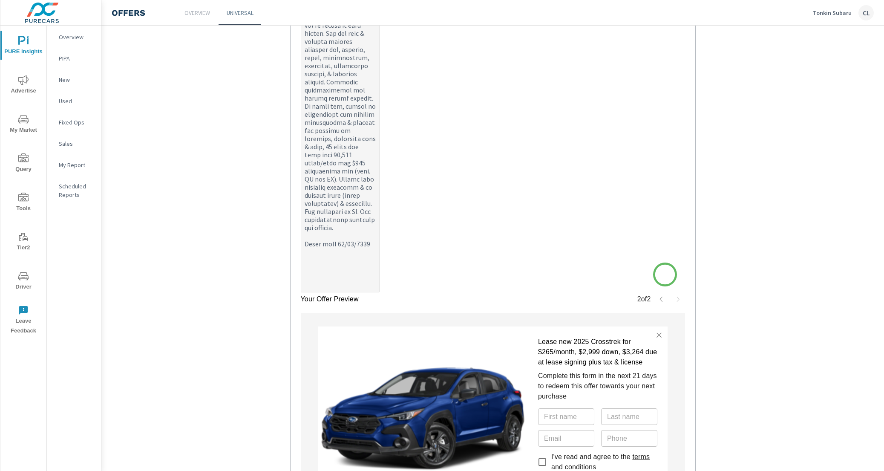
scroll to position [862, 0]
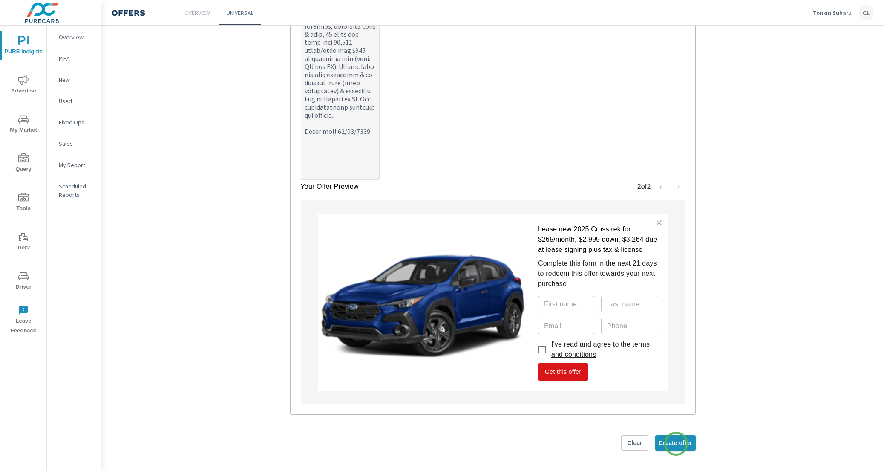
click at [676, 444] on span "Create offer" at bounding box center [676, 443] width 34 height 8
type textarea "x"
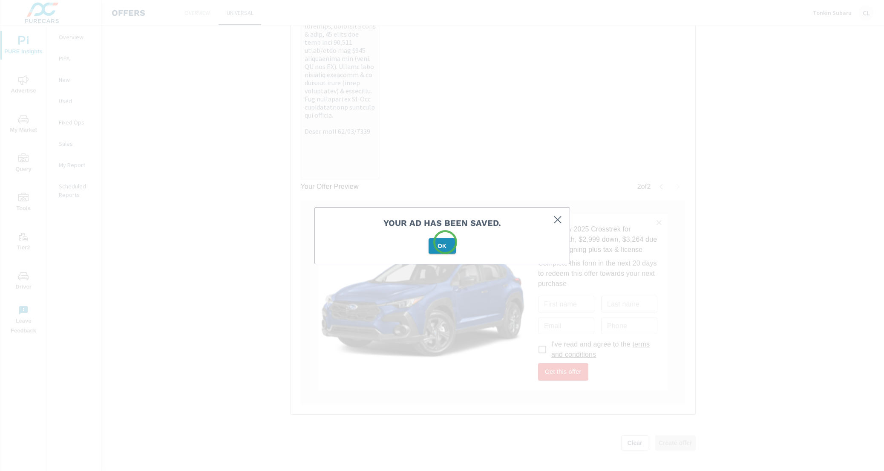
click at [444, 244] on span "OK" at bounding box center [442, 246] width 20 height 8
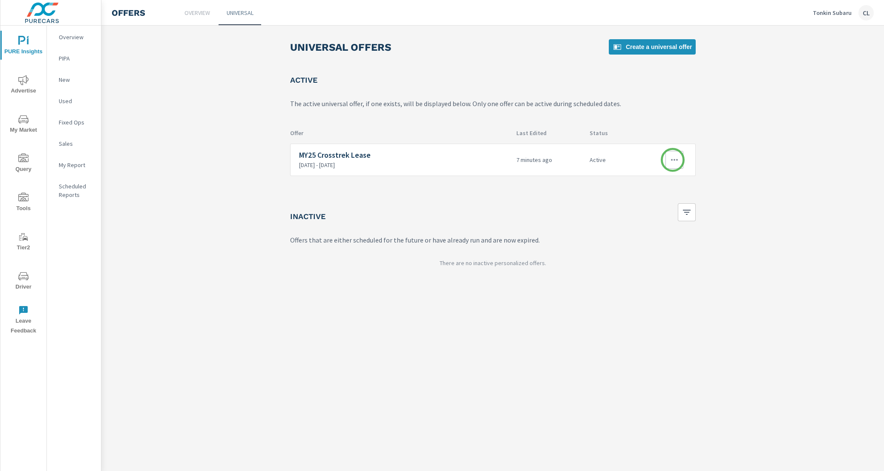
click at [673, 160] on icon "button" at bounding box center [674, 160] width 10 height 10
click at [662, 176] on link "Edit" at bounding box center [658, 179] width 47 height 20
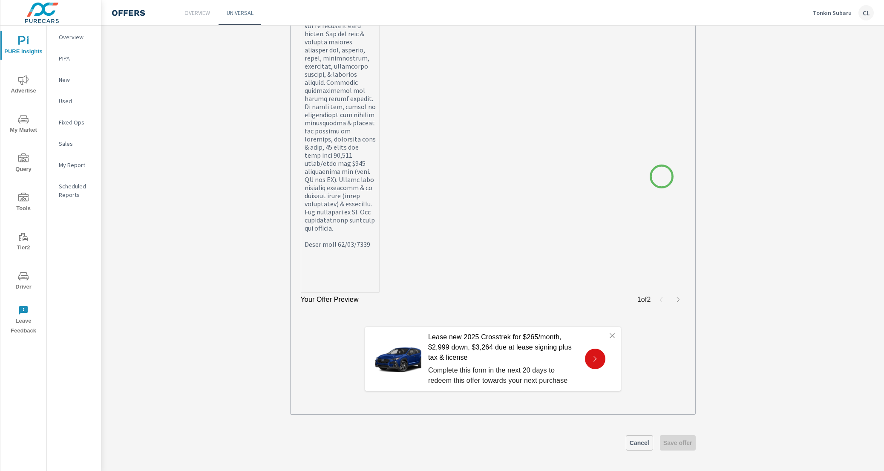
scroll to position [217, 0]
